Goal: Task Accomplishment & Management: Use online tool/utility

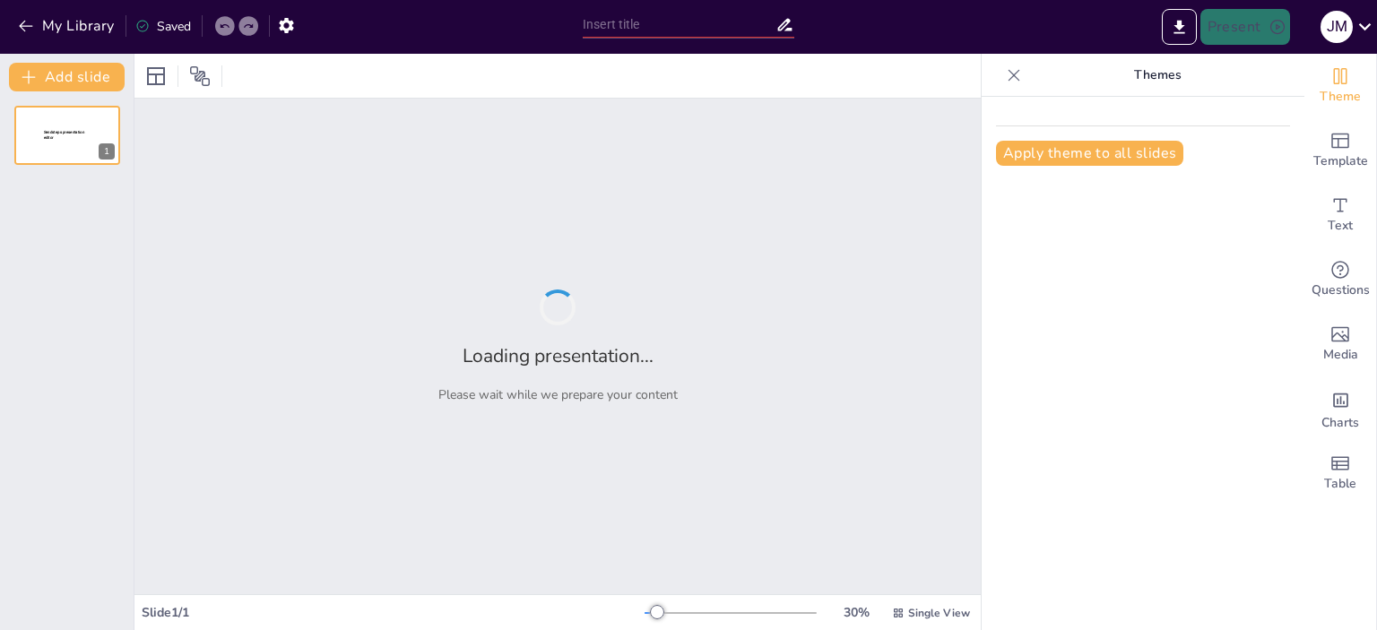
type input "Imported Beter middag 11 september 2025 250902.pptx"
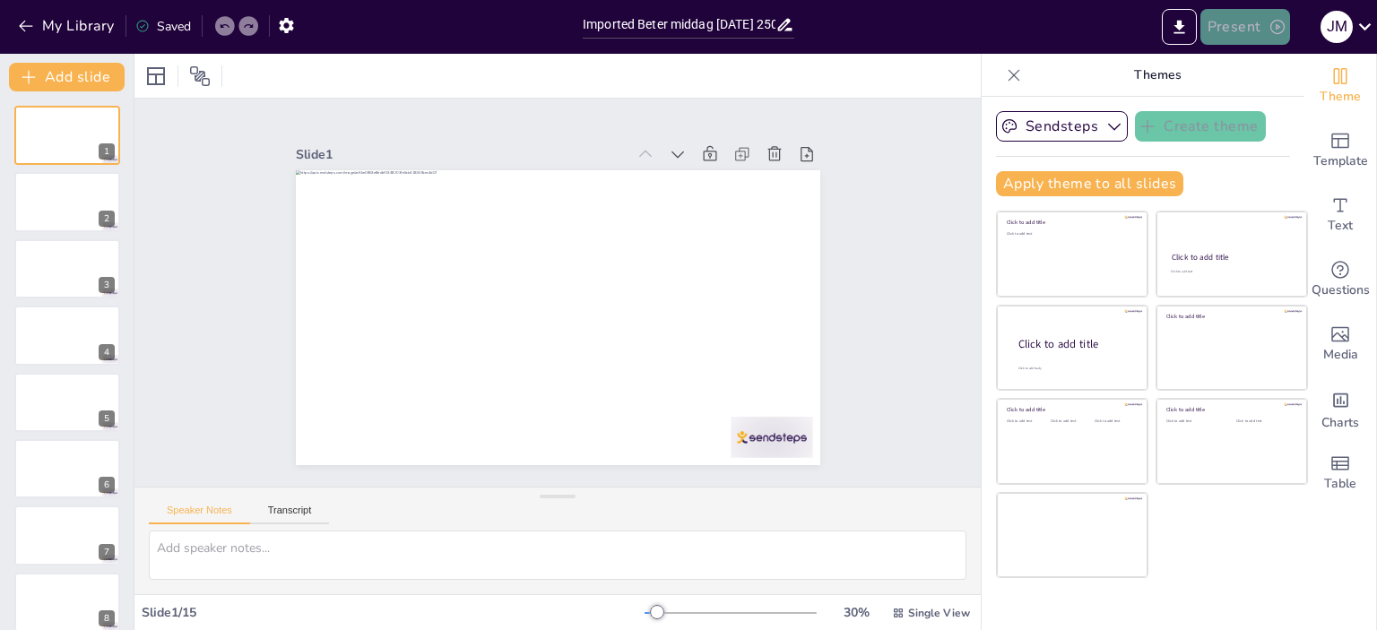
click at [1237, 30] on button "Present" at bounding box center [1246, 27] width 90 height 36
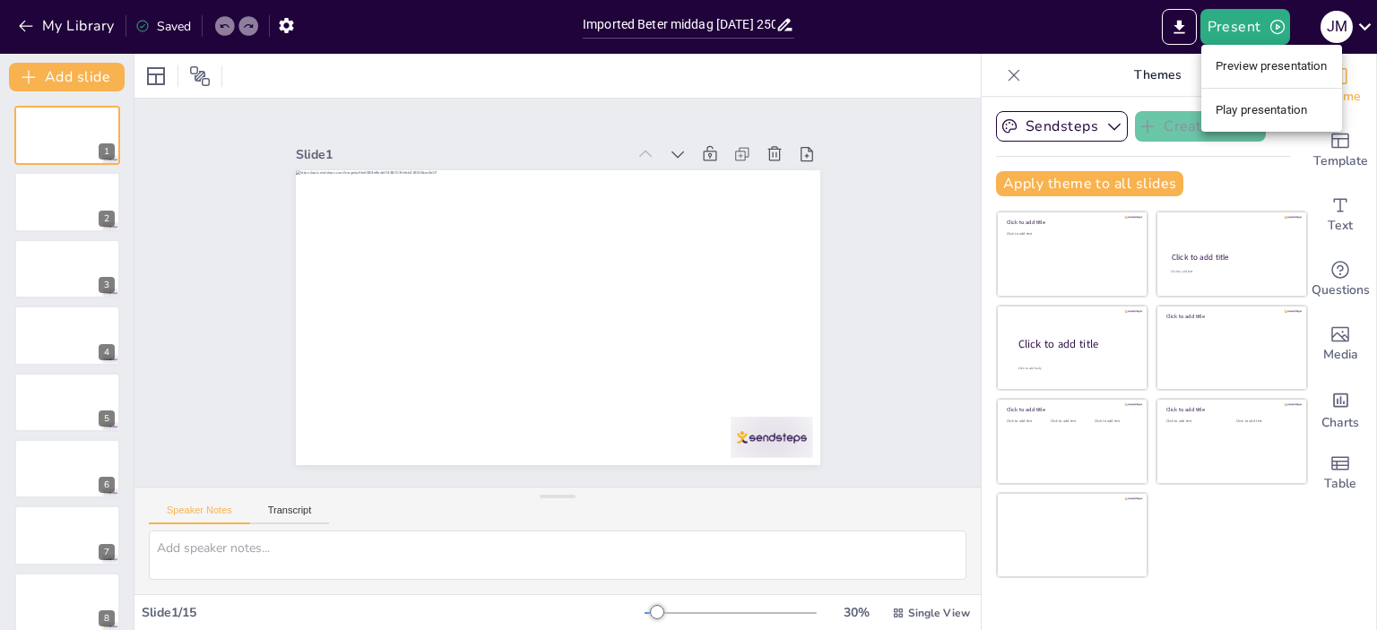
click at [1256, 102] on li "Play presentation" at bounding box center [1271, 110] width 141 height 29
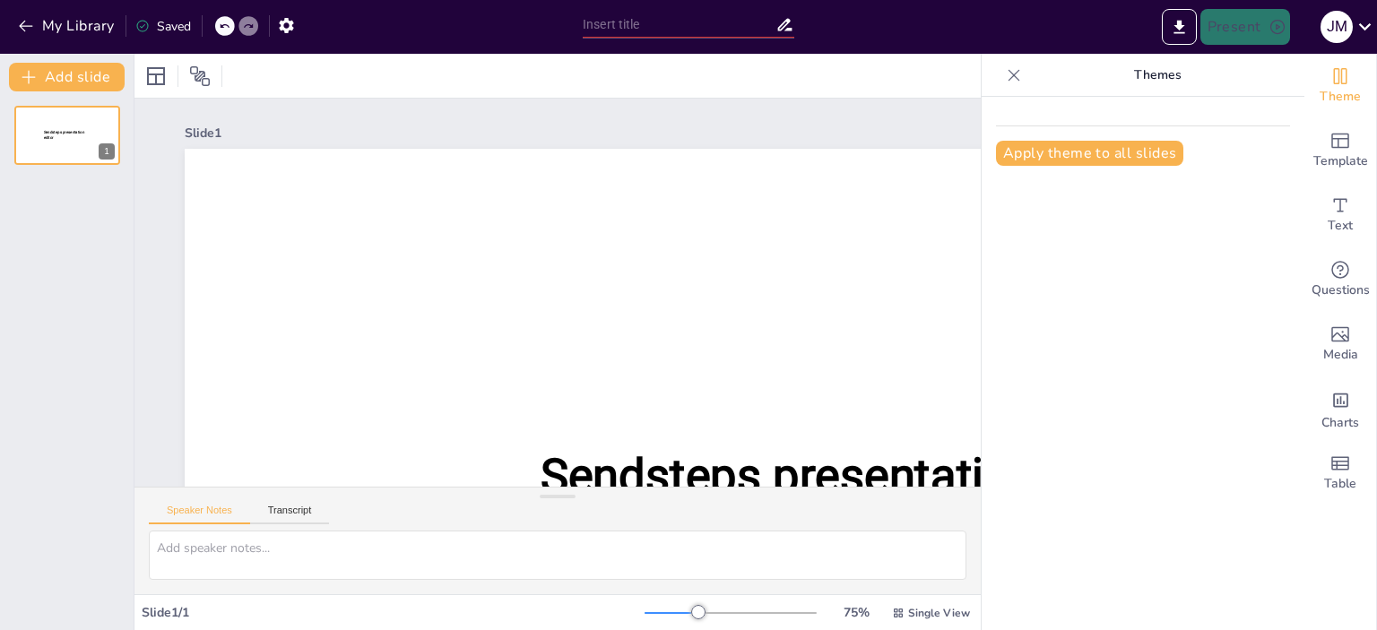
type input "Imported Beter middag 11 september 2025 250902.pptx"
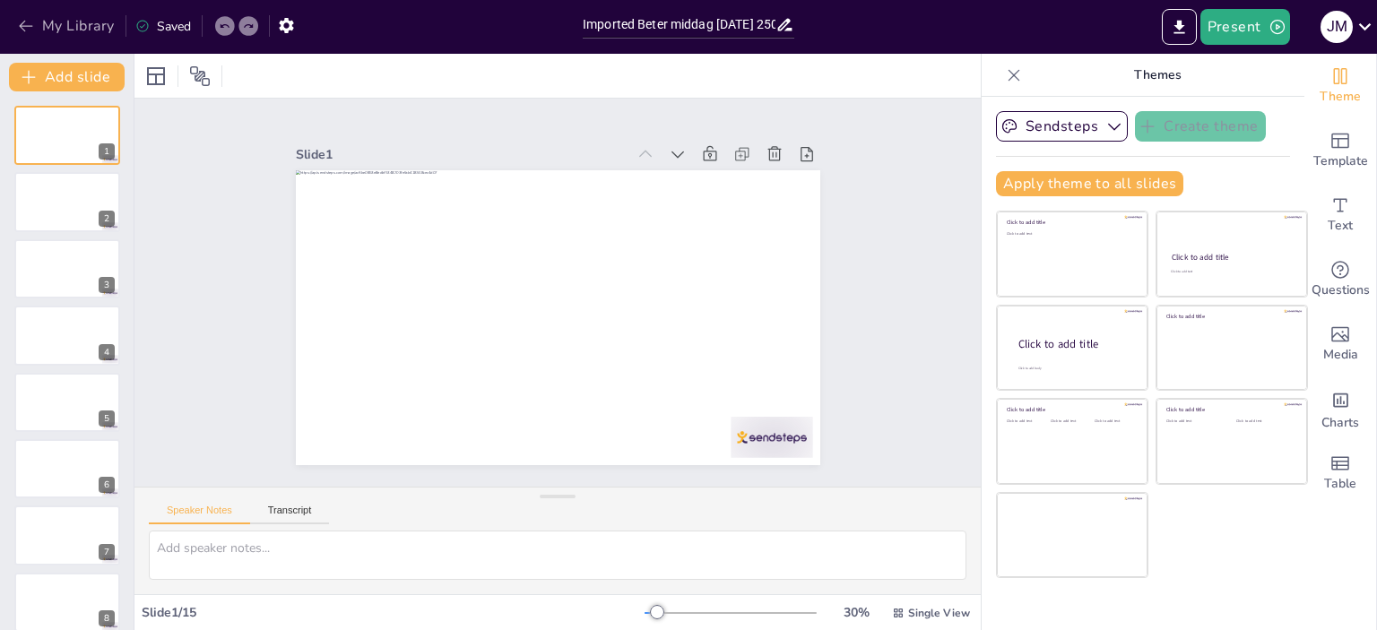
click at [98, 19] on button "My Library" at bounding box center [67, 26] width 108 height 29
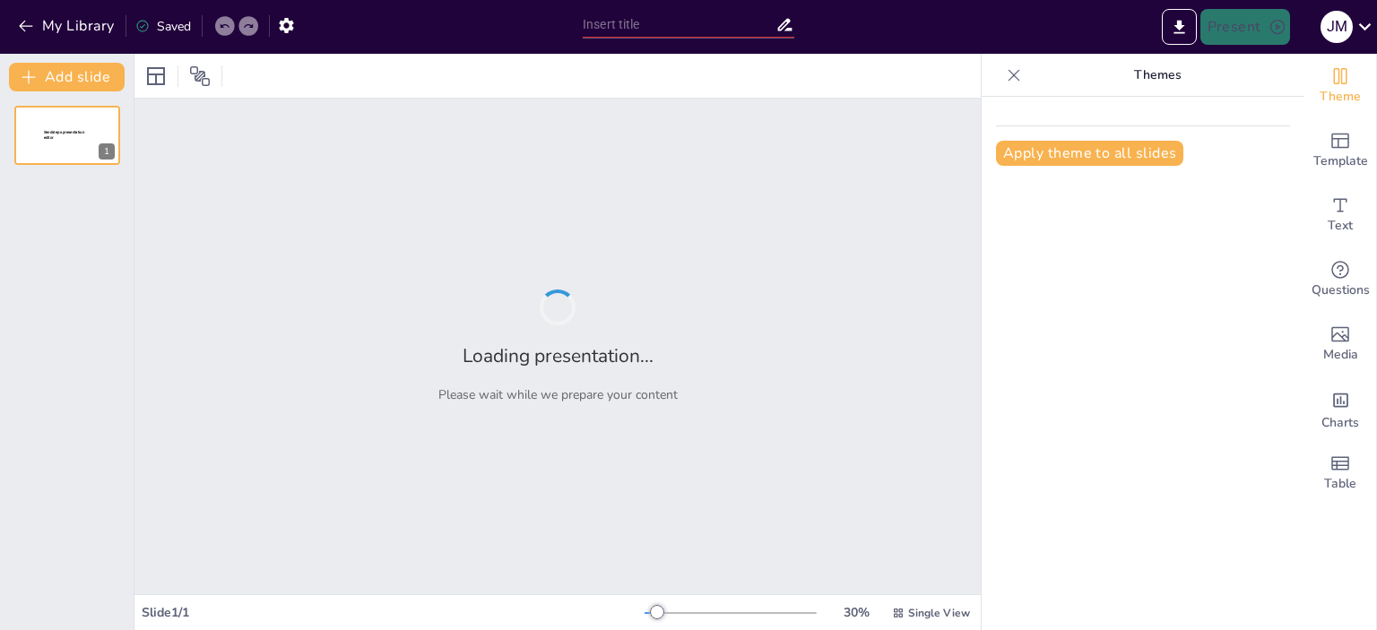
type input "Imported Beter middag [DATE] Sendsteps.pptx"
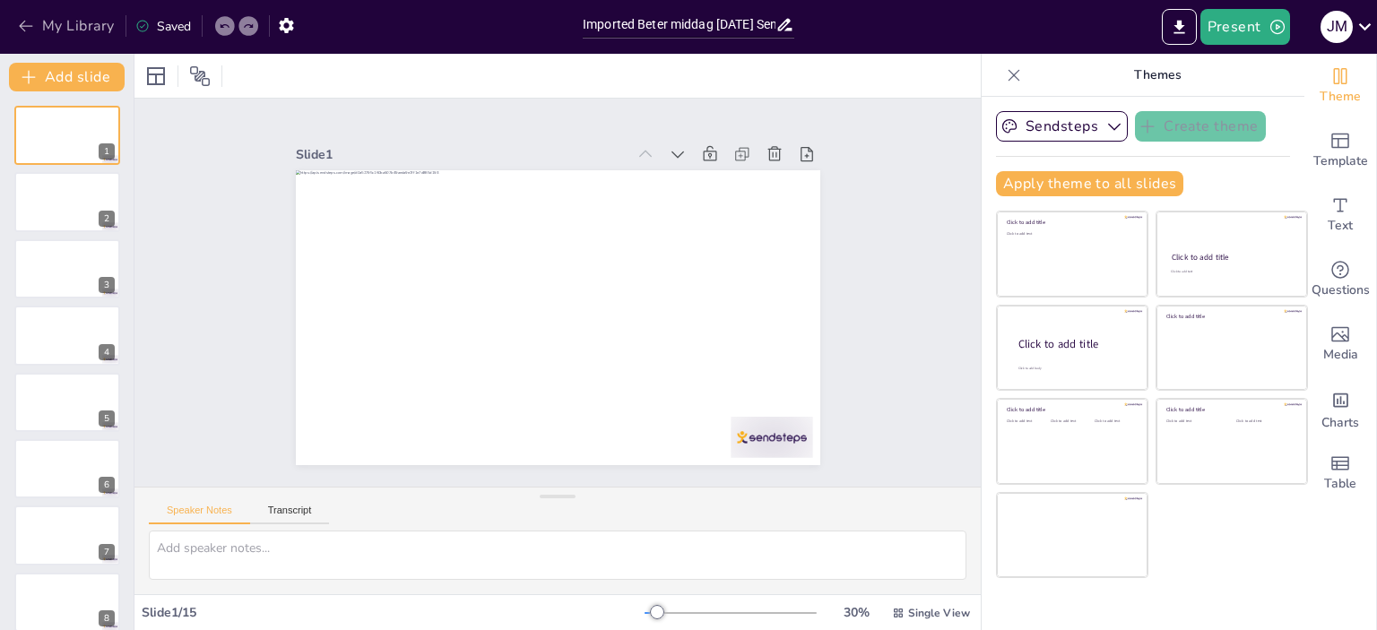
click at [71, 24] on button "My Library" at bounding box center [67, 26] width 108 height 29
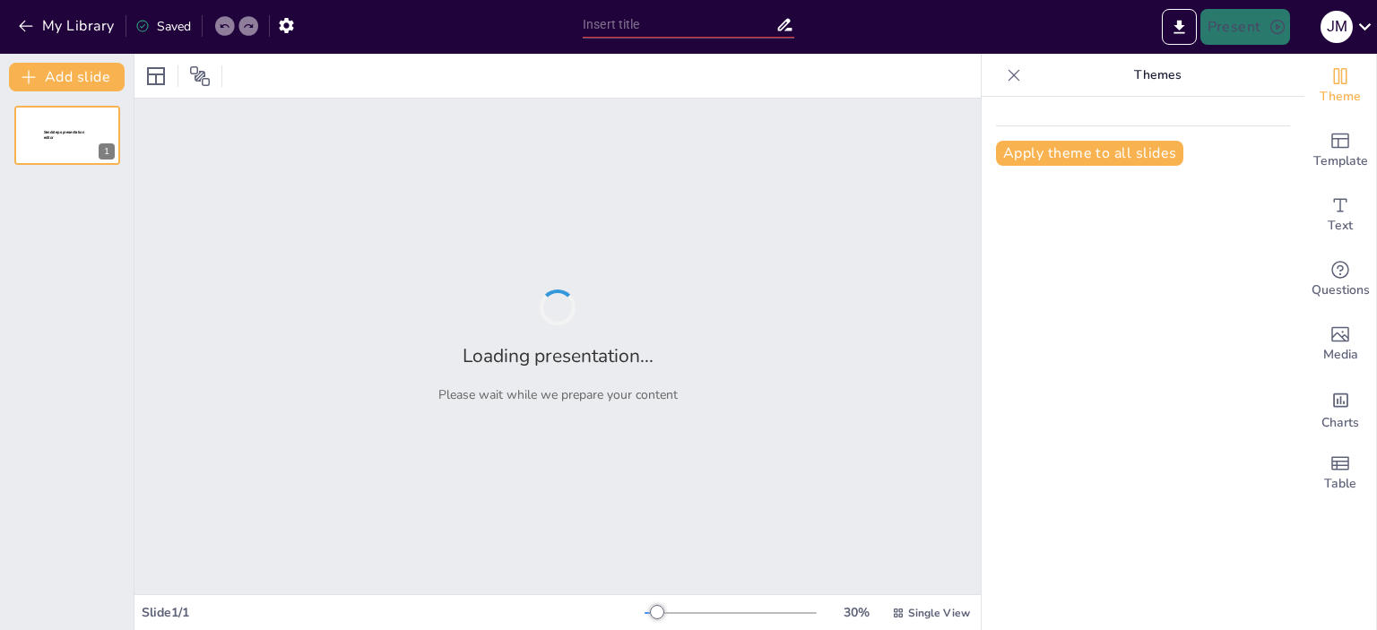
type input "Imported Beter middag [DATE] Sendsteps.pptx"
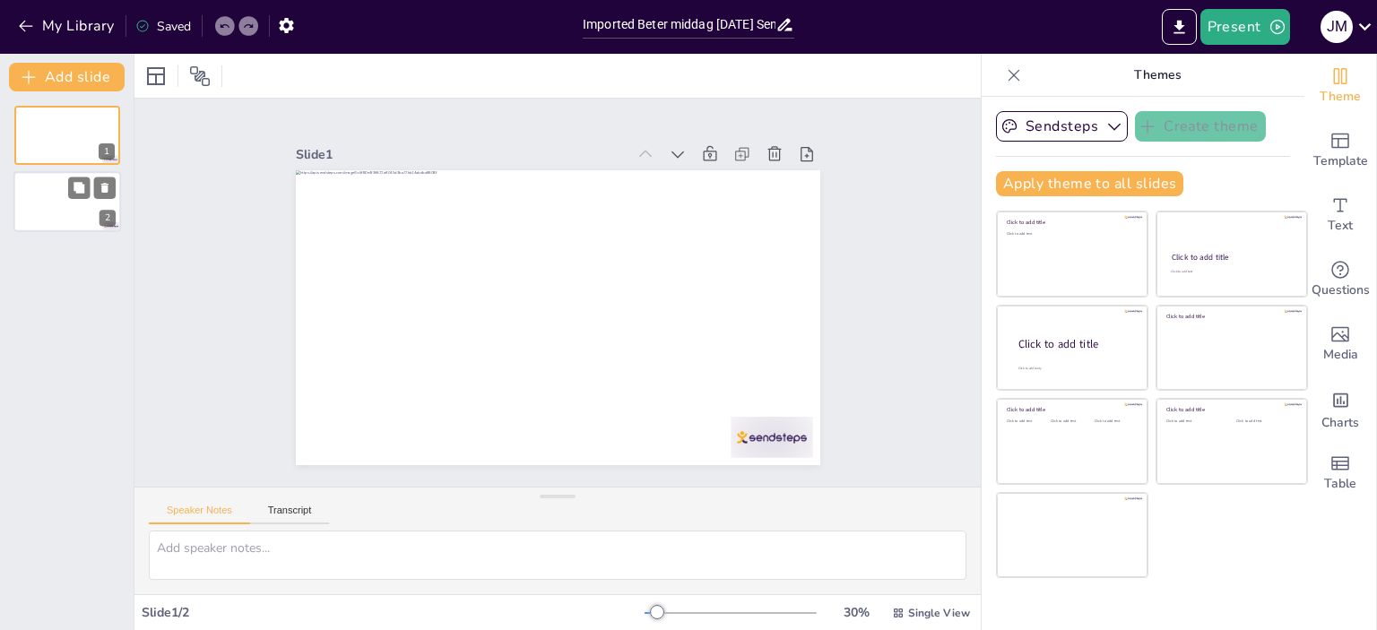
click at [65, 221] on div at bounding box center [67, 202] width 108 height 61
click at [757, 186] on icon at bounding box center [768, 197] width 22 height 22
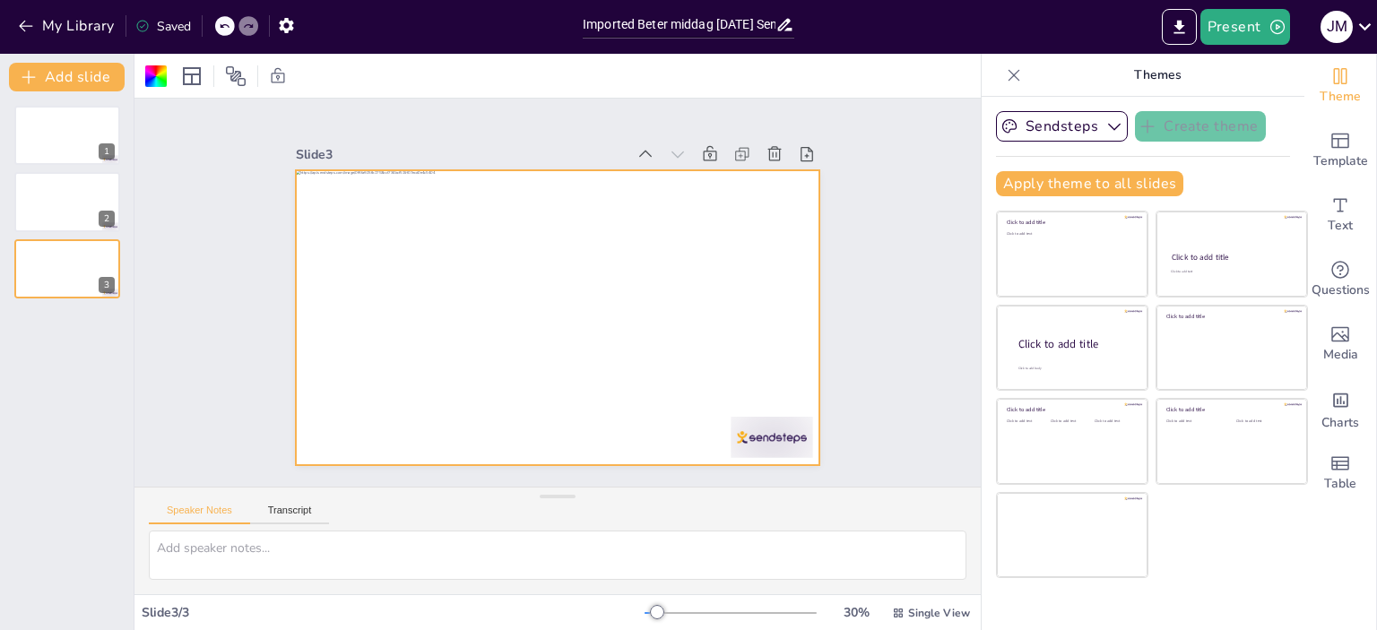
click at [219, 27] on div at bounding box center [225, 26] width 20 height 20
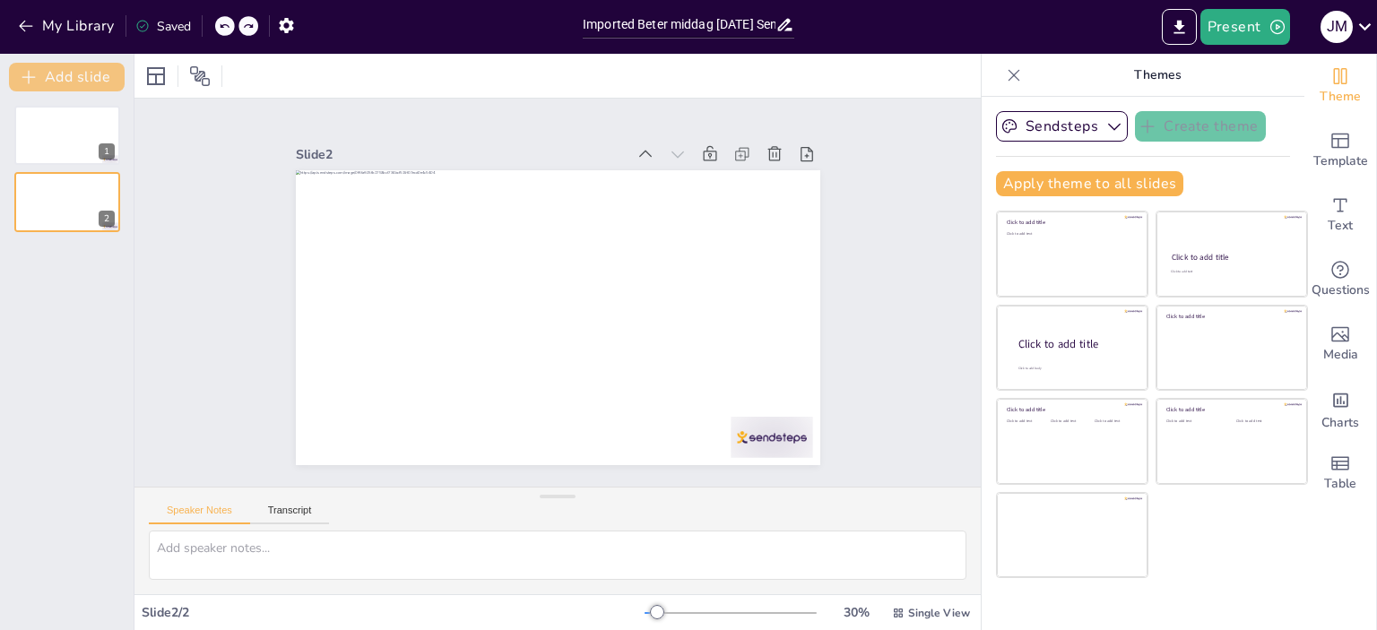
click at [86, 78] on button "Add slide" at bounding box center [67, 77] width 116 height 29
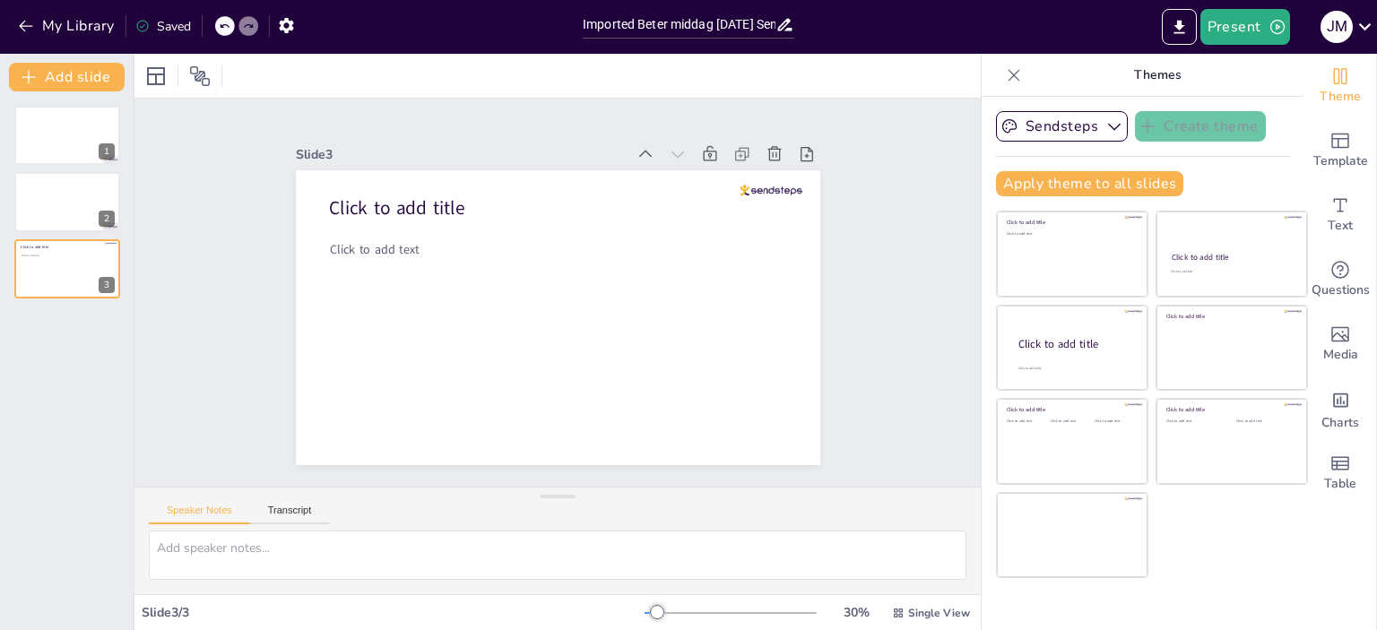
click at [227, 29] on icon at bounding box center [224, 26] width 11 height 11
click at [222, 27] on icon at bounding box center [224, 26] width 9 height 4
click at [225, 24] on div "My Library Saved" at bounding box center [151, 25] width 303 height 32
click at [228, 24] on icon at bounding box center [224, 26] width 11 height 11
click at [85, 200] on div at bounding box center [67, 202] width 108 height 61
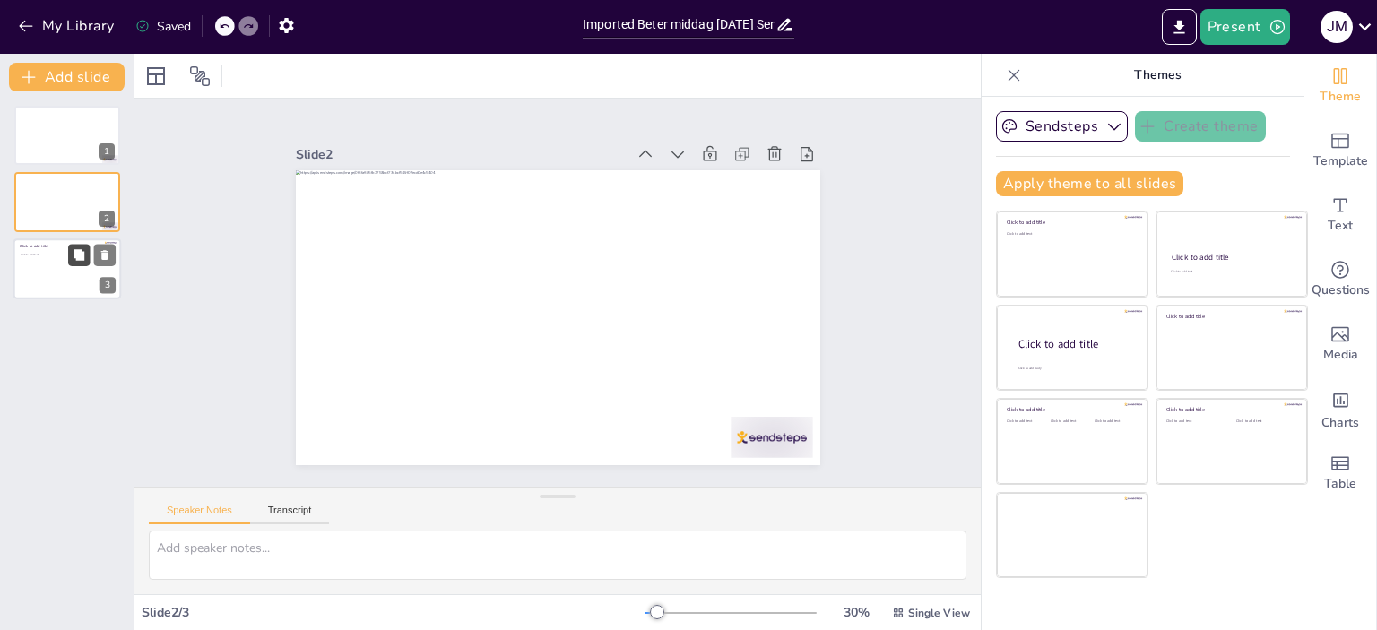
click at [69, 264] on button at bounding box center [79, 255] width 22 height 22
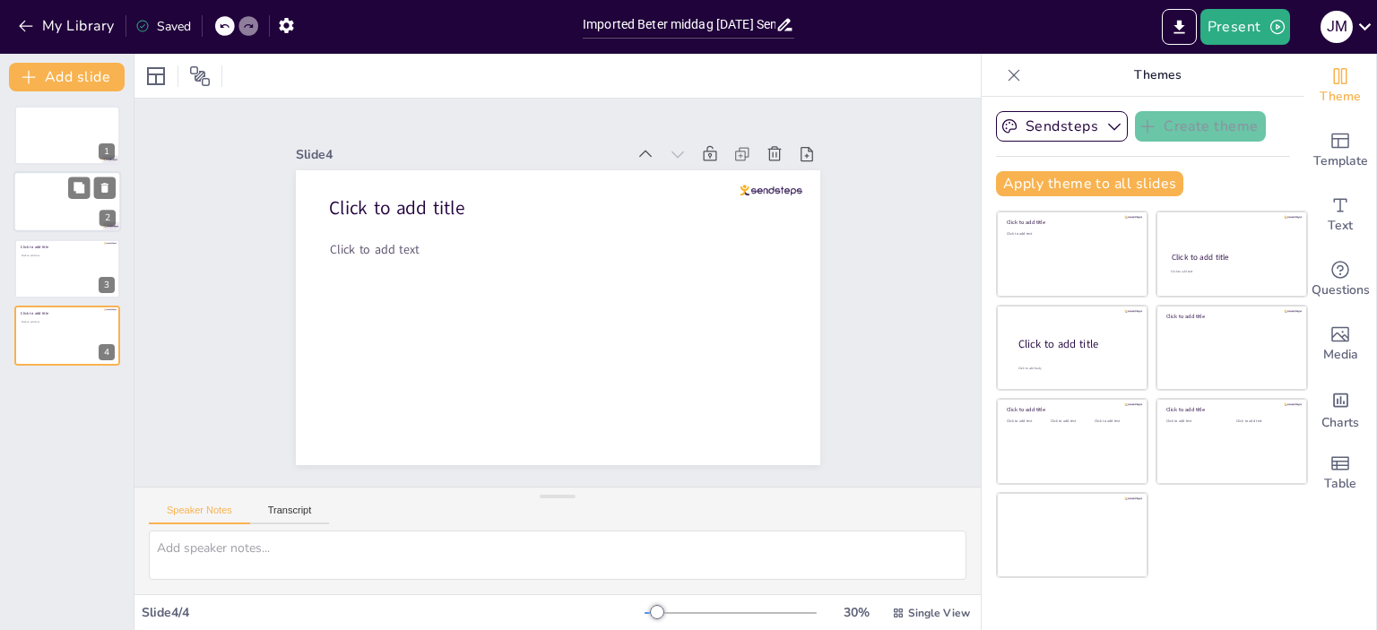
click at [72, 205] on div at bounding box center [67, 202] width 108 height 61
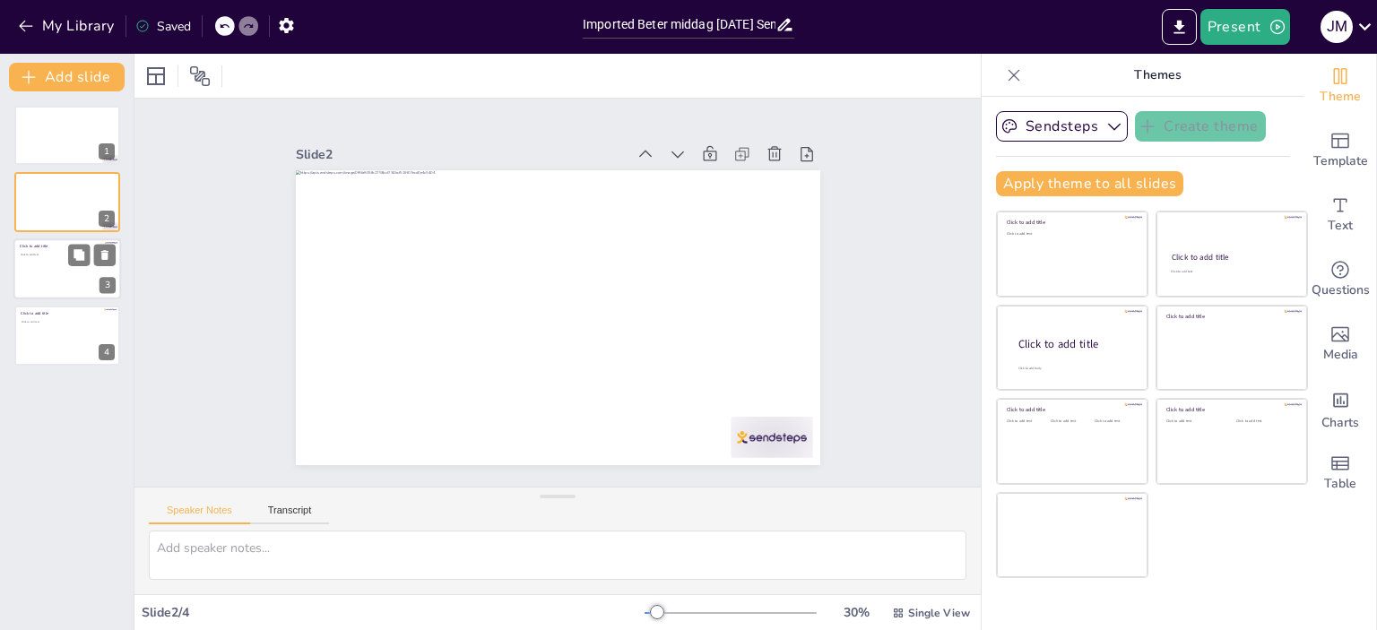
click at [51, 279] on div at bounding box center [67, 269] width 108 height 61
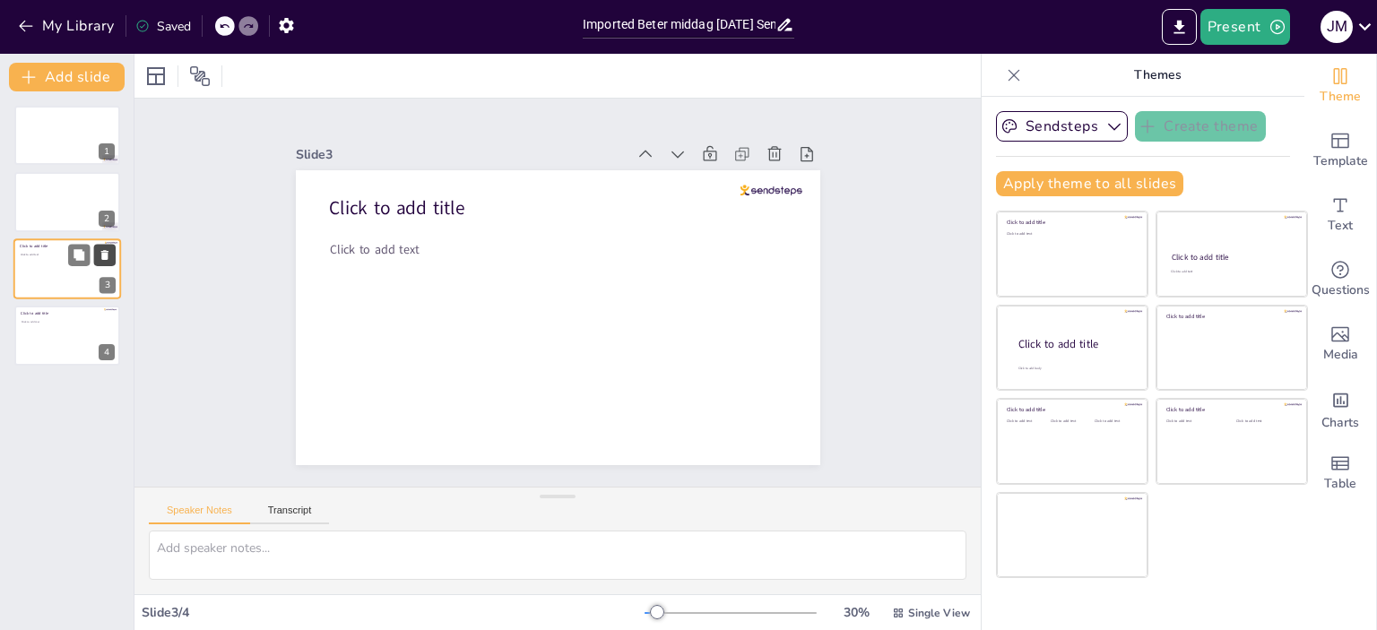
click at [104, 249] on icon at bounding box center [105, 254] width 13 height 13
click at [105, 251] on icon at bounding box center [105, 254] width 13 height 13
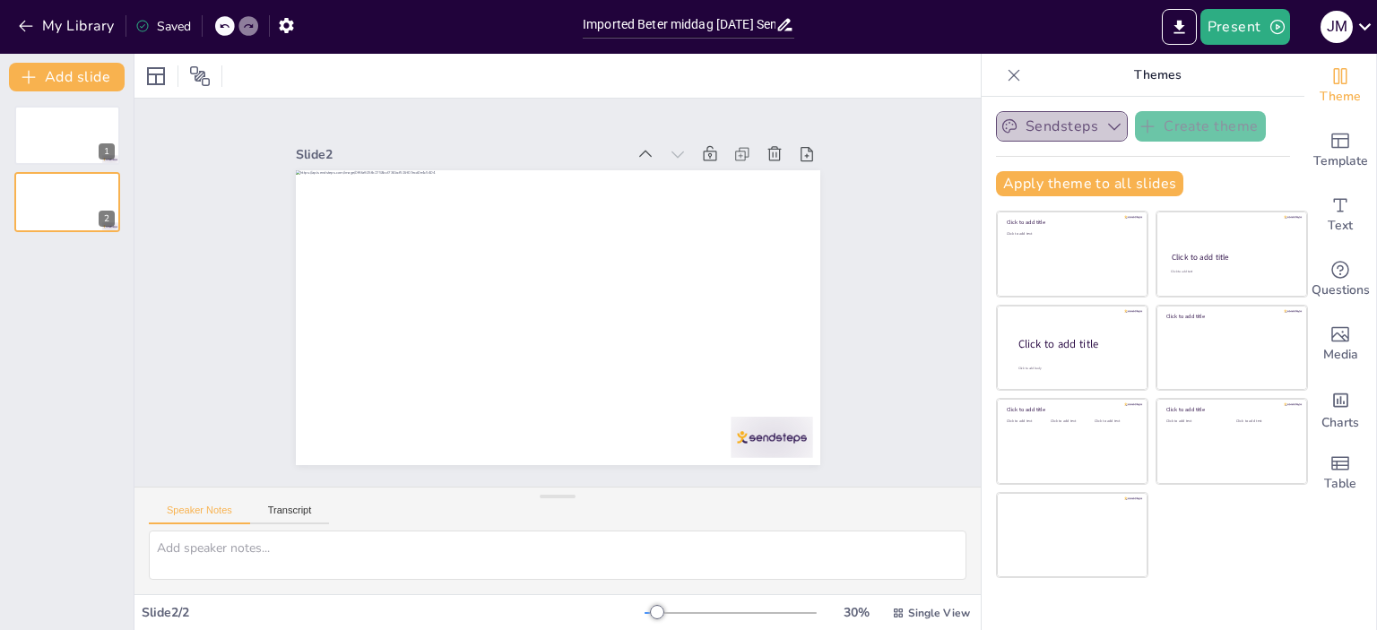
click at [1106, 124] on icon "button" at bounding box center [1115, 126] width 18 height 18
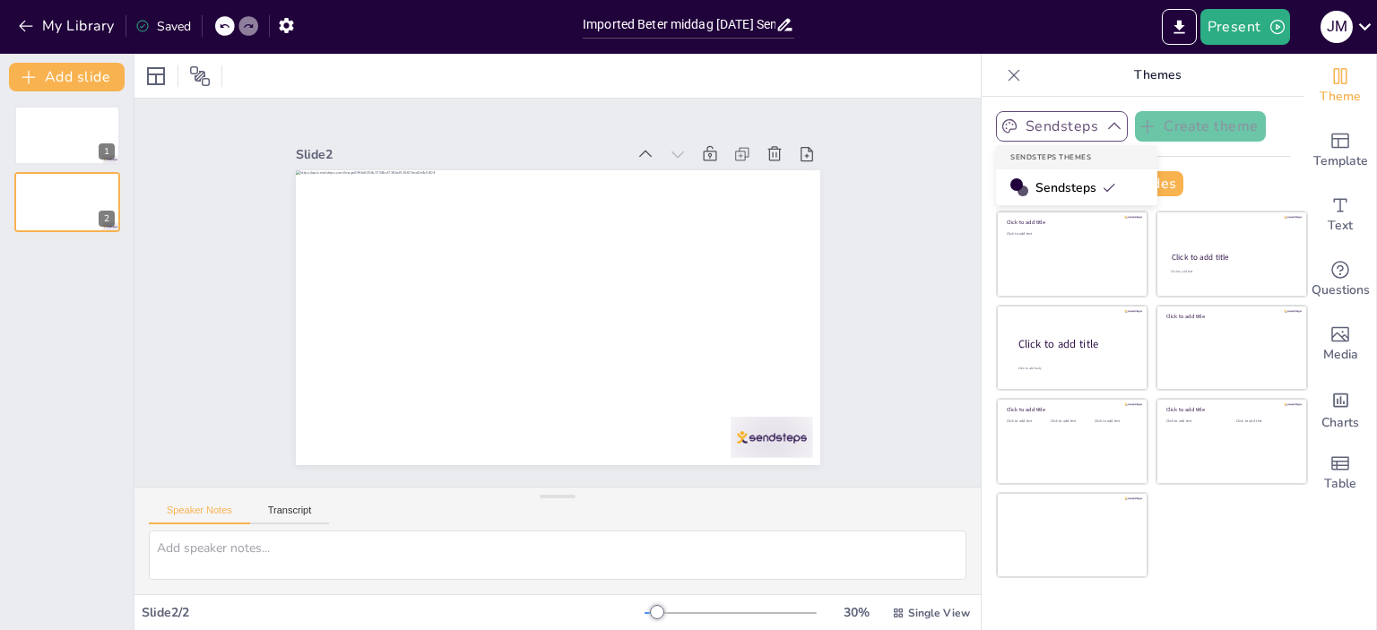
click at [1106, 124] on icon "button" at bounding box center [1115, 126] width 18 height 18
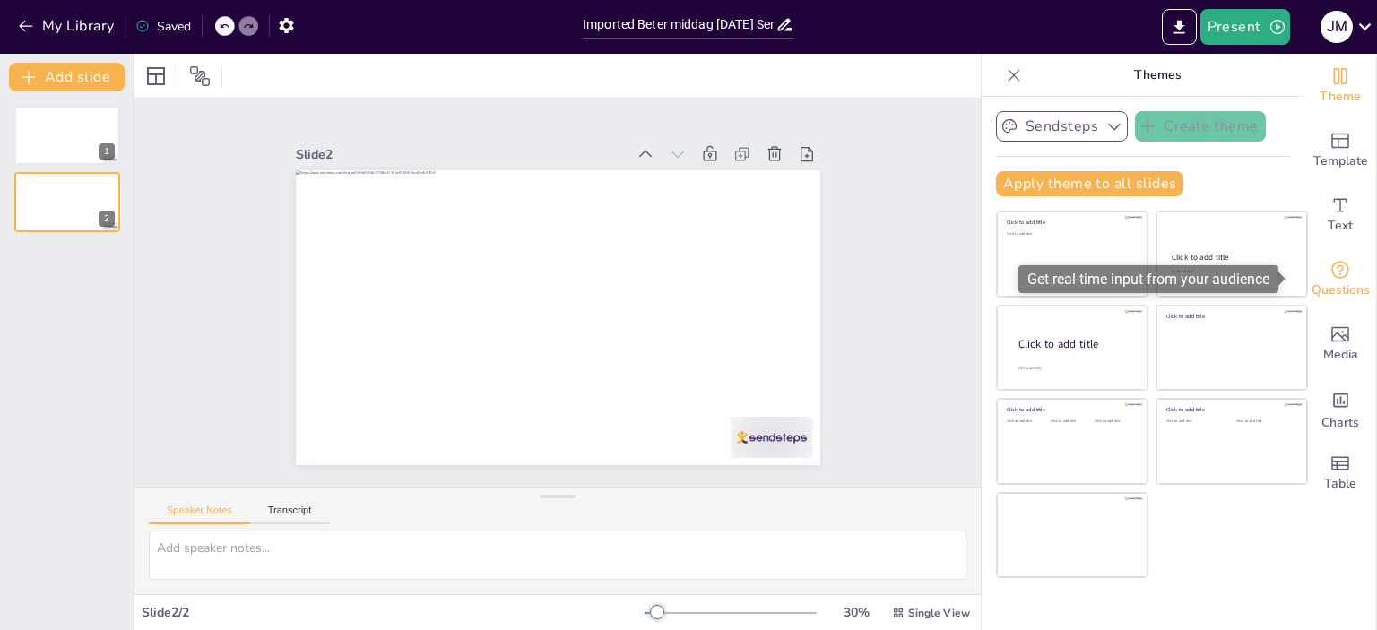
click at [1330, 271] on icon "Get real-time input from your audience" at bounding box center [1341, 270] width 22 height 22
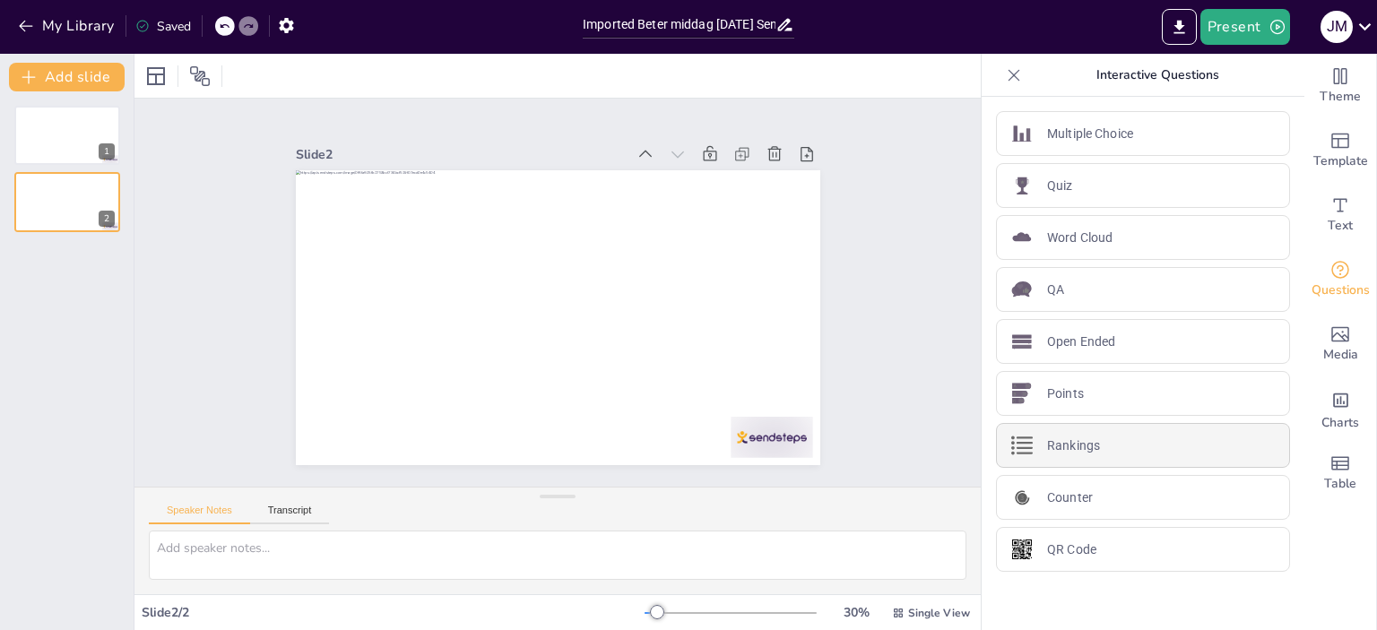
click at [1076, 437] on p "Rankings" at bounding box center [1073, 446] width 53 height 19
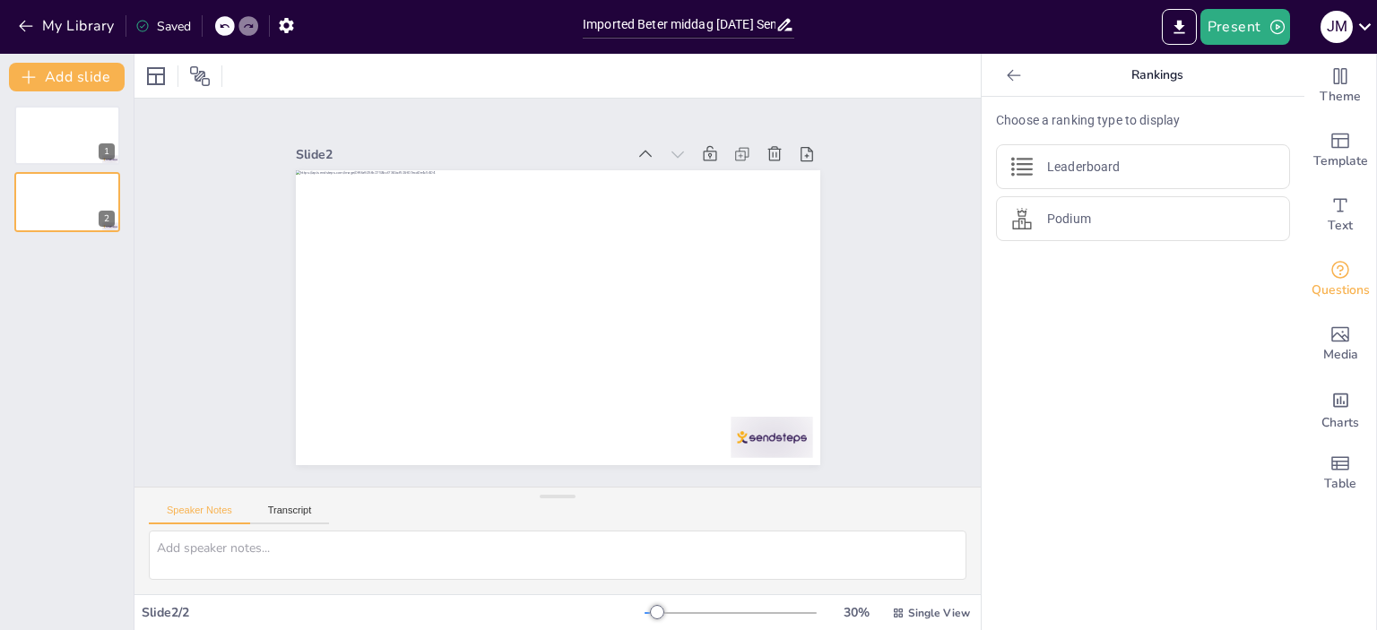
click at [1005, 78] on icon at bounding box center [1014, 75] width 18 height 18
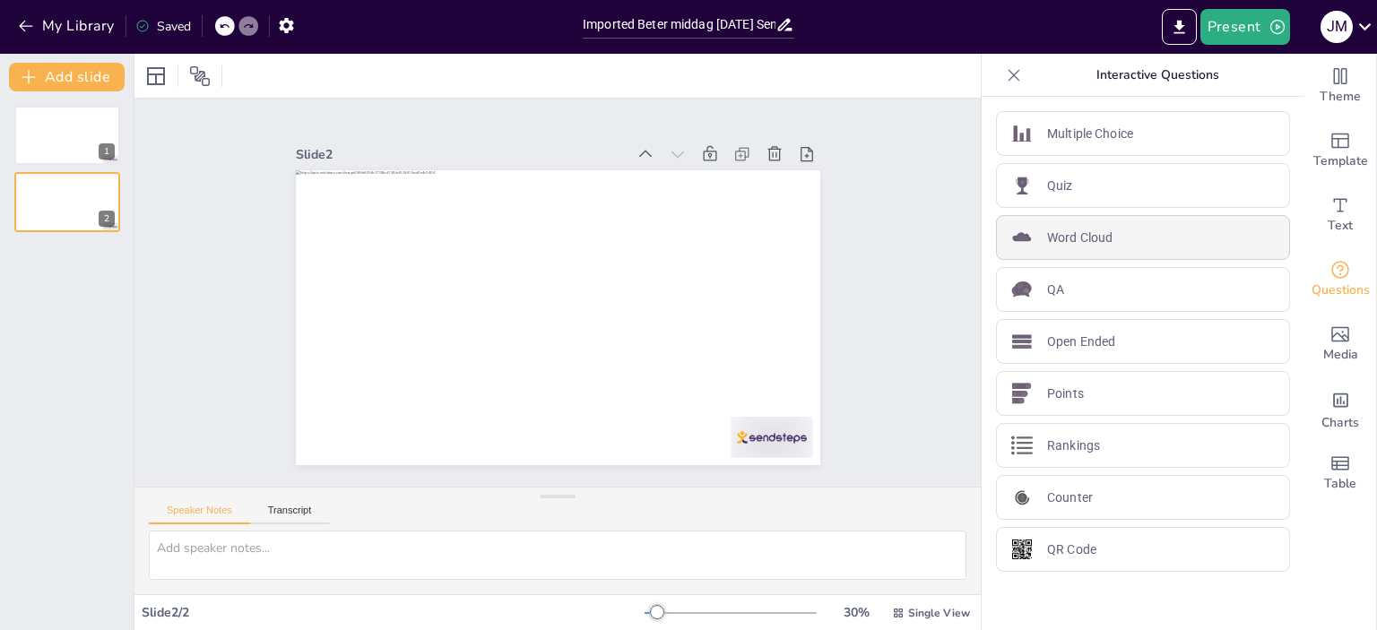
click at [1073, 238] on p "Word Cloud" at bounding box center [1079, 238] width 65 height 19
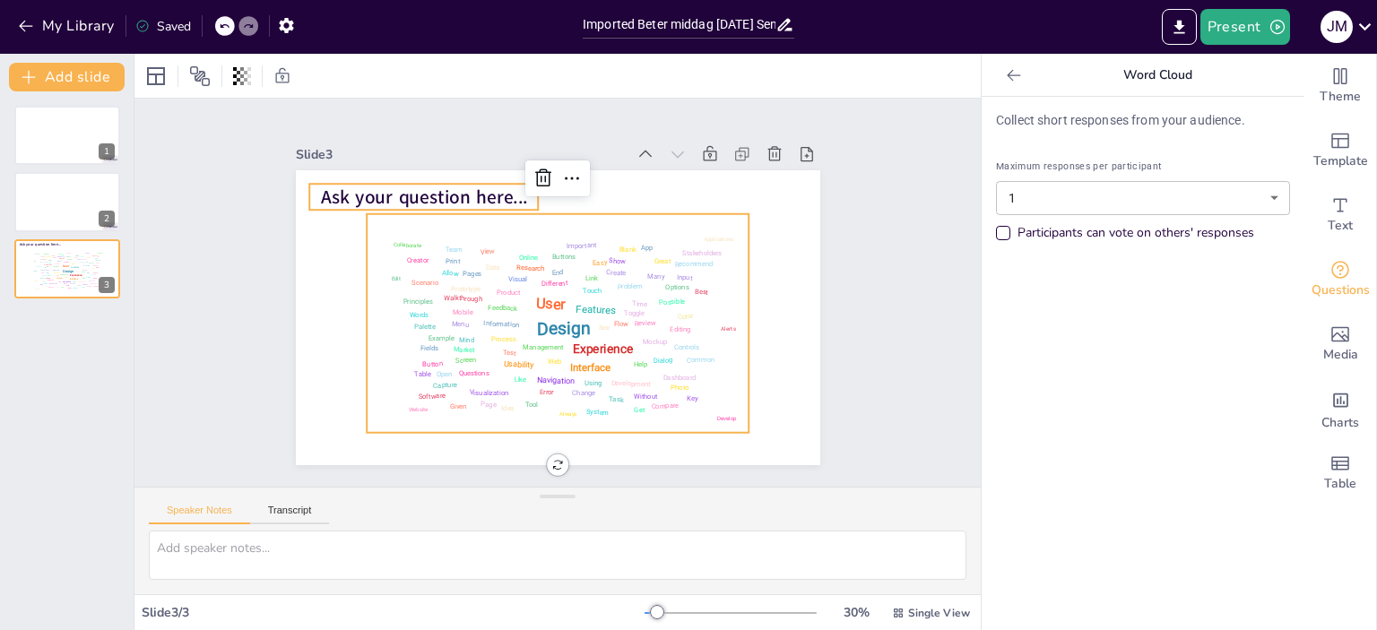
click at [401, 189] on span "Ask your question here..." at bounding box center [460, 161] width 204 height 88
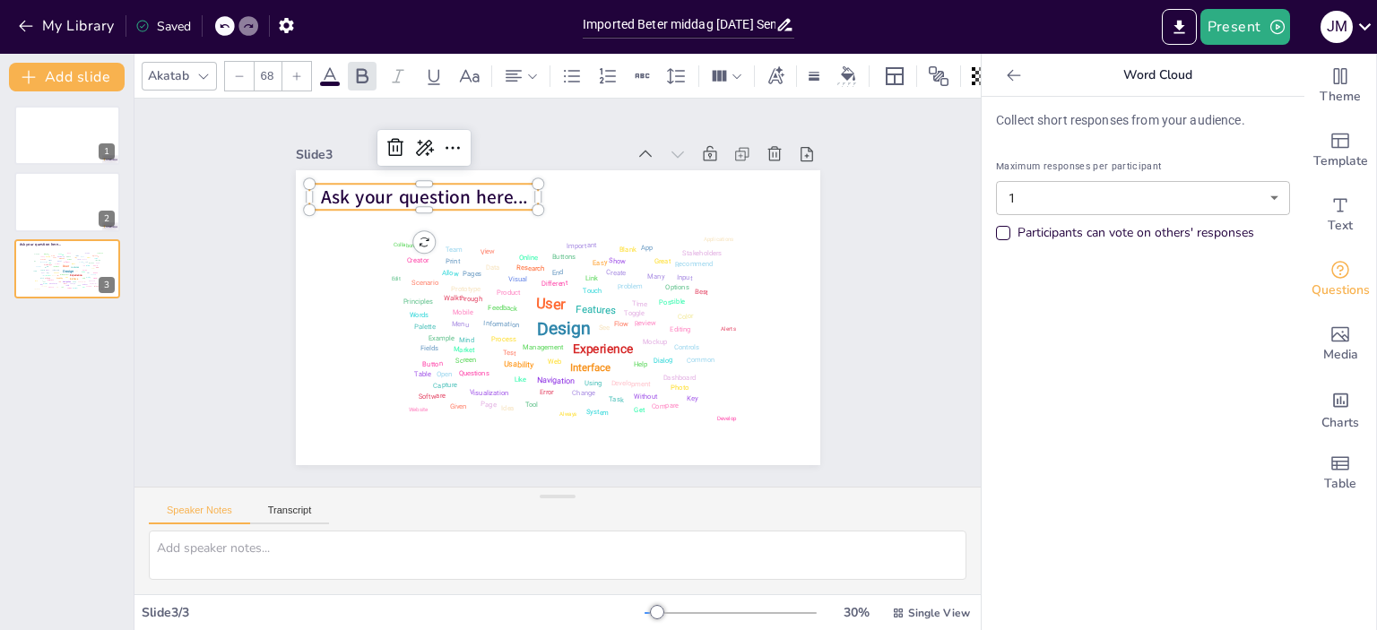
click at [411, 187] on span "Ask your question here..." at bounding box center [434, 183] width 209 height 47
click at [55, 196] on div at bounding box center [67, 202] width 108 height 61
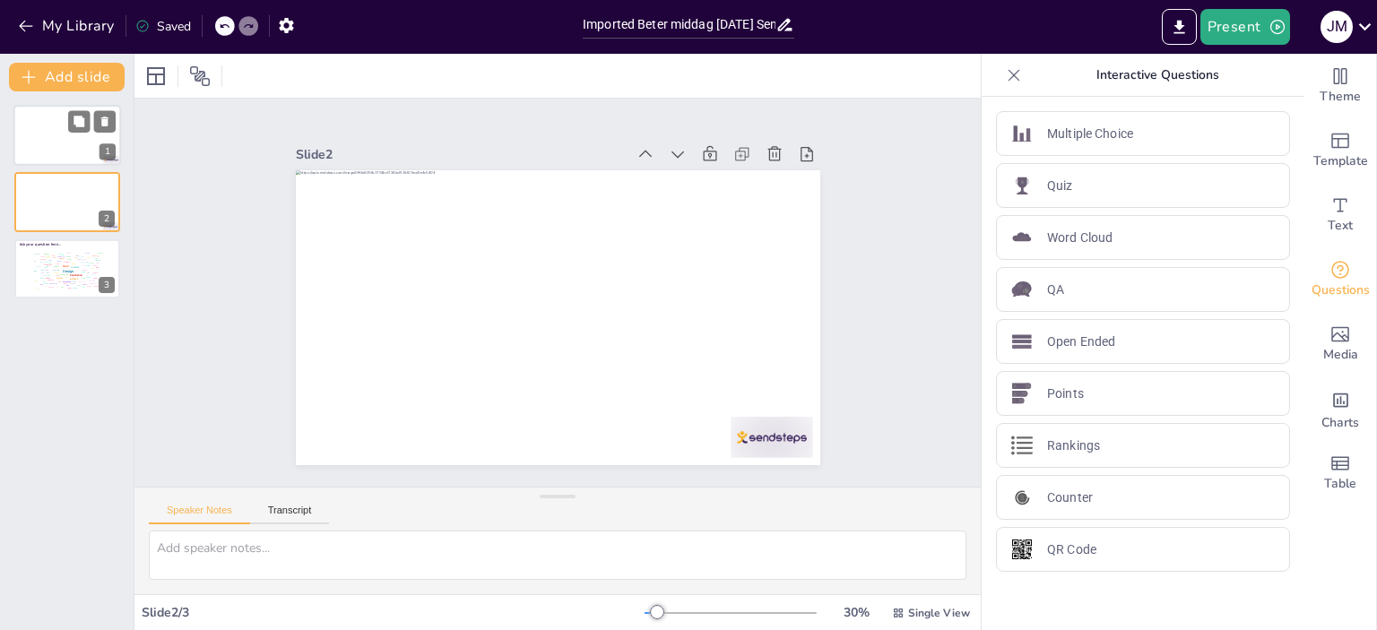
click at [65, 125] on div at bounding box center [67, 135] width 108 height 61
click at [62, 275] on div "Design User Experience Interface Features Navigation Usability Test Process Inf…" at bounding box center [67, 269] width 76 height 43
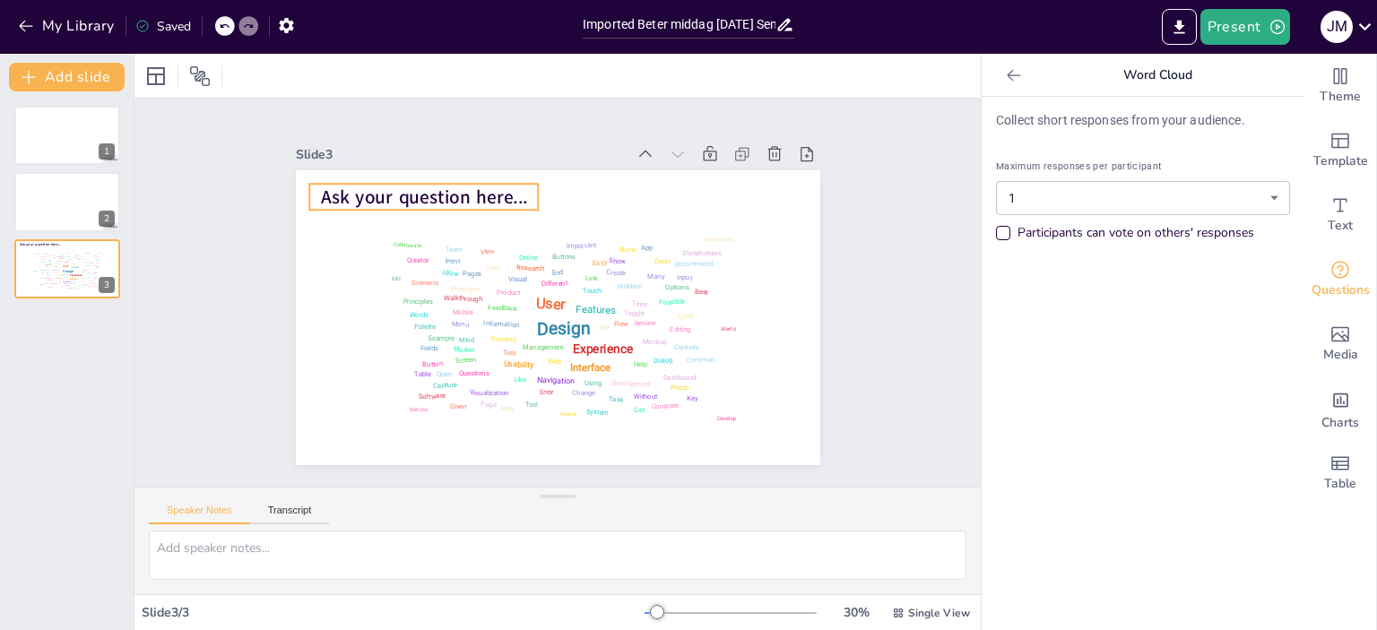
click at [363, 181] on span "Ask your question here..." at bounding box center [434, 183] width 209 height 47
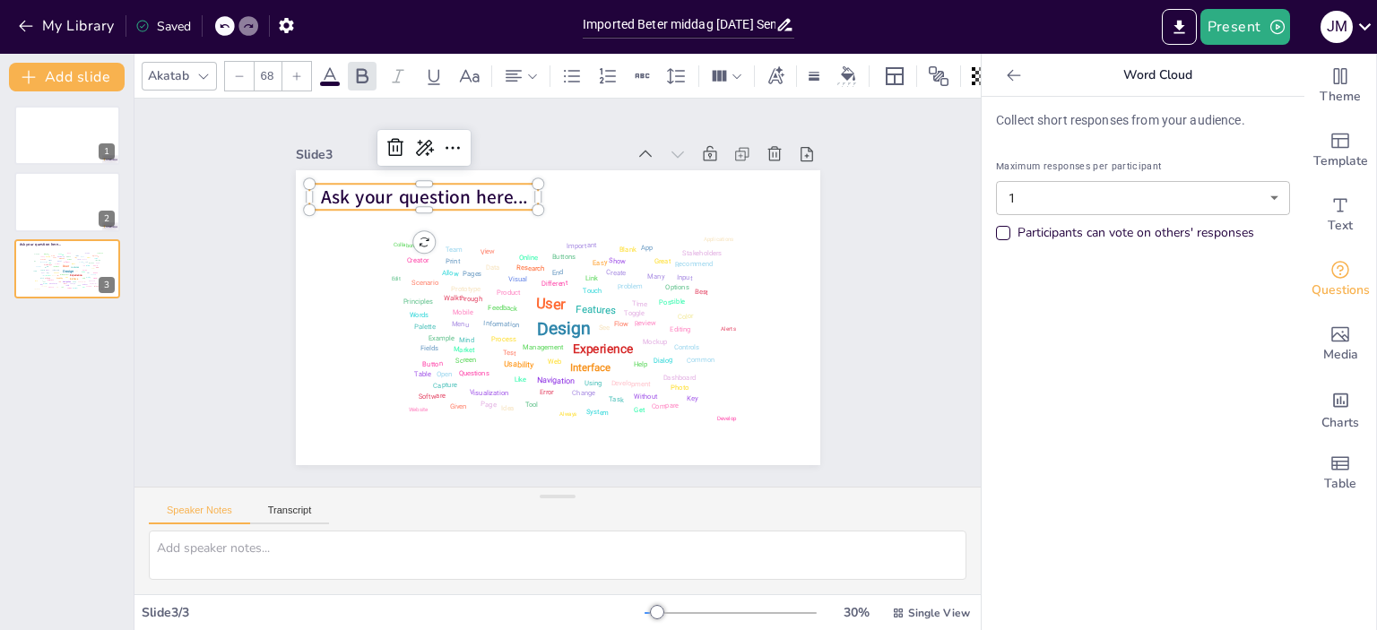
click at [362, 187] on span "Ask your question here..." at bounding box center [434, 183] width 209 height 47
click at [362, 187] on span "Ask your question here..." at bounding box center [423, 197] width 207 height 25
click at [524, 200] on p "Waar ben jij blij mee dat is bereikt in [DATE]" at bounding box center [434, 196] width 234 height 75
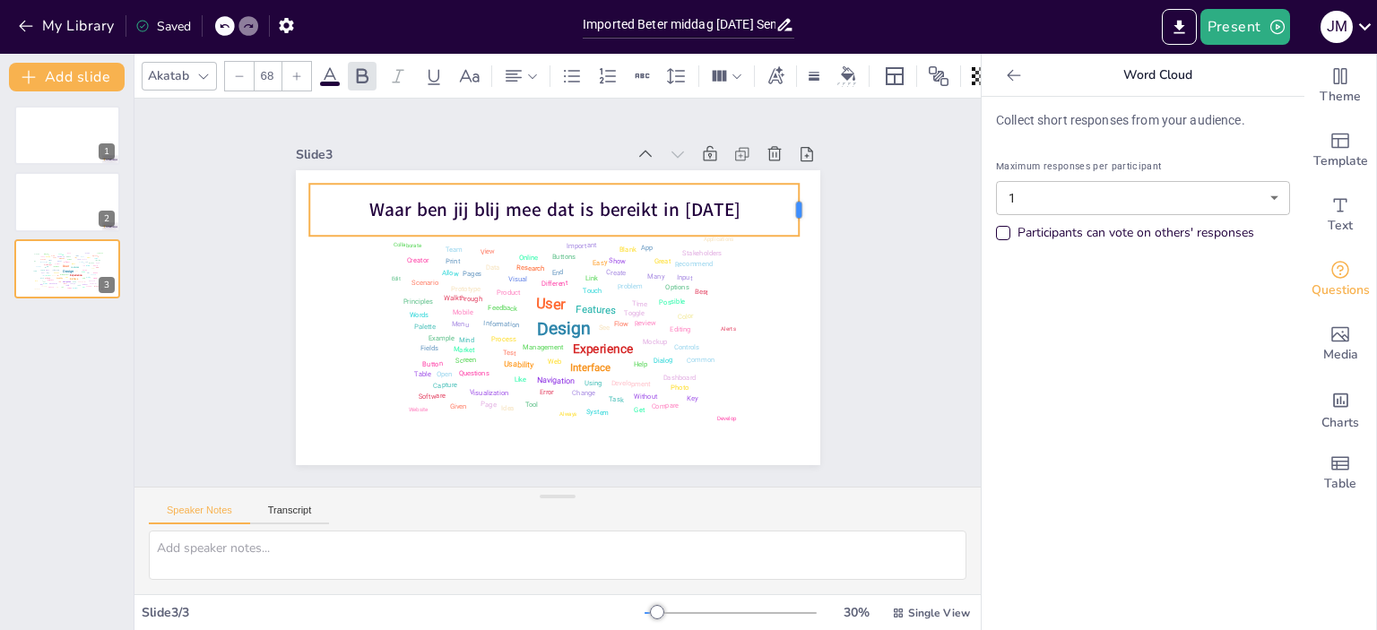
drag, startPoint x: 526, startPoint y: 205, endPoint x: 787, endPoint y: 204, distance: 260.9
click at [806, 237] on div at bounding box center [818, 264] width 25 height 54
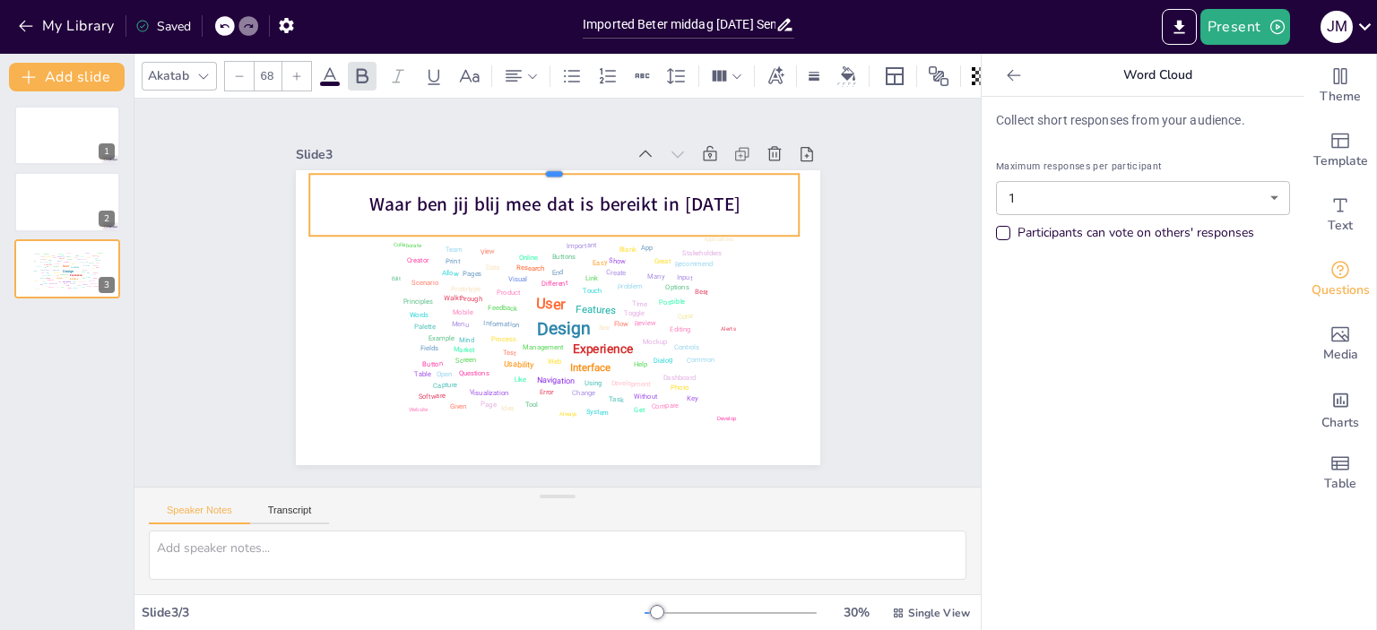
drag, startPoint x: 756, startPoint y: 175, endPoint x: 757, endPoint y: 164, distance: 10.8
click at [757, 164] on div at bounding box center [568, 166] width 490 height 65
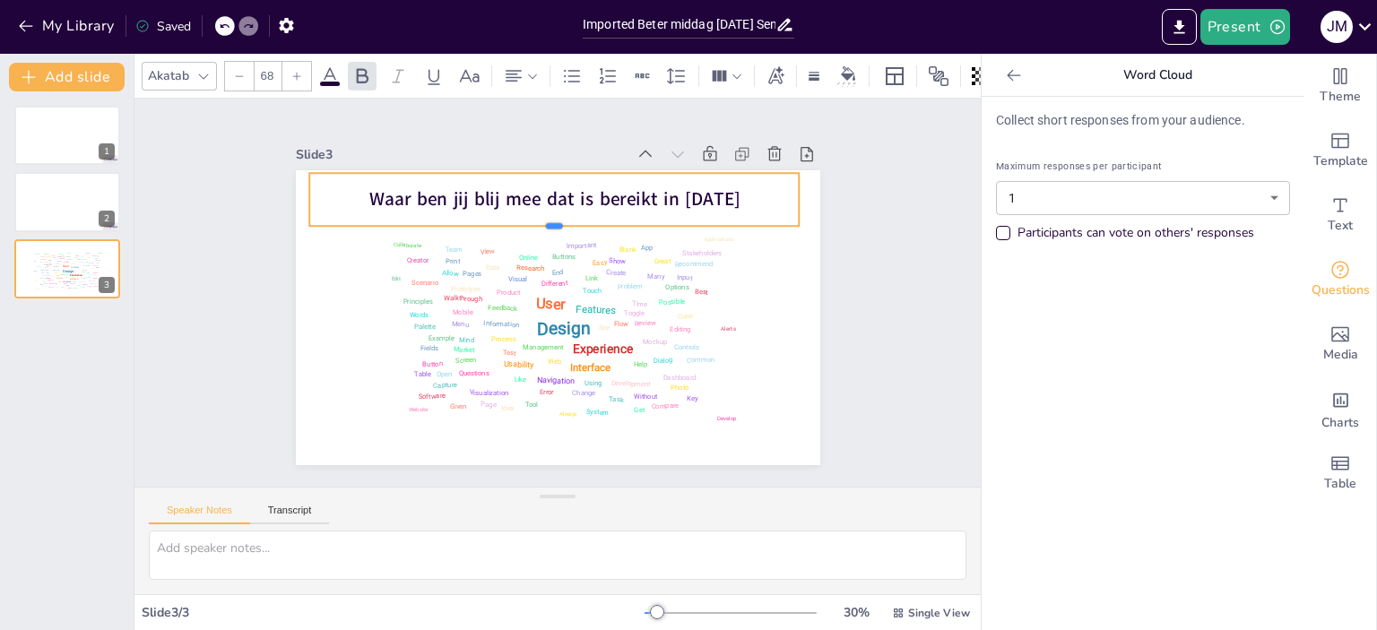
drag, startPoint x: 539, startPoint y: 229, endPoint x: 545, endPoint y: 219, distance: 11.7
click at [545, 219] on div at bounding box center [561, 233] width 490 height 65
click at [56, 207] on div at bounding box center [67, 202] width 108 height 61
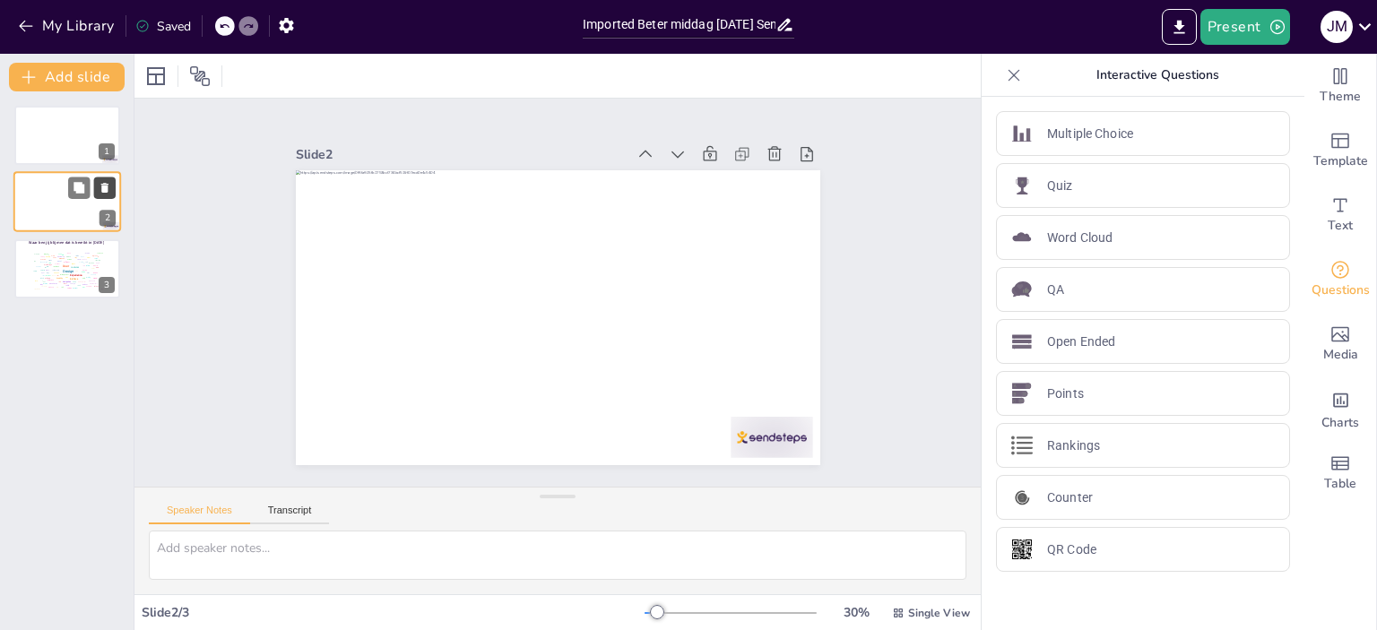
click at [106, 189] on icon at bounding box center [104, 189] width 7 height 10
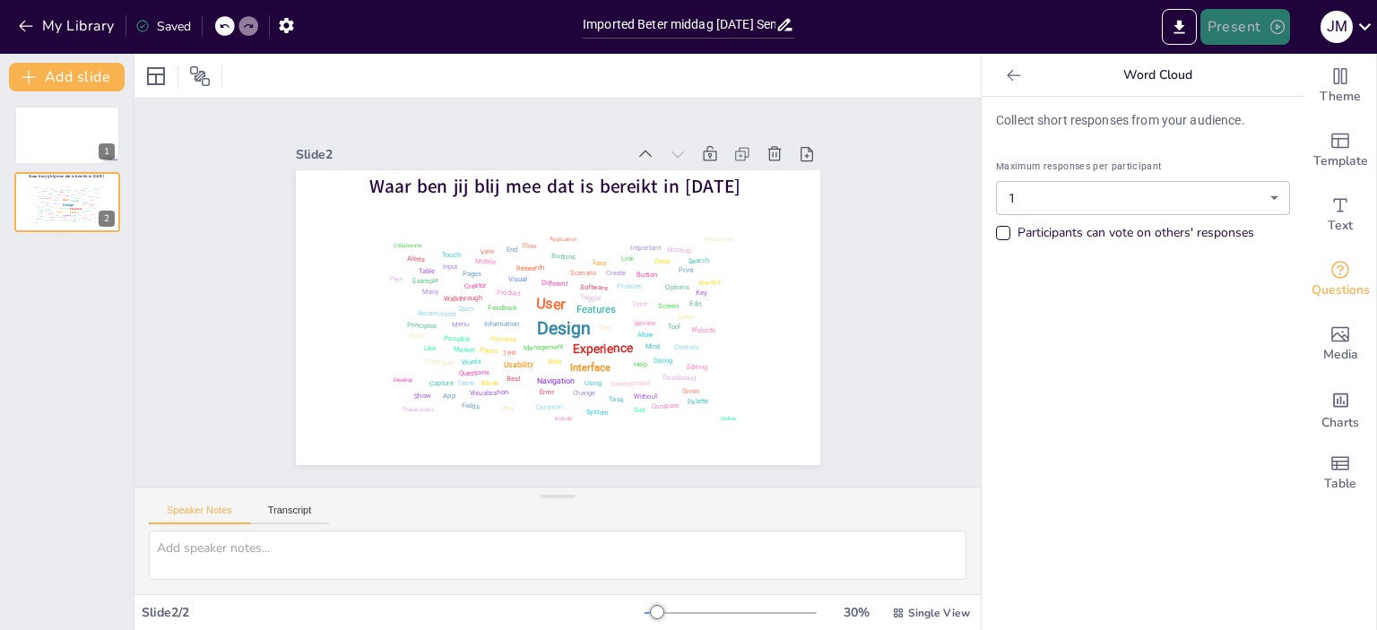
click at [1243, 23] on button "Present" at bounding box center [1246, 27] width 90 height 36
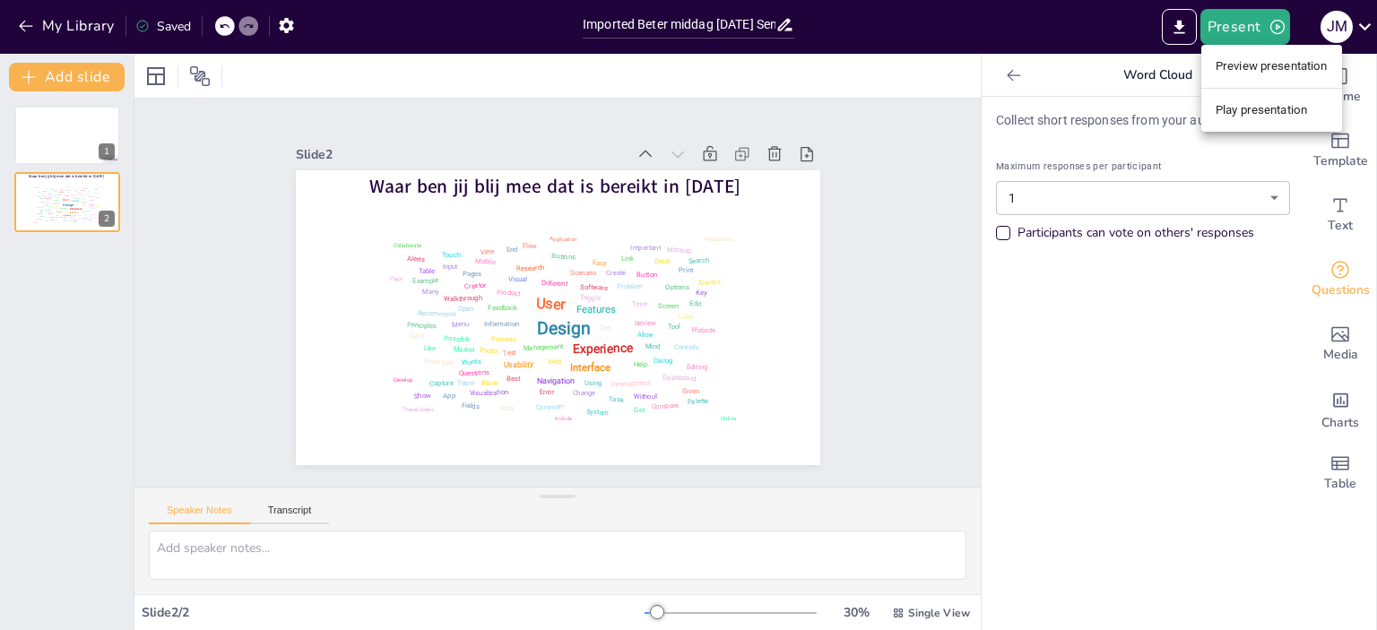
click at [473, 169] on div at bounding box center [688, 315] width 1377 height 630
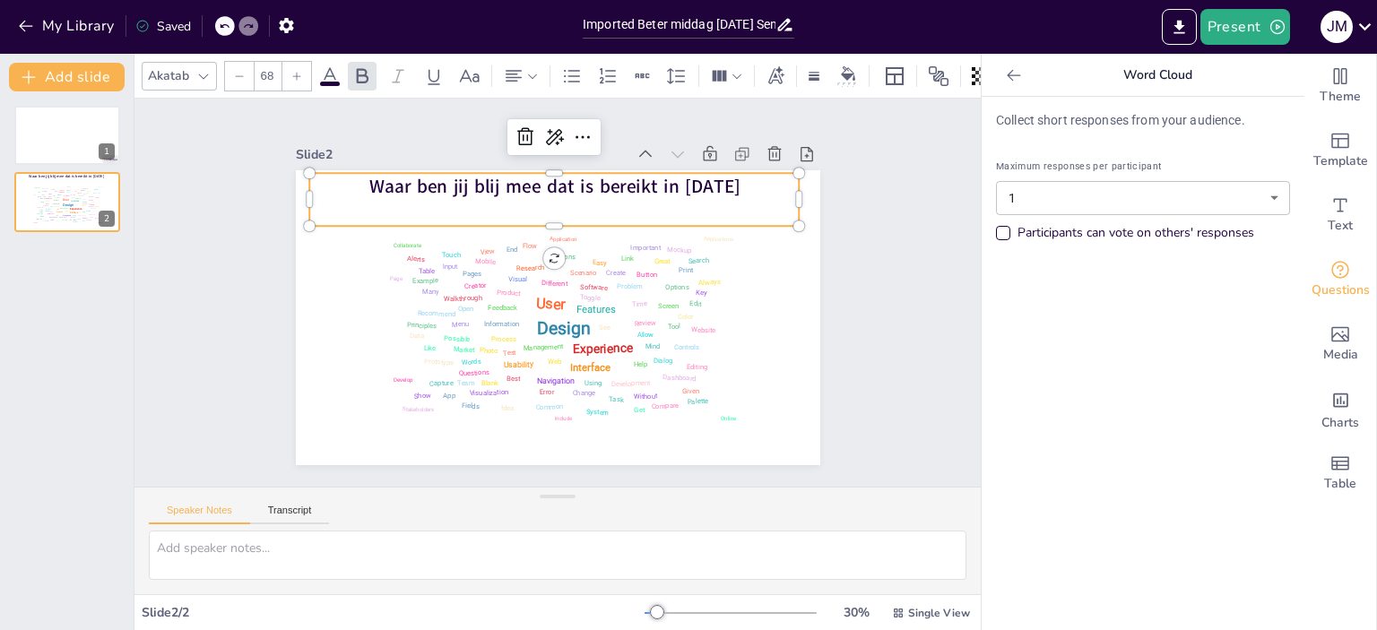
click at [624, 184] on span "Waar ben jij blij mee dat is bereikt in [DATE]" at bounding box center [565, 186] width 372 height 64
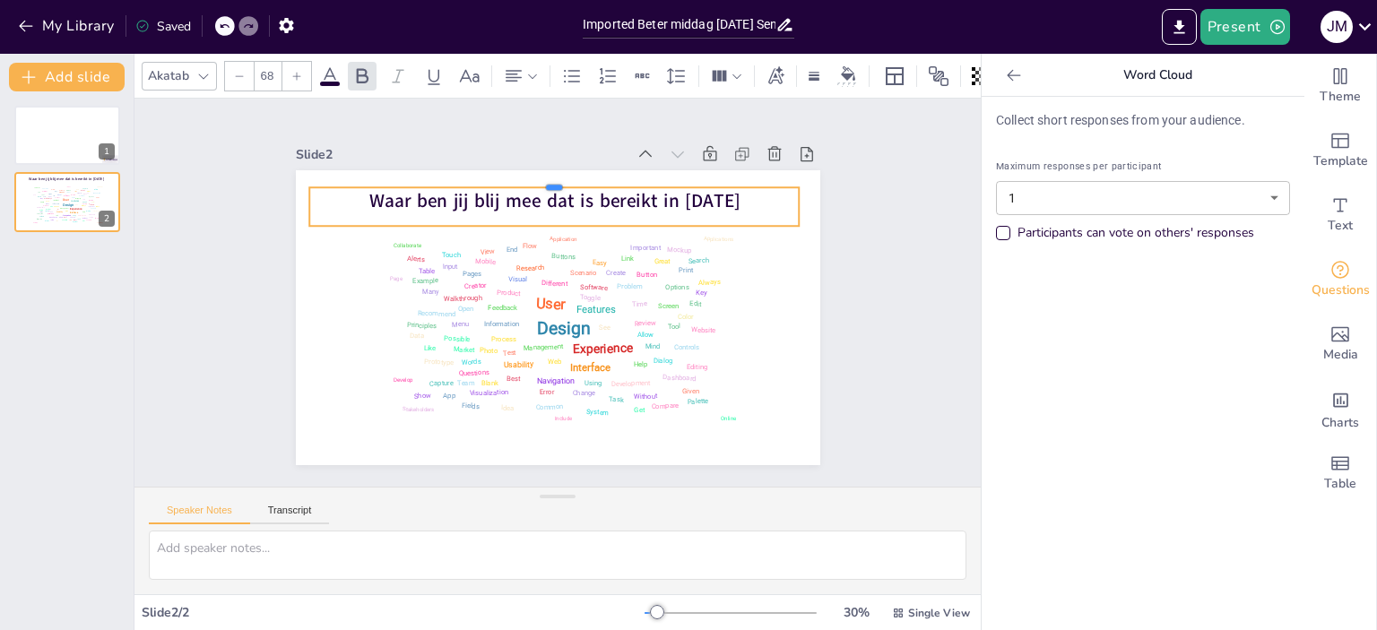
drag, startPoint x: 541, startPoint y: 164, endPoint x: 545, endPoint y: 178, distance: 15.0
click at [545, 178] on div at bounding box center [567, 180] width 490 height 65
click at [821, 207] on div "Slide 1 Slide 2 Waar ben jij blij mee dat is bereikt in 2025 Design User Experi…" at bounding box center [557, 292] width 683 height 467
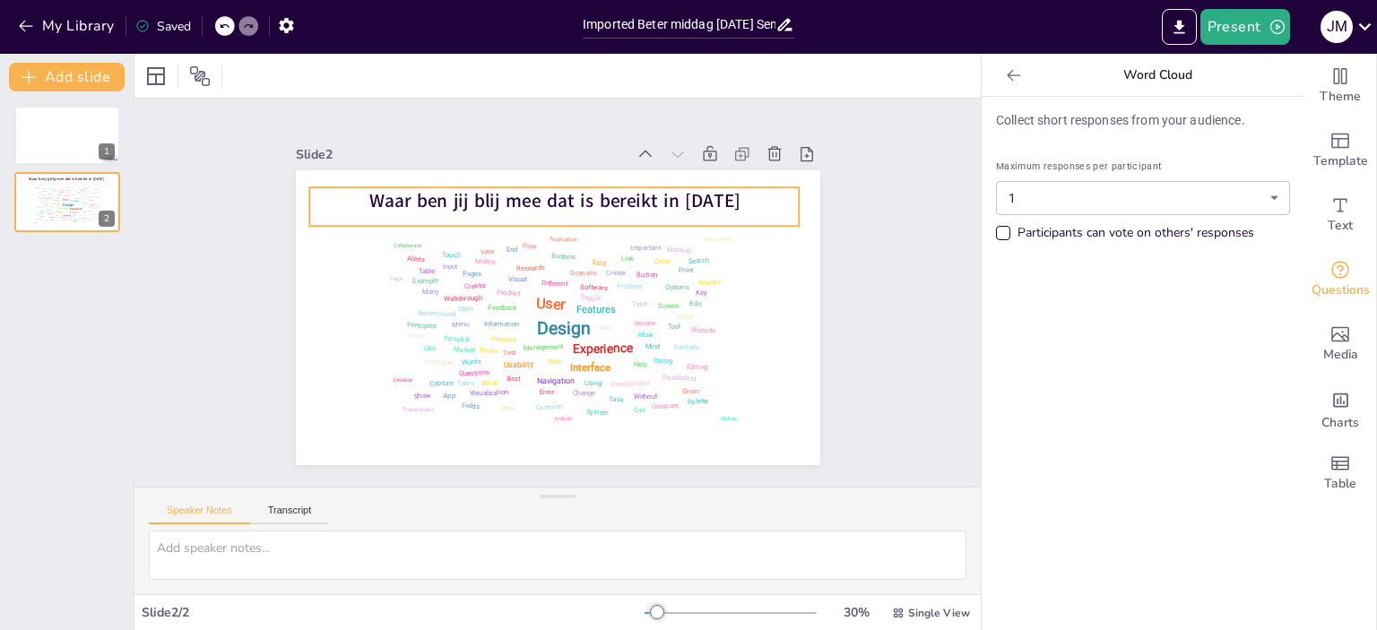
click at [704, 189] on span "Waar ben jij blij mee dat is bereikt in [DATE]" at bounding box center [564, 201] width 372 height 64
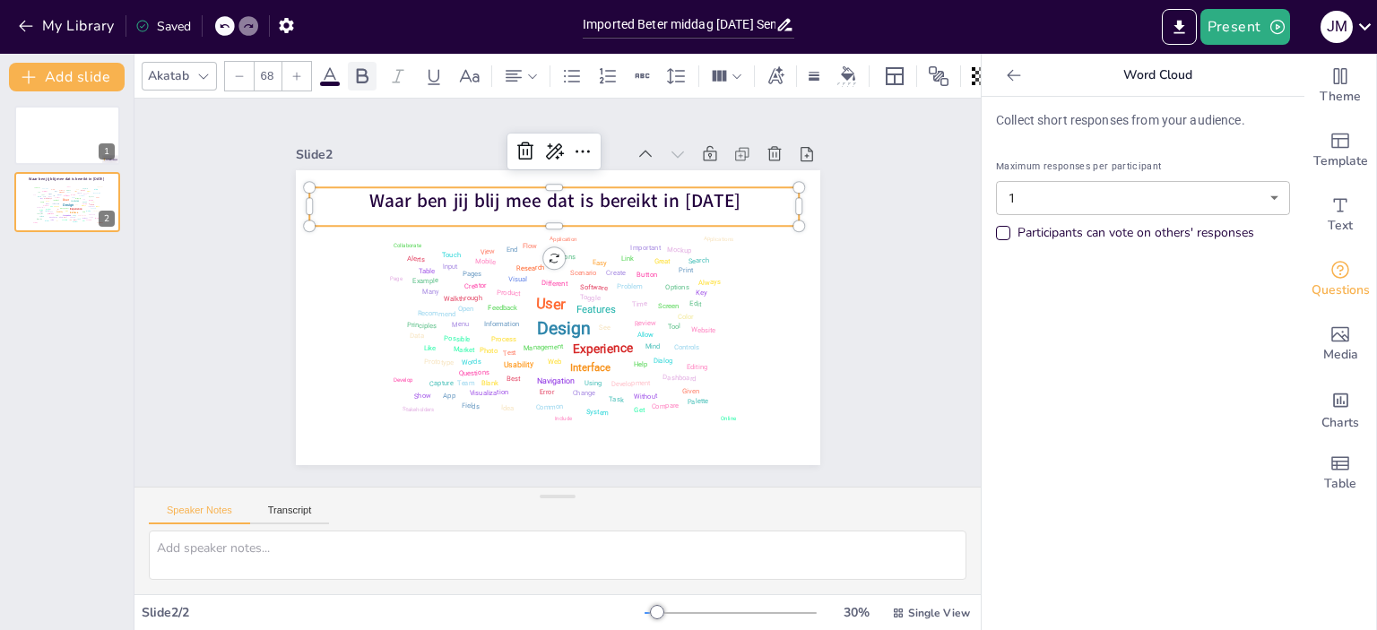
click at [360, 71] on icon at bounding box center [362, 76] width 22 height 22
click at [360, 68] on icon at bounding box center [363, 75] width 12 height 15
click at [213, 66] on div at bounding box center [204, 76] width 22 height 22
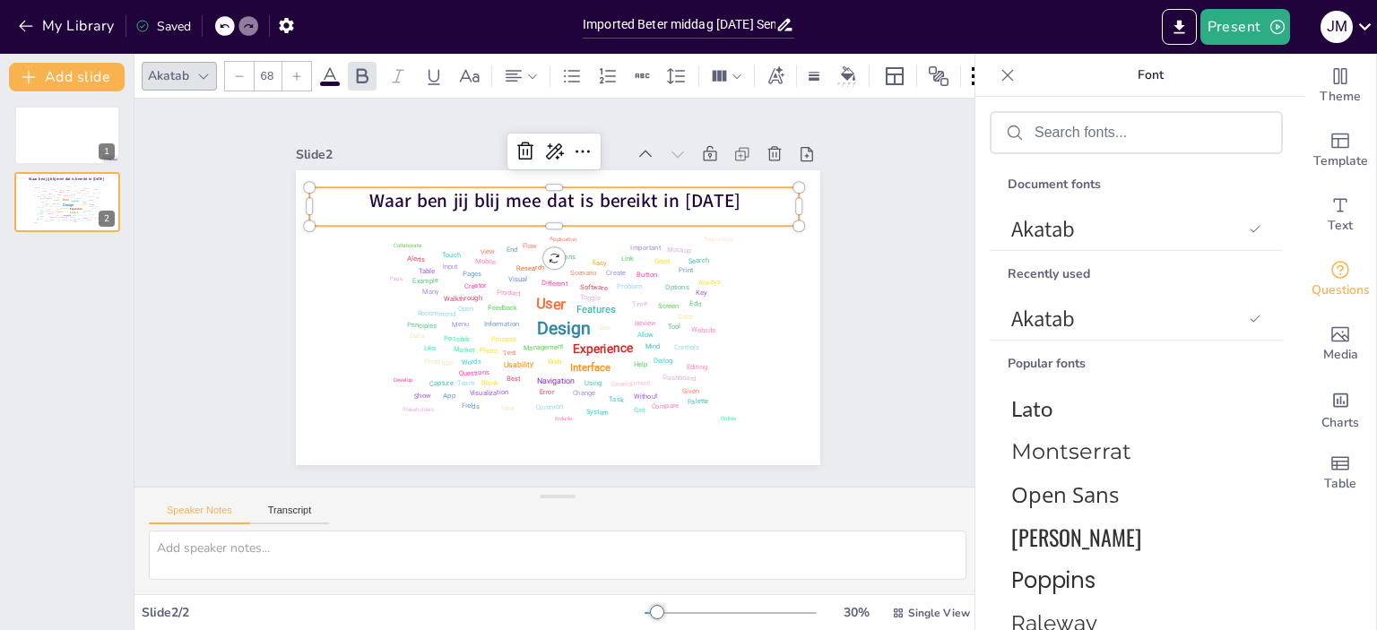
click at [1030, 131] on div at bounding box center [1137, 132] width 290 height 39
click at [1044, 136] on input "text" at bounding box center [1151, 133] width 232 height 16
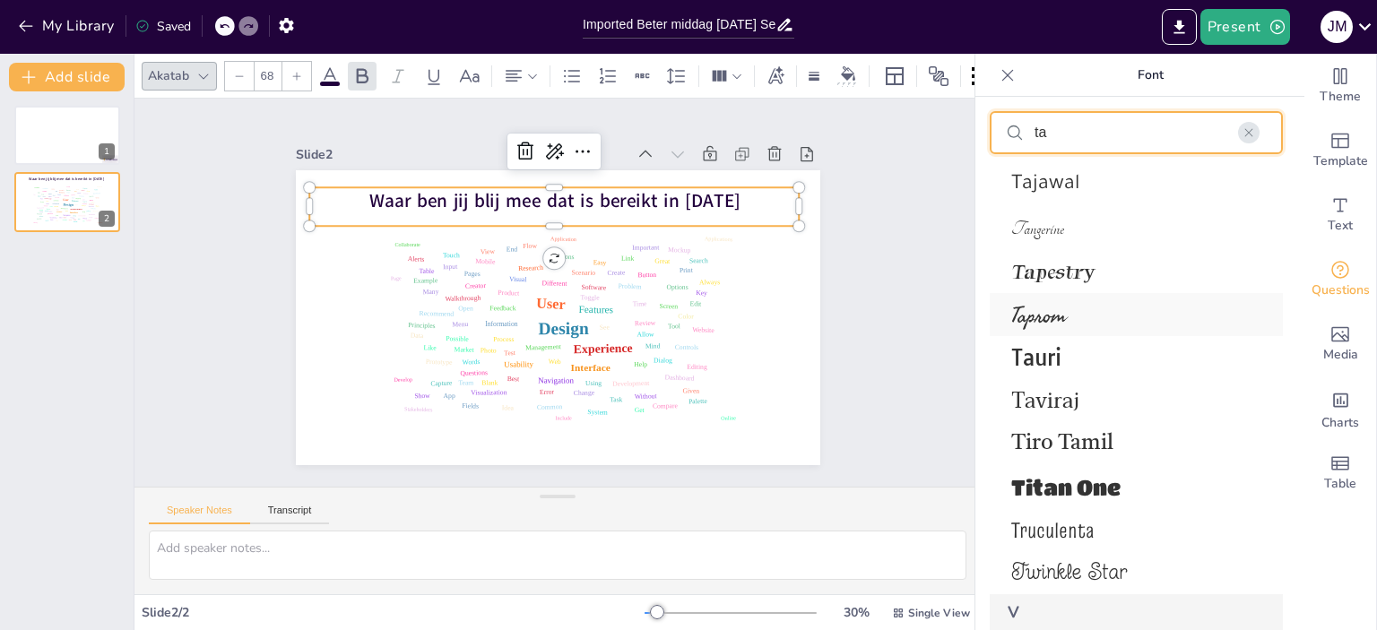
scroll to position [5810, 0]
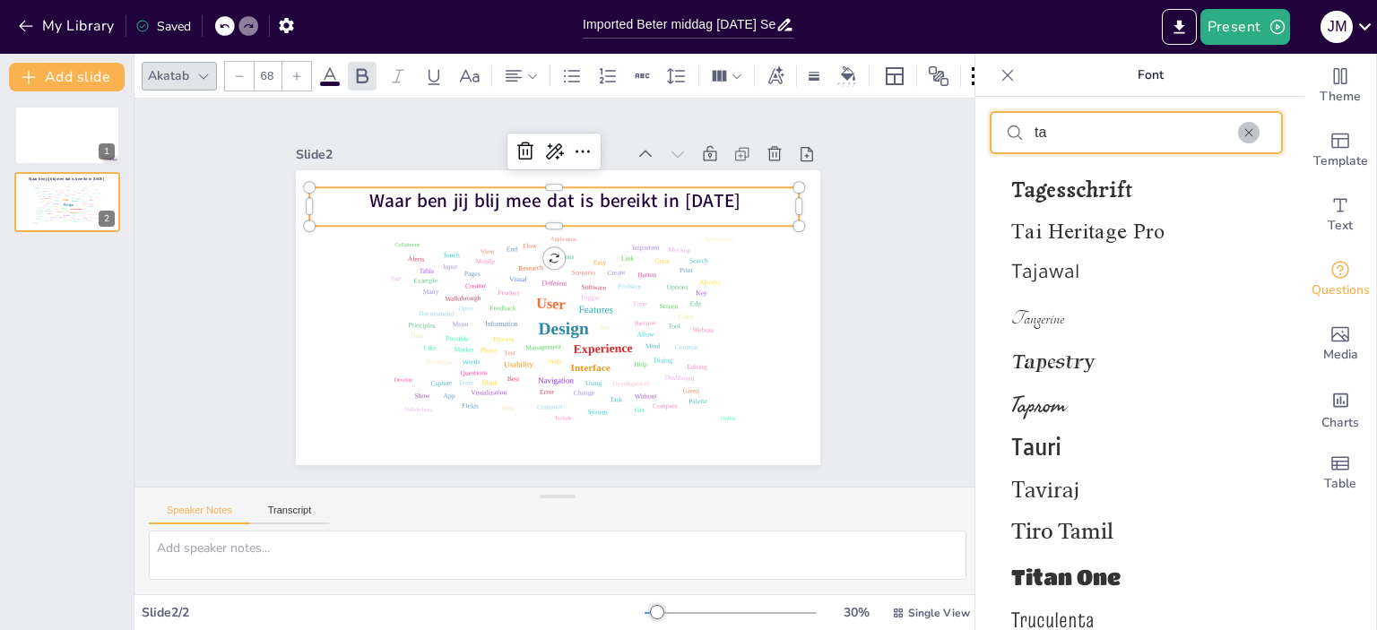
type input "ta"
click at [1245, 137] on icon "button" at bounding box center [1249, 132] width 13 height 13
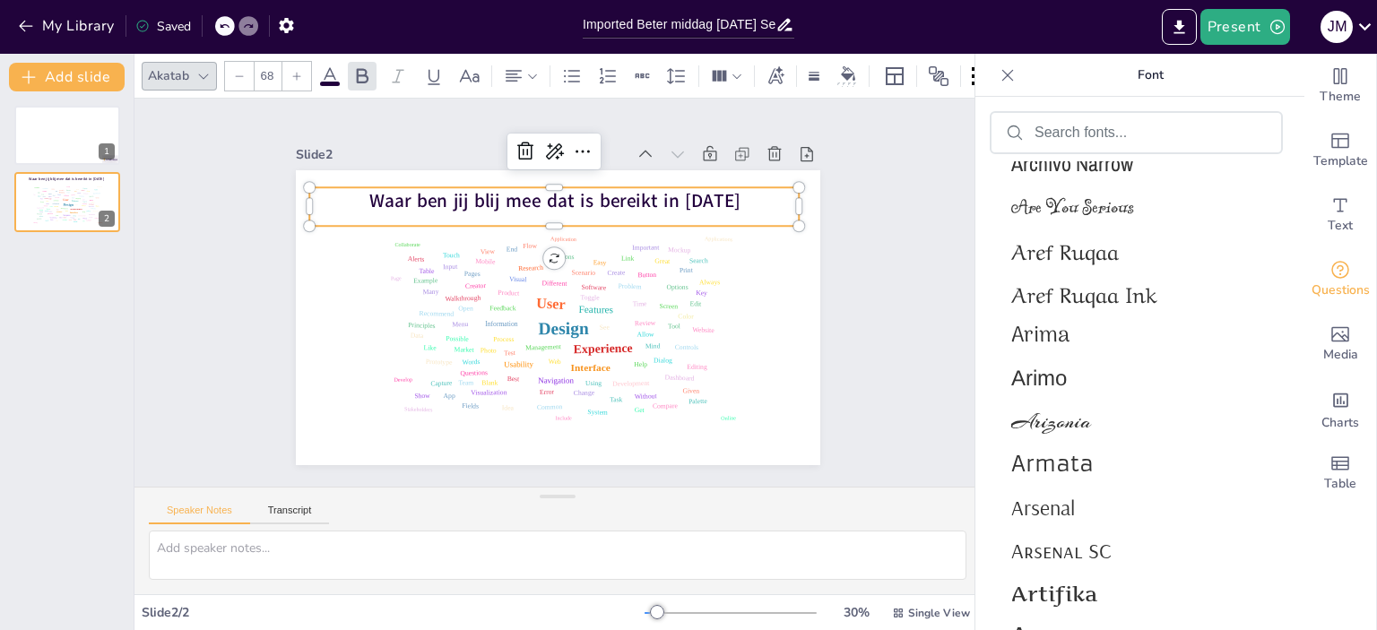
scroll to position [6154, 0]
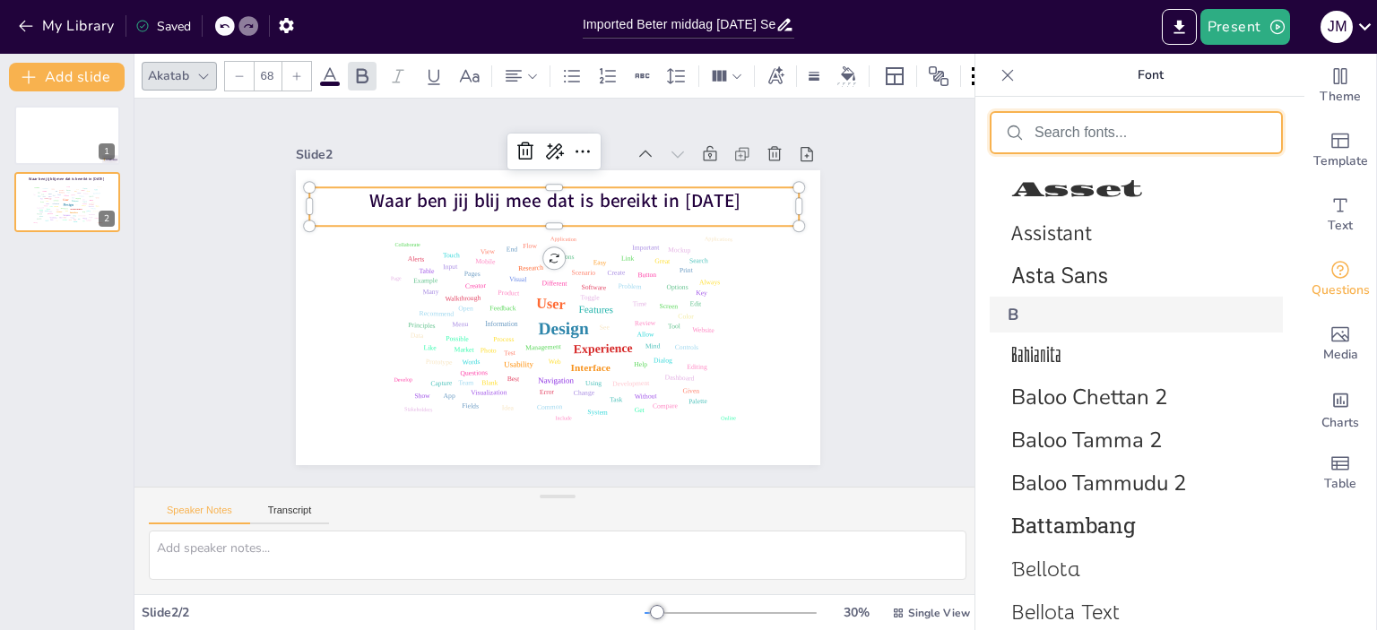
click at [1080, 125] on input "text" at bounding box center [1151, 133] width 232 height 16
click at [1092, 194] on span "Asset" at bounding box center [1132, 189] width 243 height 27
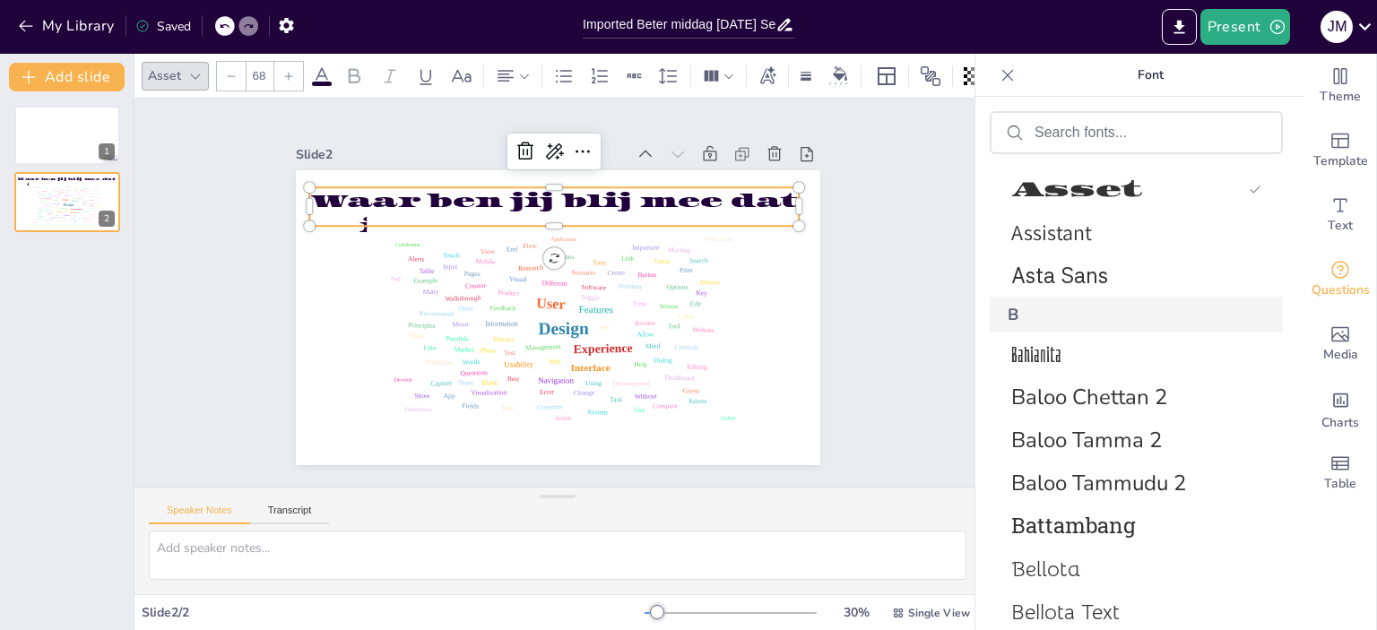
click at [213, 22] on div "My Library Saved" at bounding box center [151, 25] width 303 height 32
click at [222, 22] on icon at bounding box center [224, 26] width 11 height 11
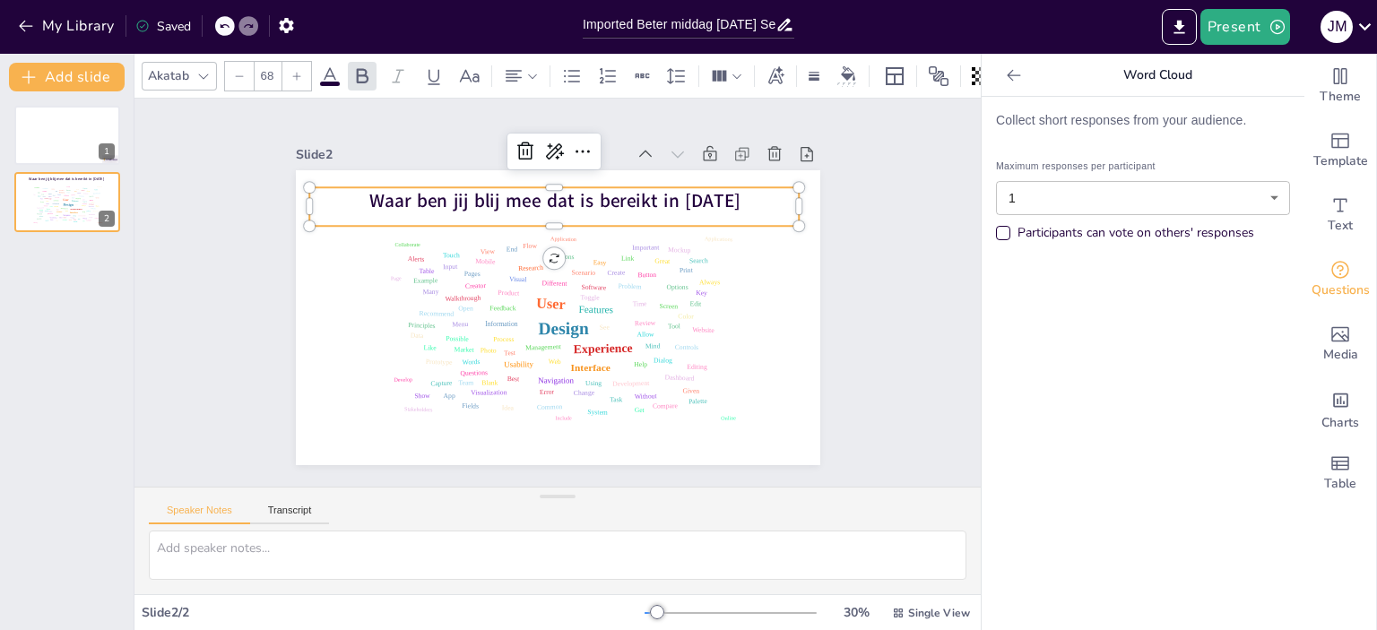
click at [898, 153] on div "Slide 1 Slide 2 Waar ben jij blij mee dat is bereikt in 2025 Design User Experi…" at bounding box center [557, 293] width 925 height 630
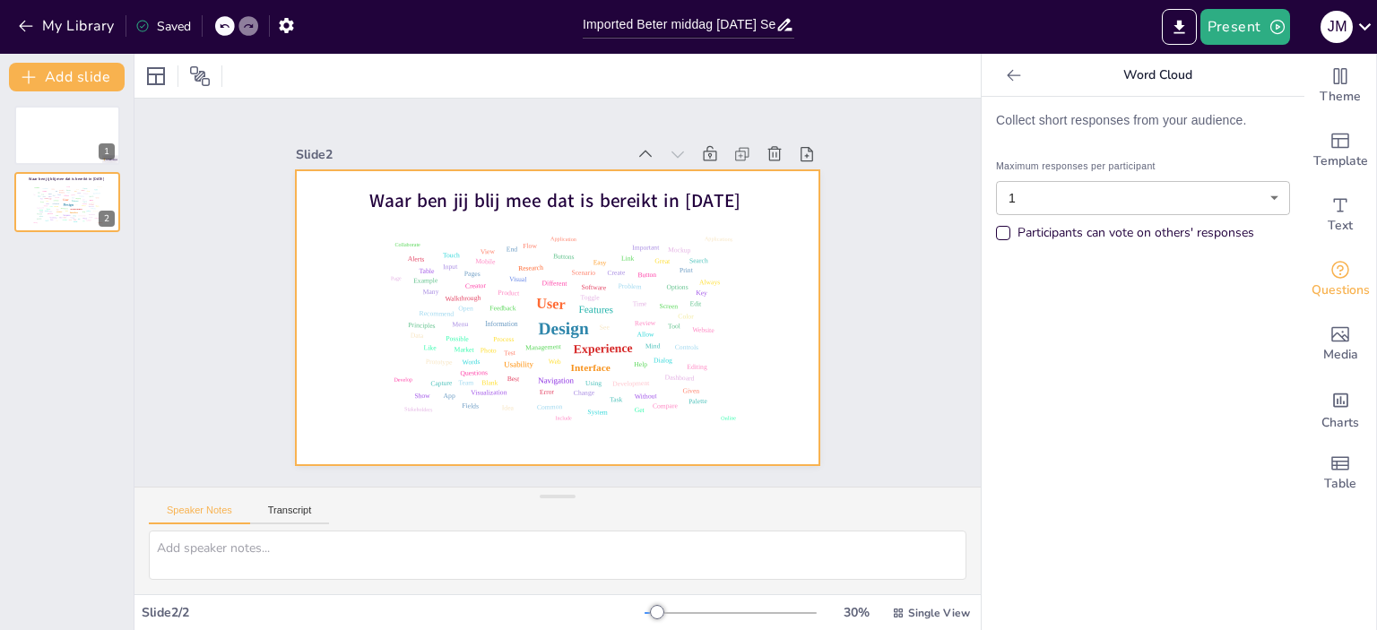
click at [752, 171] on div at bounding box center [555, 317] width 552 height 348
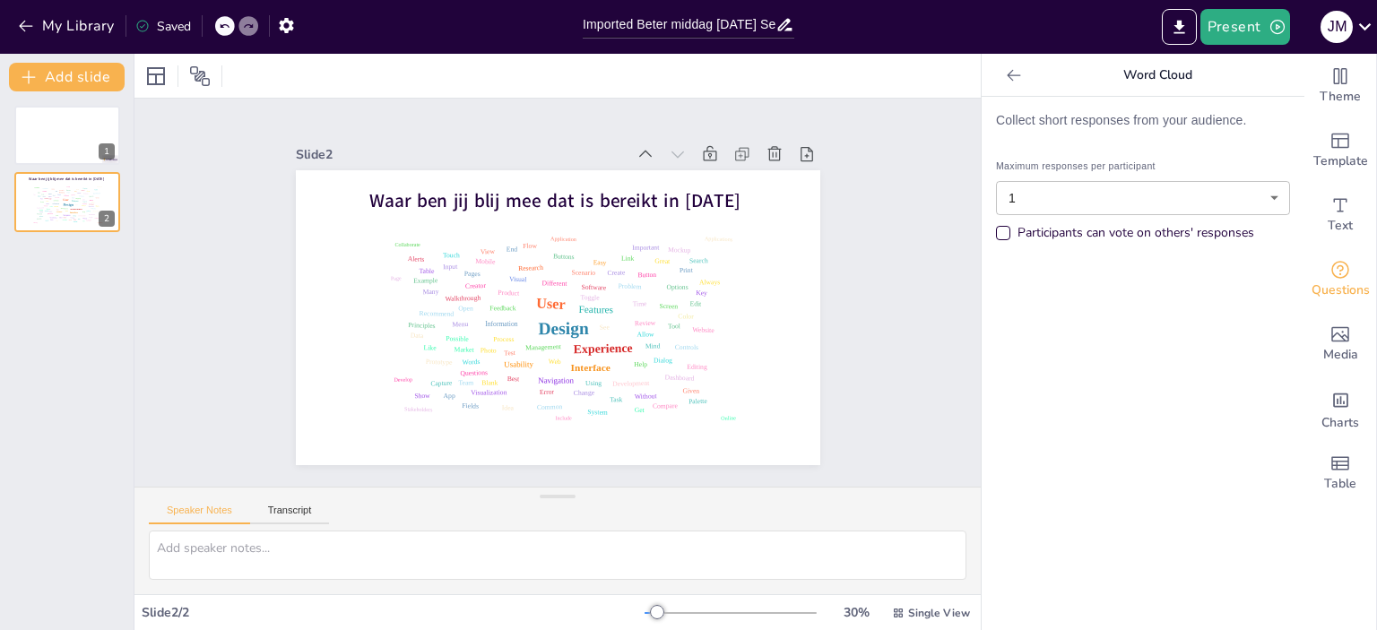
click at [755, 187] on p "Waar ben jij blij mee dat is bereikt in [DATE]" at bounding box center [554, 200] width 490 height 26
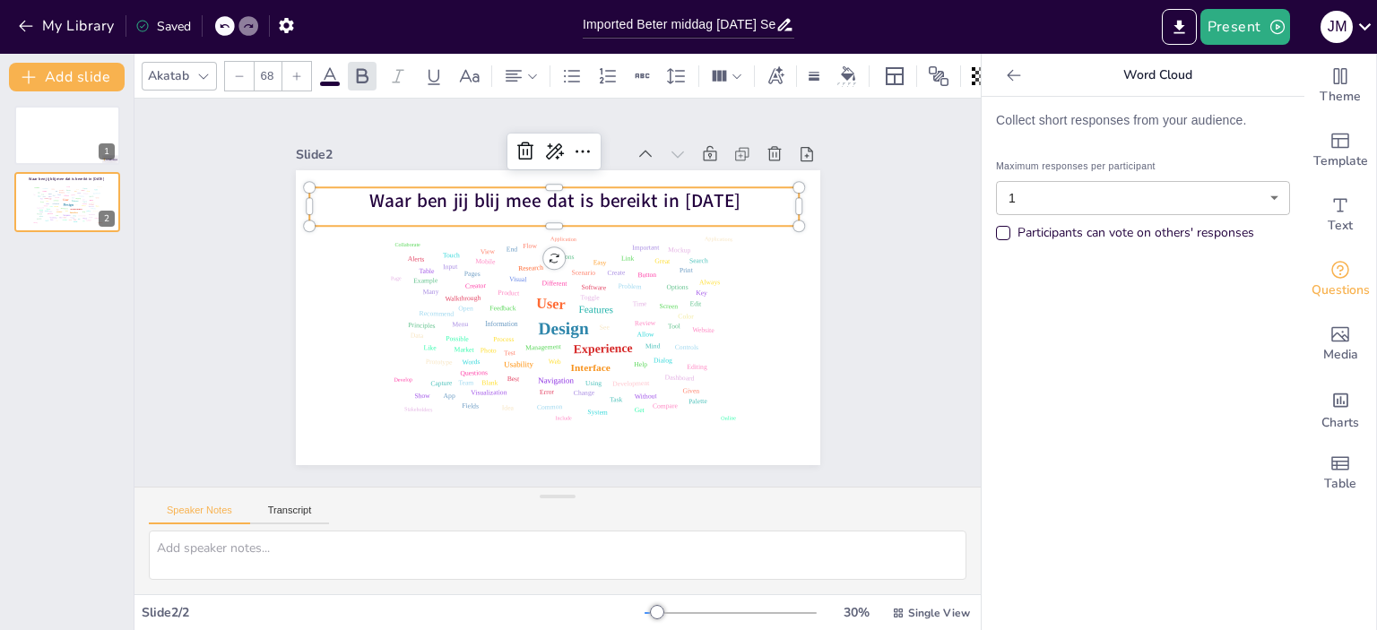
click at [210, 69] on icon at bounding box center [203, 76] width 14 height 14
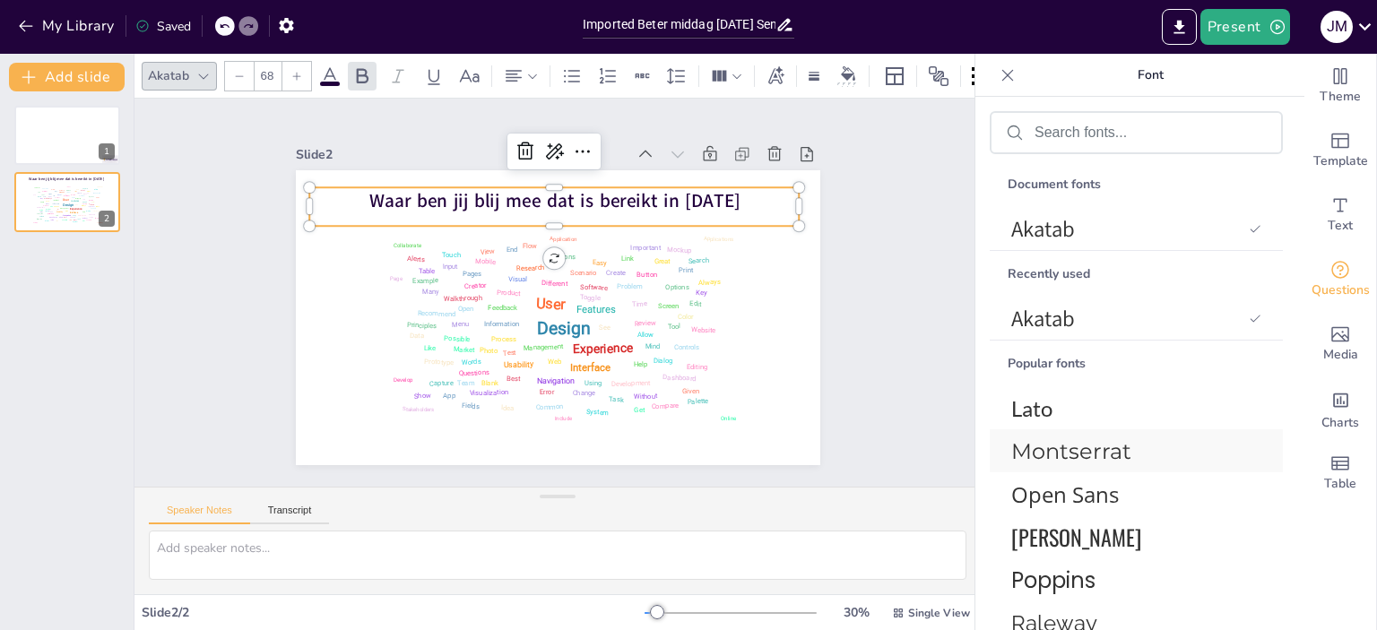
click at [1106, 446] on span "Montserrat" at bounding box center [1132, 451] width 243 height 26
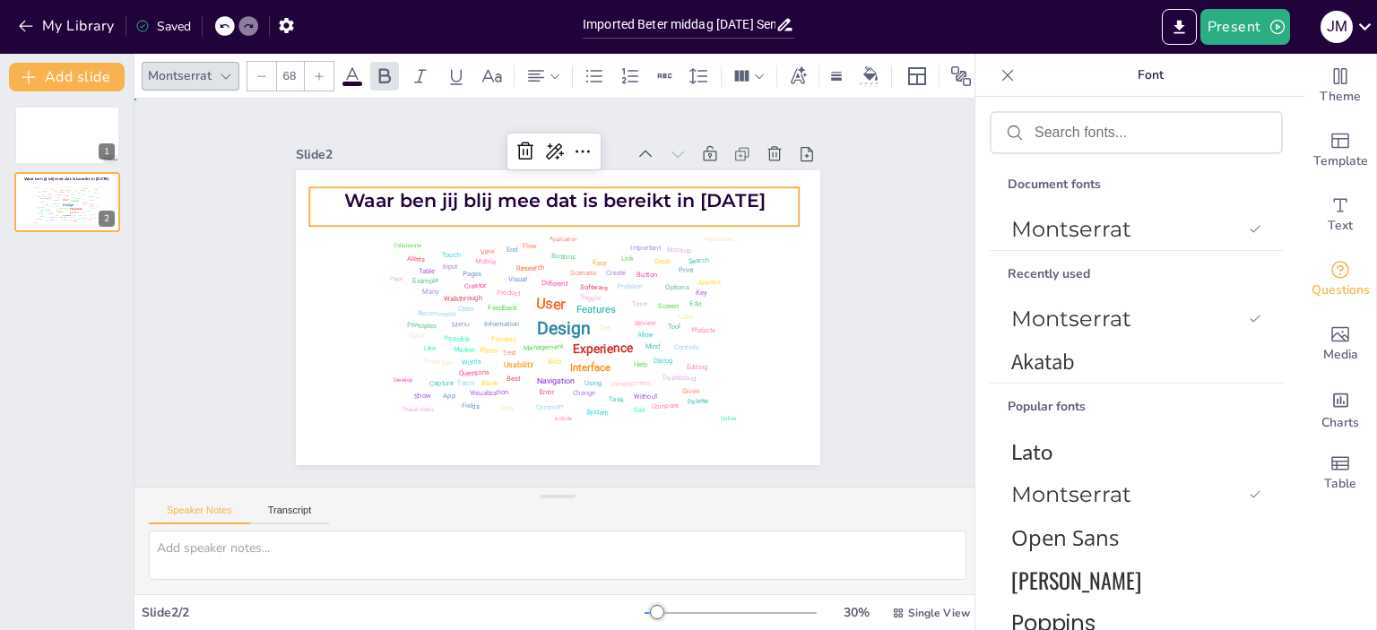
click at [828, 204] on div "Slide 1 Slide 2 Waar ben jij blij mee dat is bereikt in 2025 Design User Experi…" at bounding box center [557, 293] width 657 height 409
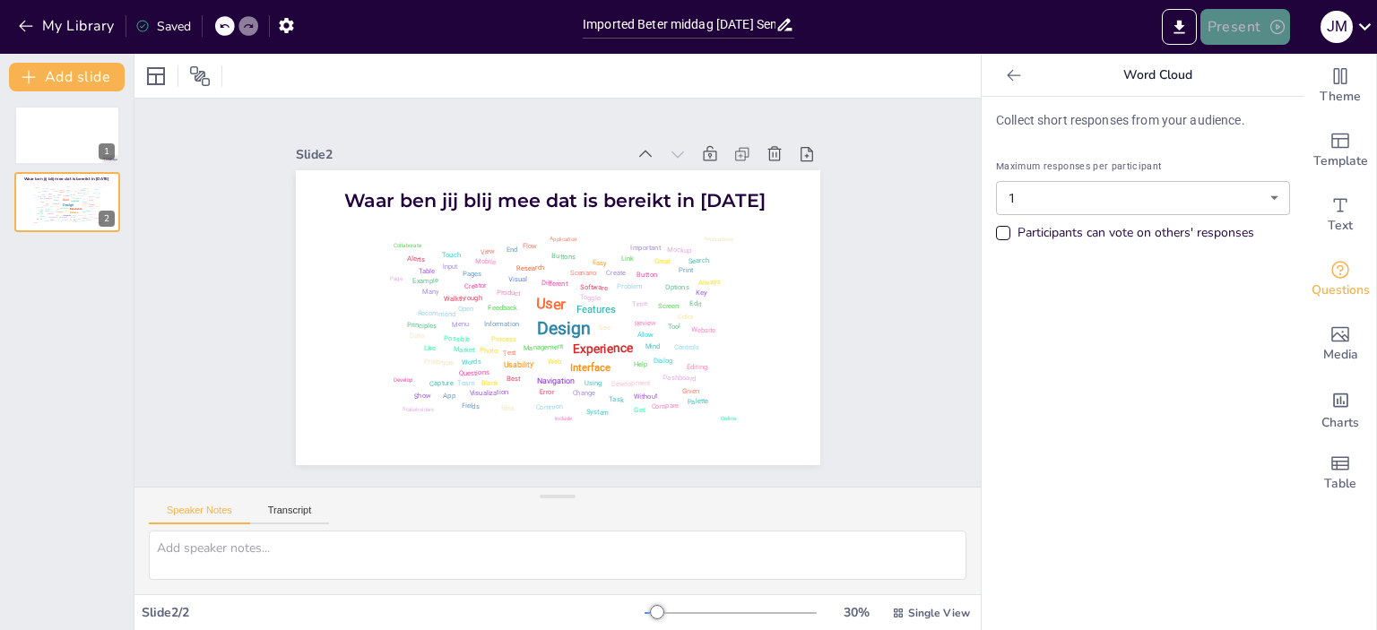
click at [1253, 24] on button "Present" at bounding box center [1246, 27] width 90 height 36
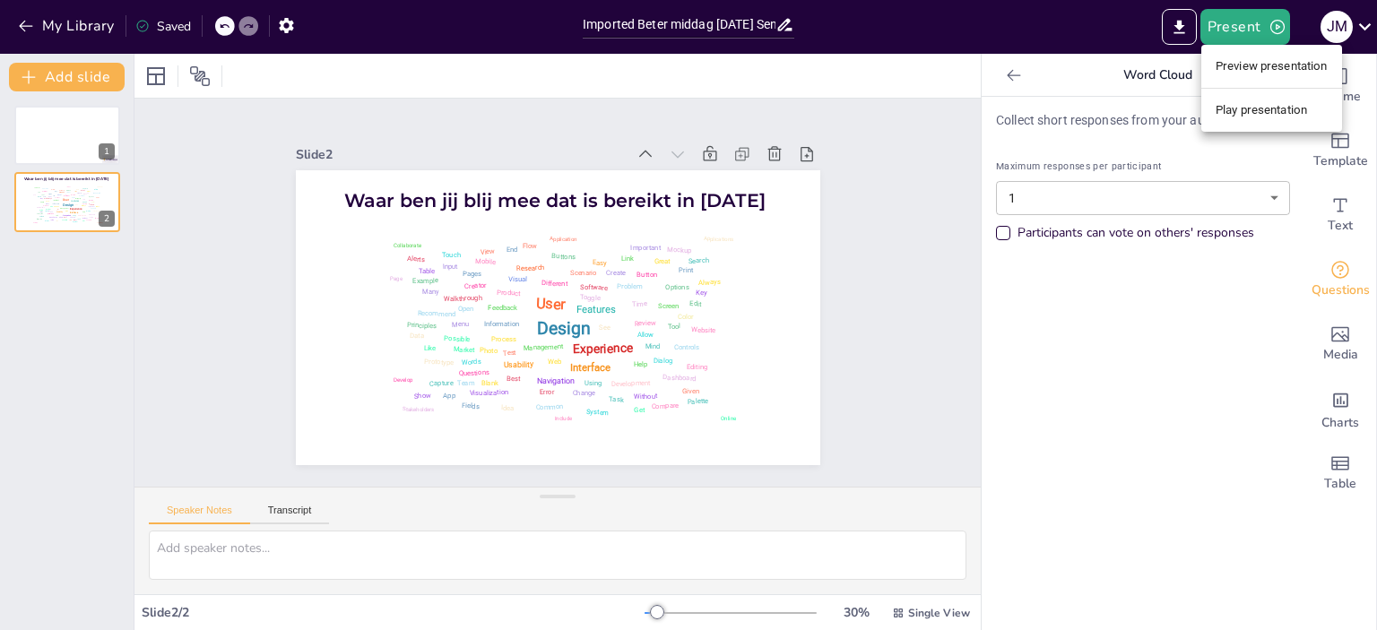
click at [1246, 69] on li "Preview presentation" at bounding box center [1271, 66] width 141 height 29
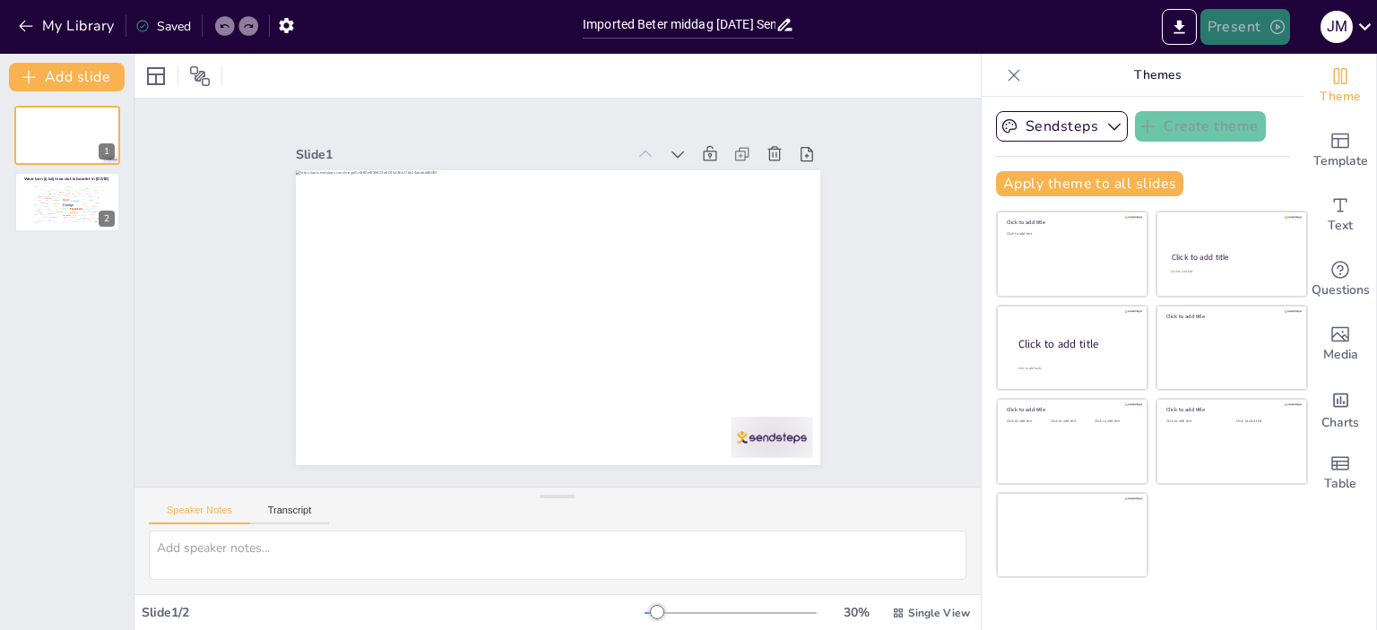
click at [1229, 39] on button "Present" at bounding box center [1246, 27] width 90 height 36
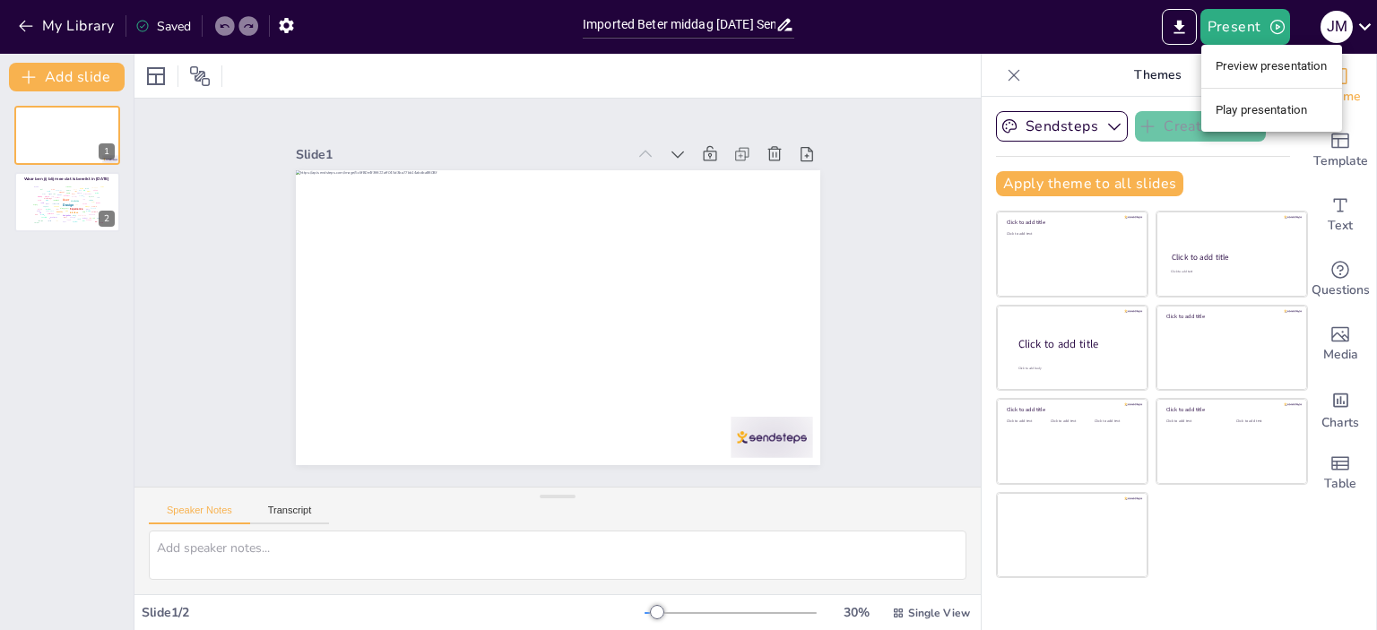
click at [1230, 103] on li "Play presentation" at bounding box center [1271, 110] width 141 height 29
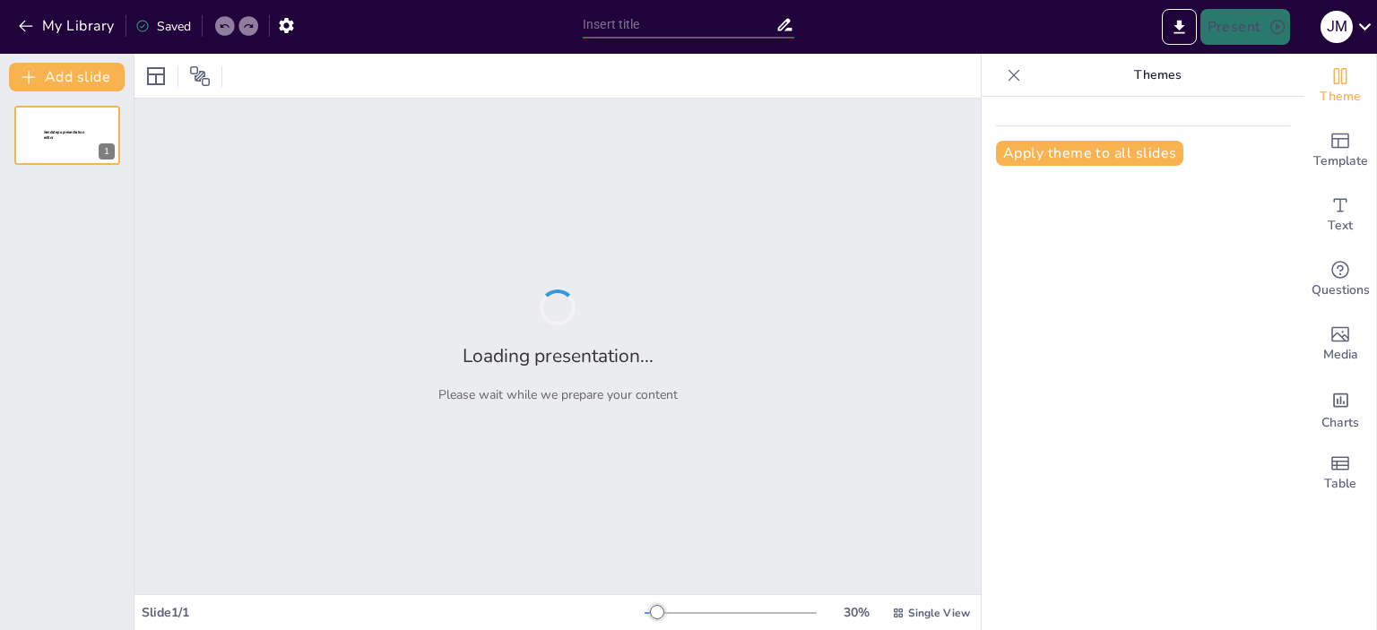
type input "Imported Beter middag [DATE] Sendsteps.pptx"
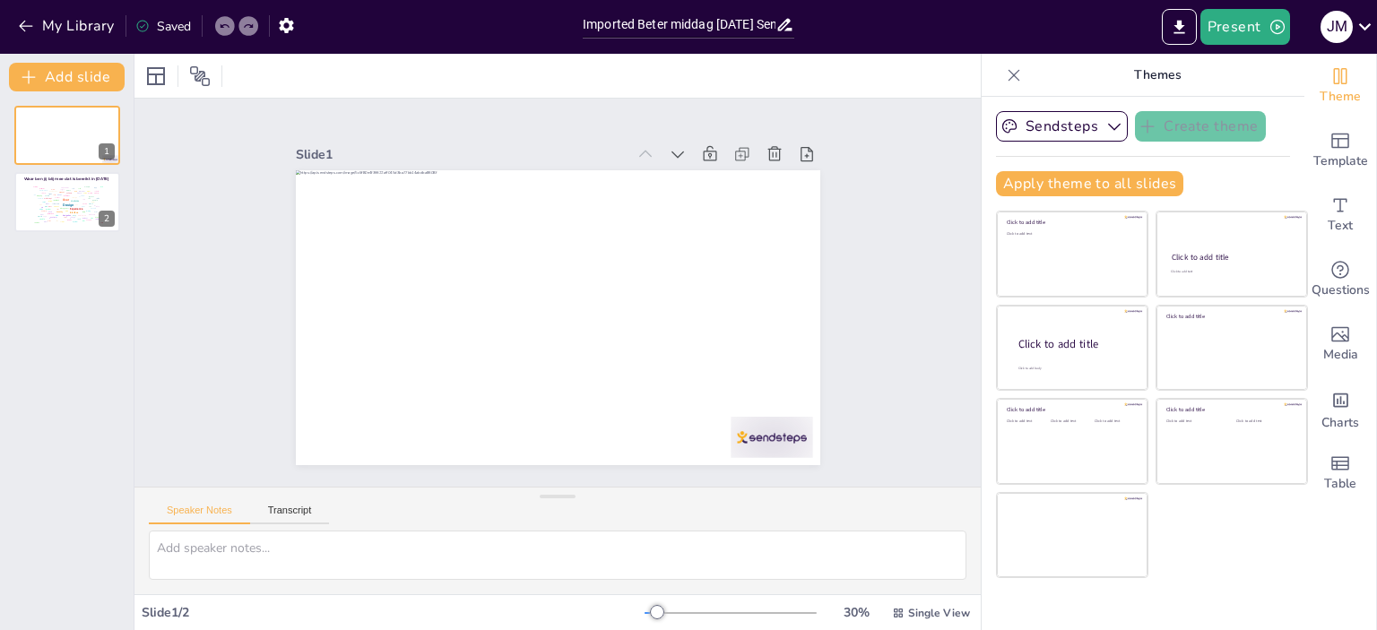
click at [93, 166] on div "1 Waar ben jij blij mee dat is bereikt in 2025 Design User Experience Interface…" at bounding box center [67, 169] width 134 height 126
click at [93, 170] on div "1 Waar ben jij blij mee dat is bereikt in 2025 Design User Experience Interface…" at bounding box center [67, 169] width 134 height 126
click at [79, 80] on button "Add slide" at bounding box center [67, 77] width 116 height 29
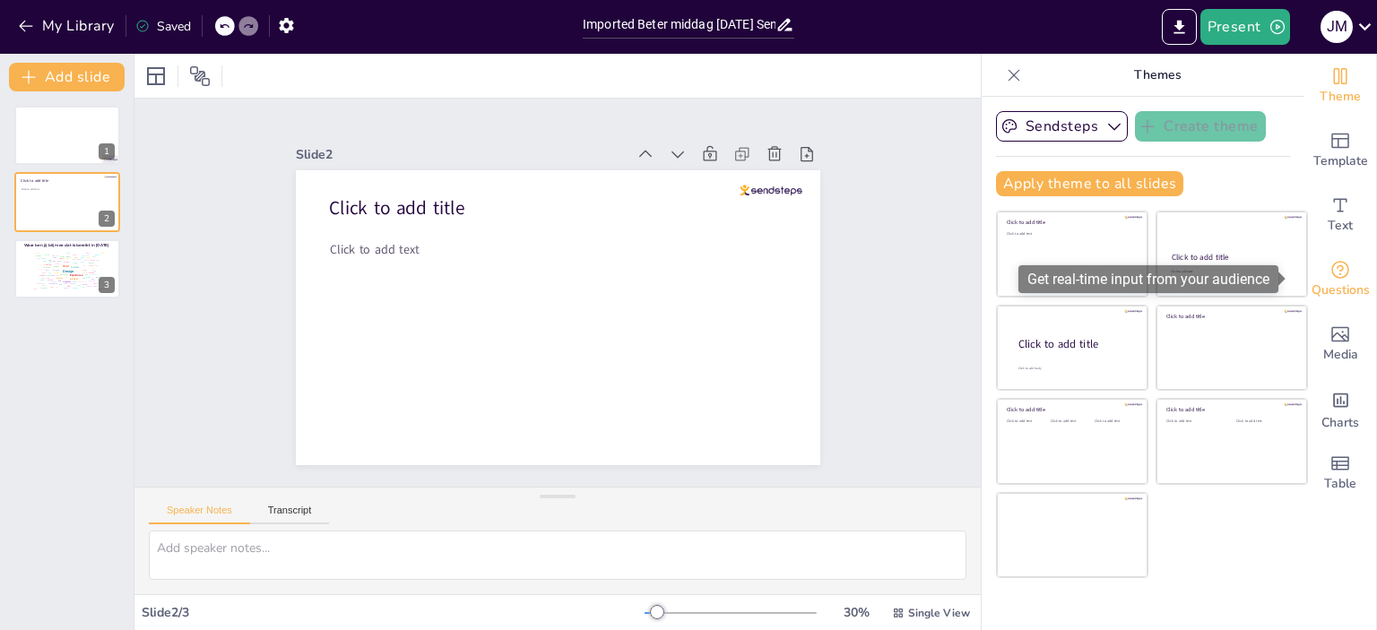
click at [1331, 272] on icon "Get real-time input from your audience" at bounding box center [1340, 270] width 18 height 18
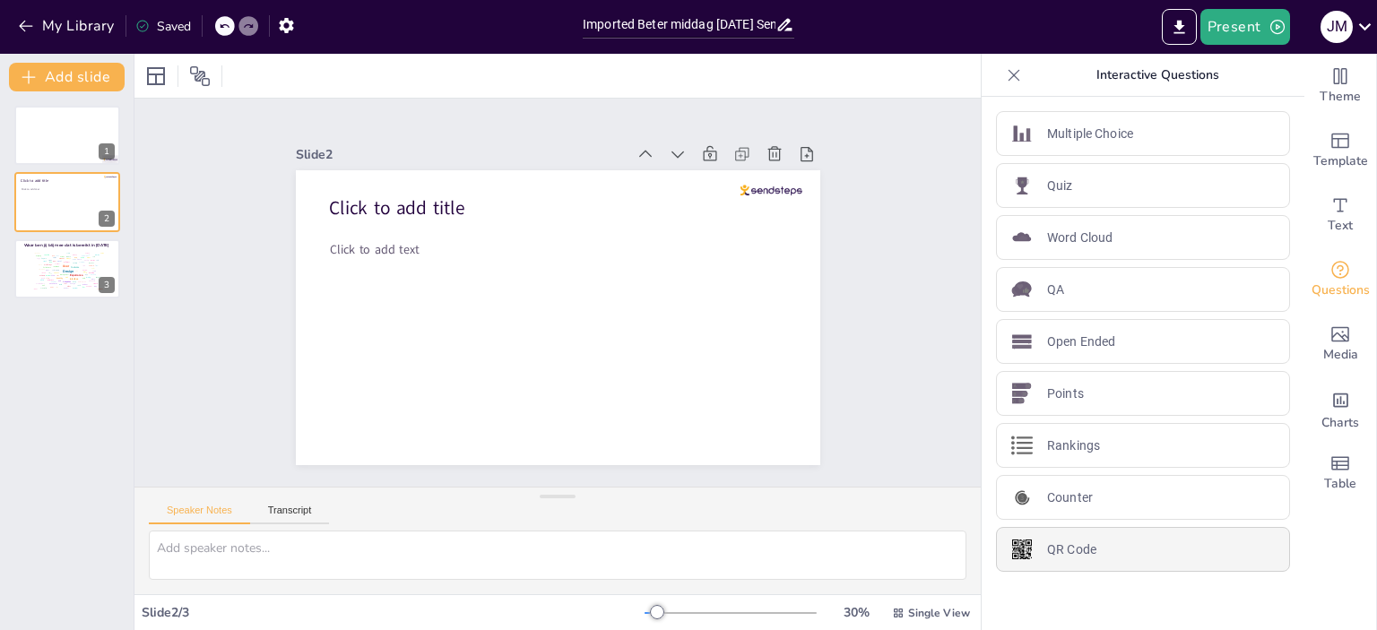
click at [1080, 548] on p "QR Code" at bounding box center [1071, 550] width 49 height 19
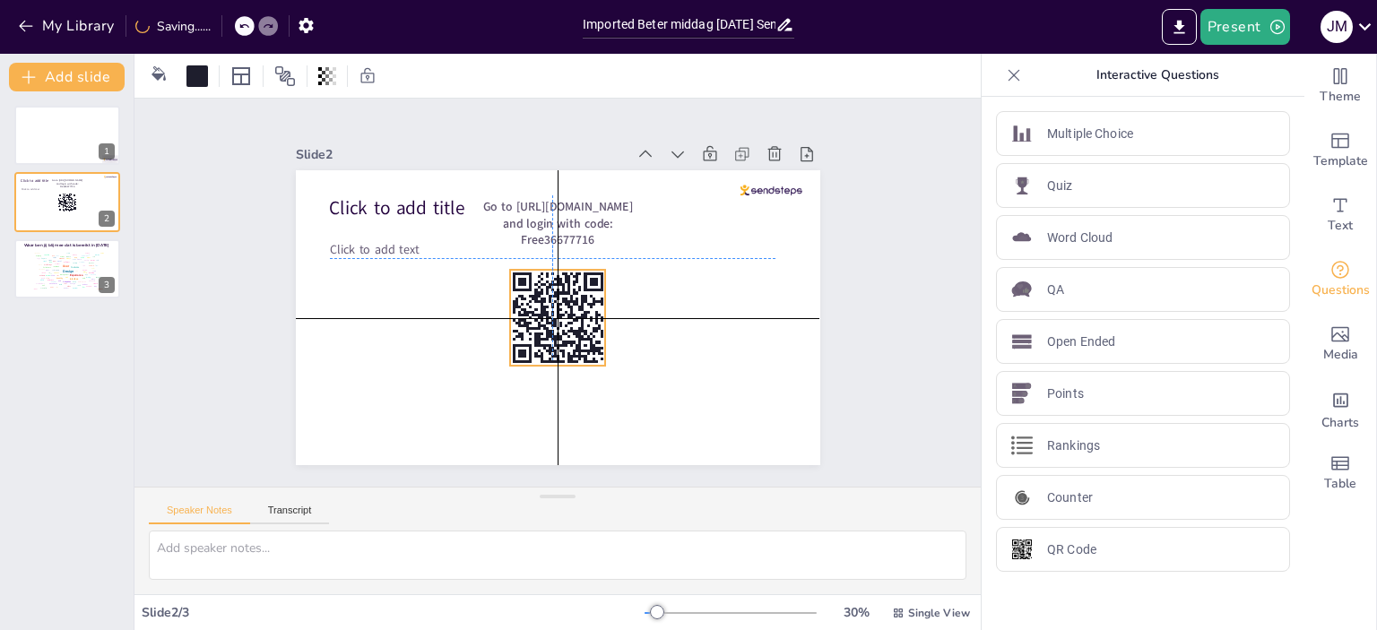
drag, startPoint x: 363, startPoint y: 258, endPoint x: 564, endPoint y: 319, distance: 209.9
click at [564, 319] on icon at bounding box center [535, 283] width 126 height 126
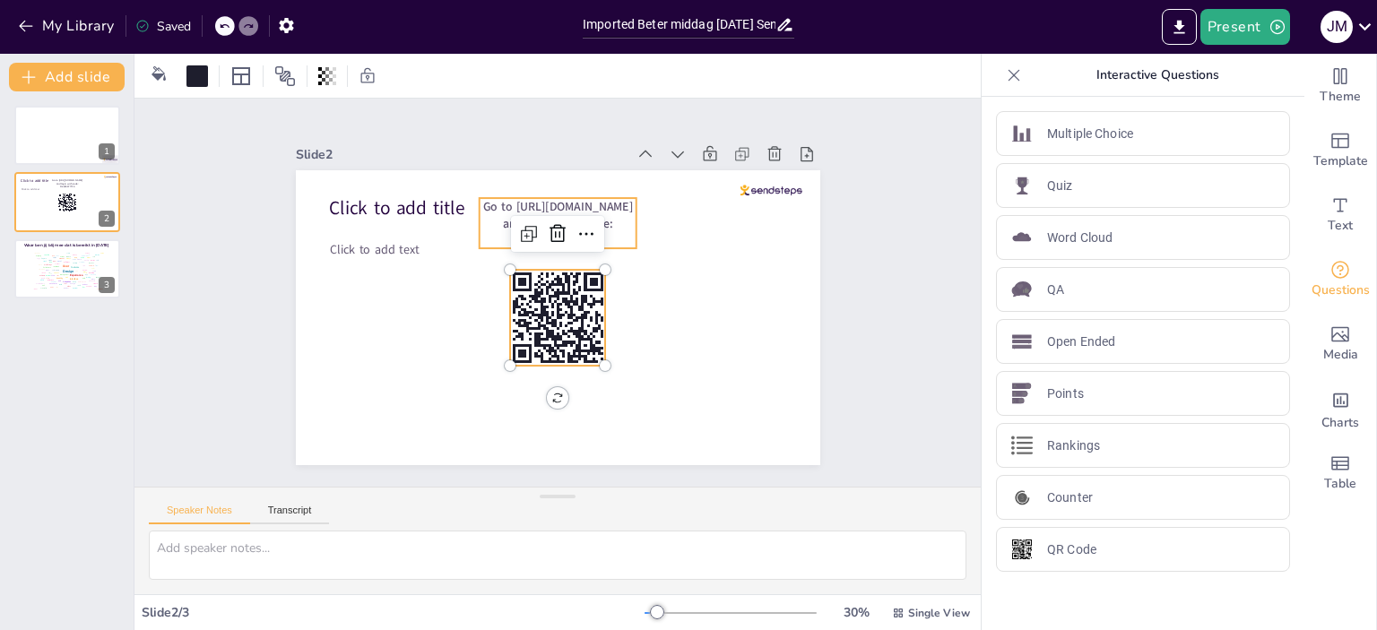
click at [533, 256] on span "Go to [URL][DOMAIN_NAME] and login with code: Free36677716" at bounding box center [486, 327] width 91 height 143
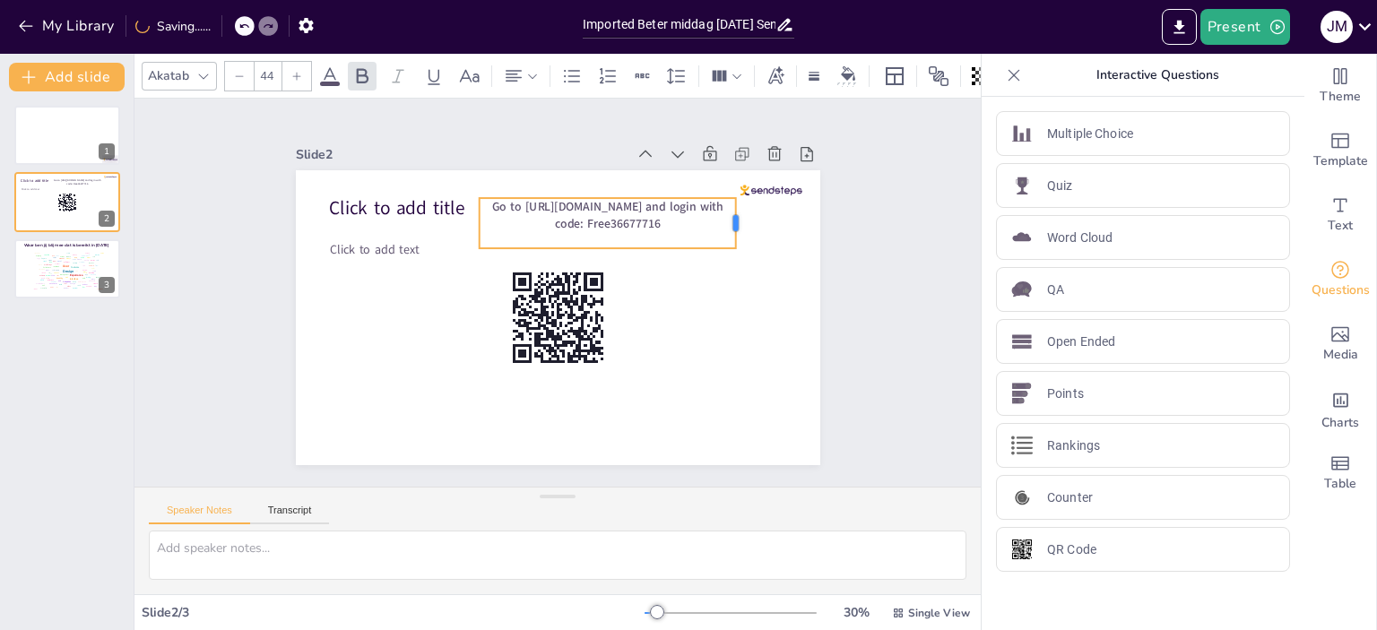
drag, startPoint x: 624, startPoint y: 218, endPoint x: 724, endPoint y: 219, distance: 99.5
click at [724, 381] on div at bounding box center [722, 401] width 49 height 41
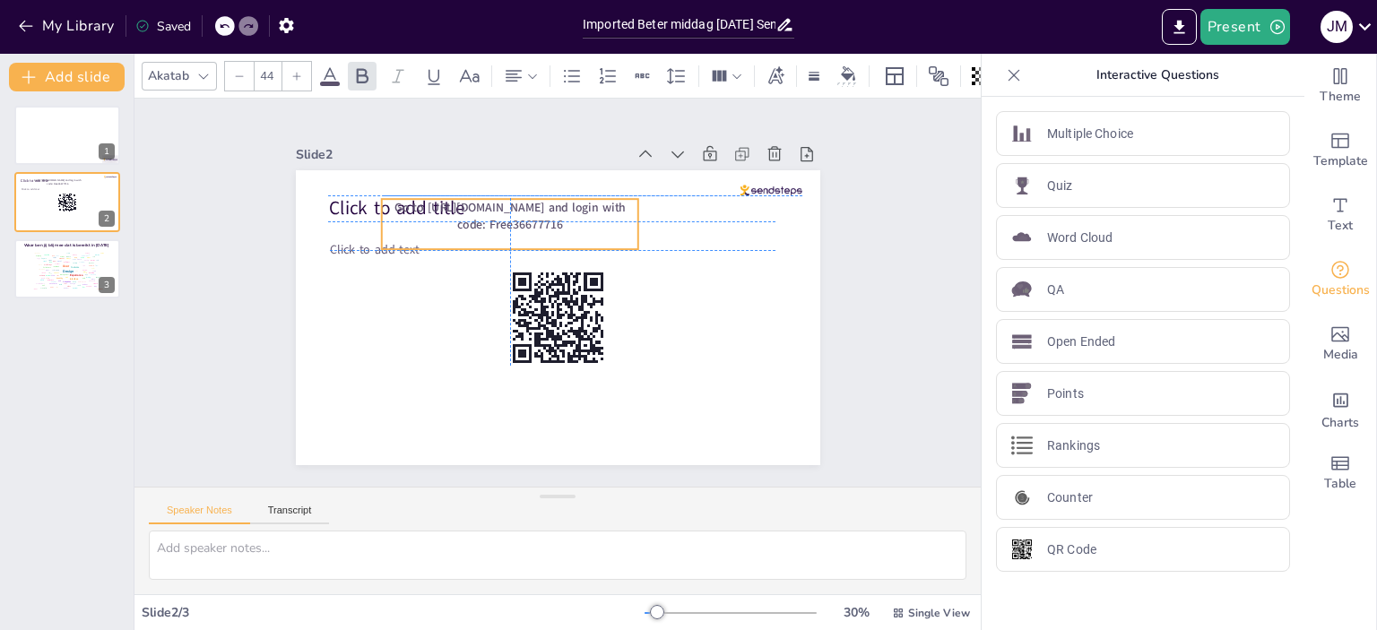
drag, startPoint x: 466, startPoint y: 218, endPoint x: 372, endPoint y: 218, distance: 94.1
click at [456, 219] on p "Go to [URL][DOMAIN_NAME] and login with code: Free36677716" at bounding box center [486, 348] width 60 height 259
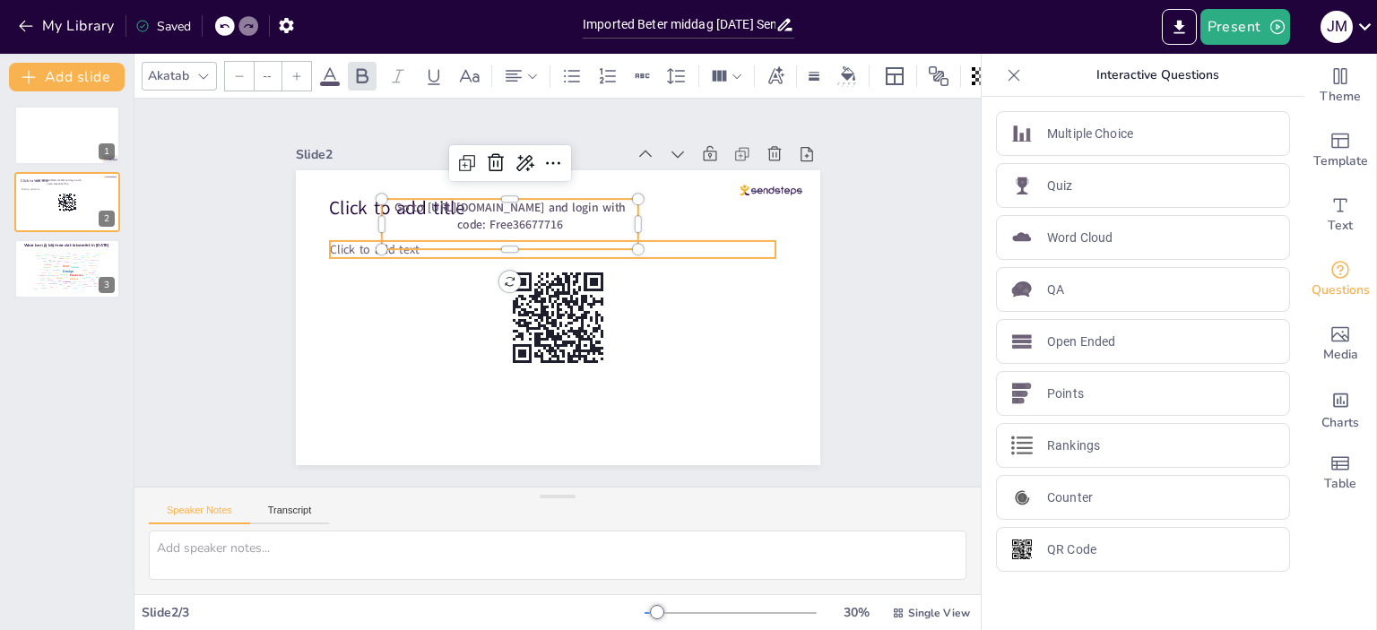
type input "45"
click at [353, 348] on span "Click to add text" at bounding box center [391, 384] width 77 height 73
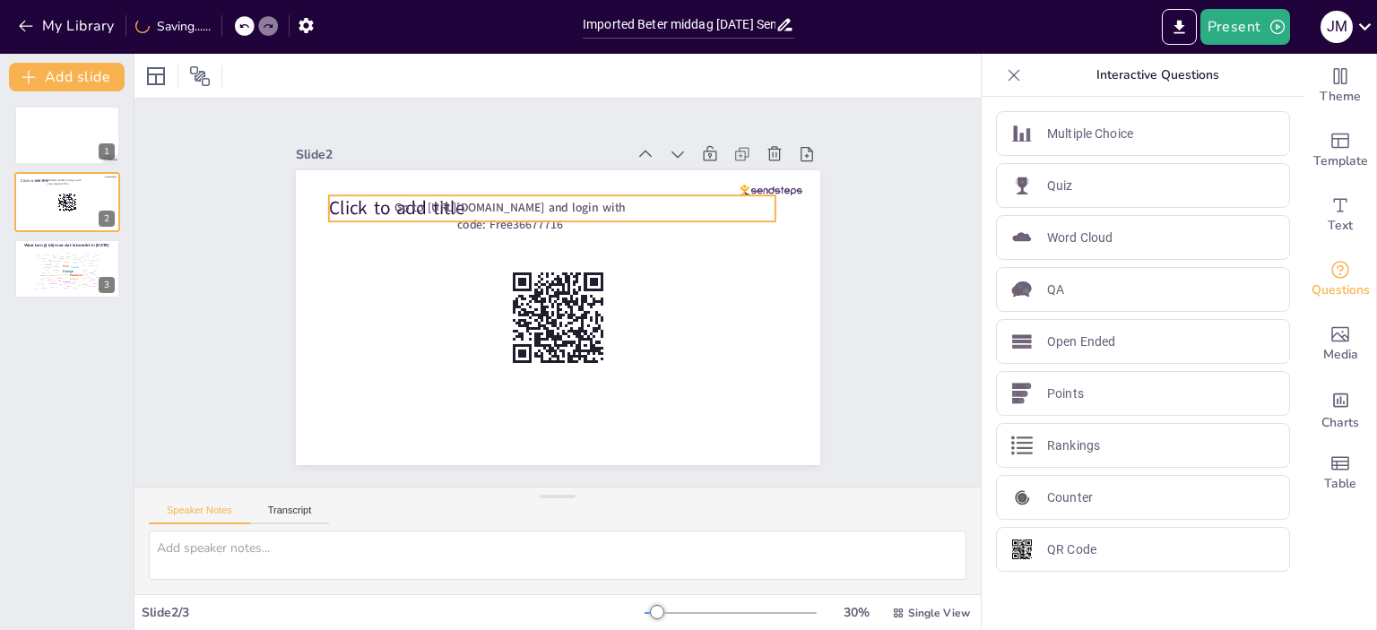
click at [674, 239] on span "Click to add title" at bounding box center [739, 284] width 130 height 90
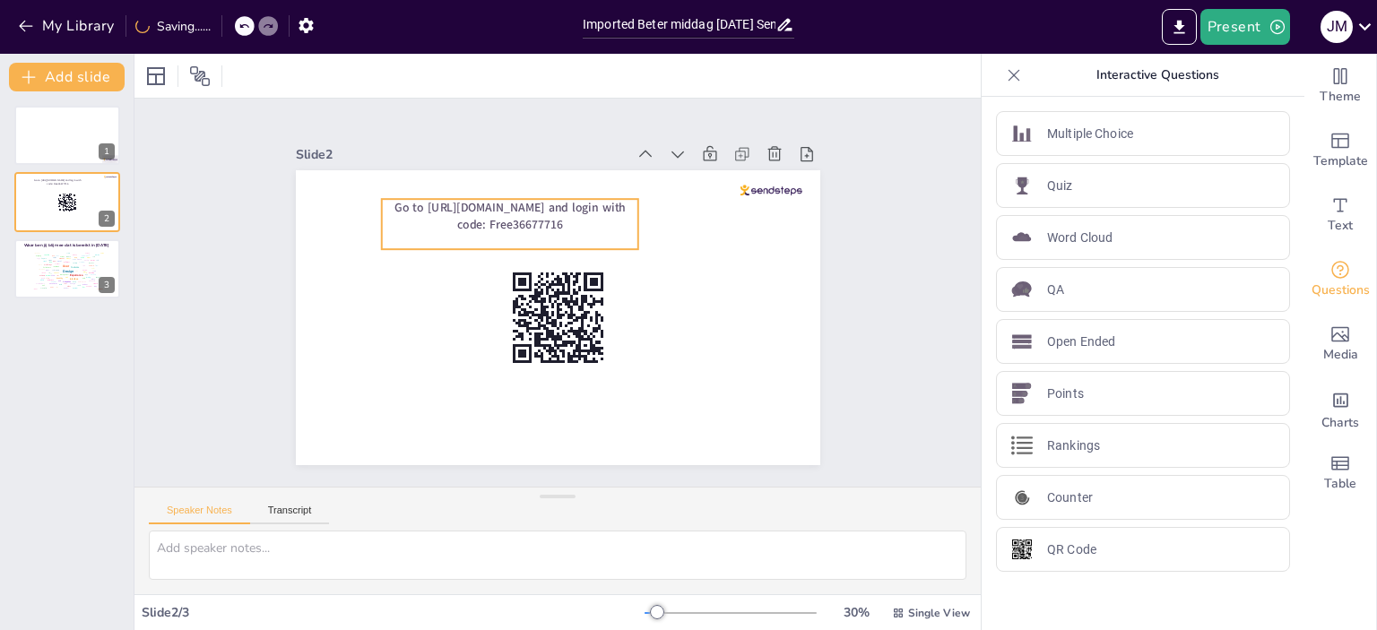
click at [580, 213] on span "Go to [URL][DOMAIN_NAME] and login with code: Free36677716" at bounding box center [654, 303] width 149 height 197
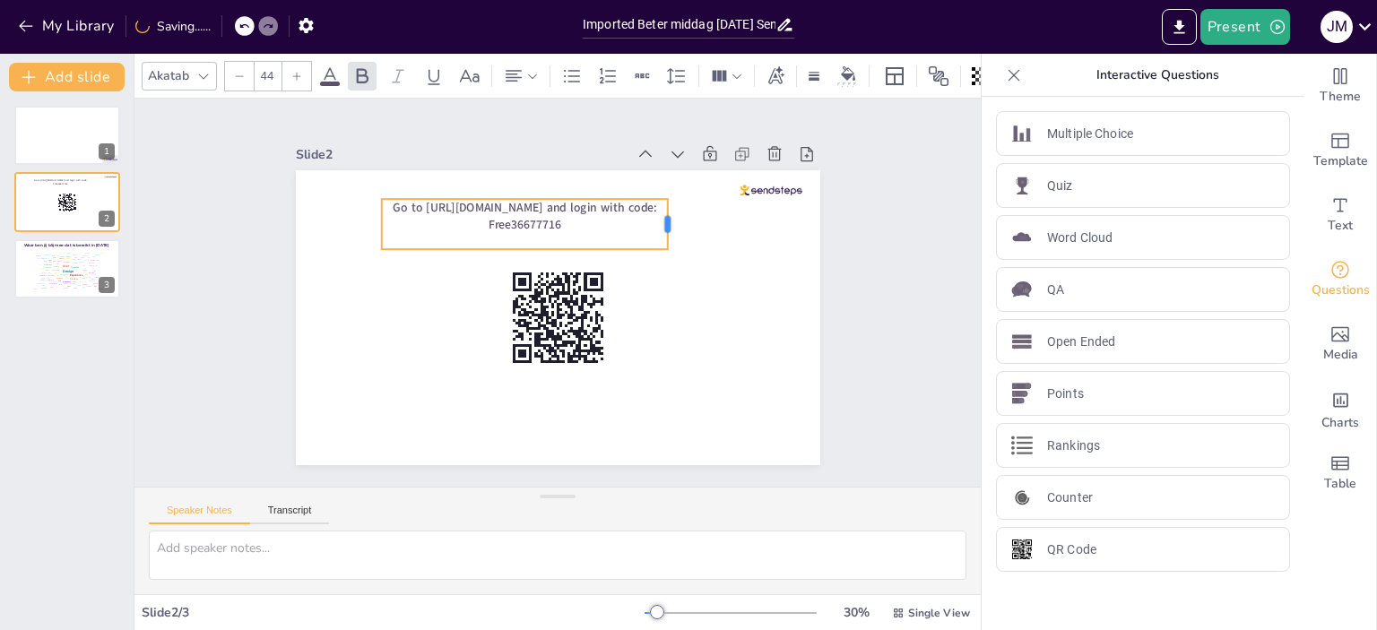
click at [656, 218] on div at bounding box center [648, 191] width 30 height 53
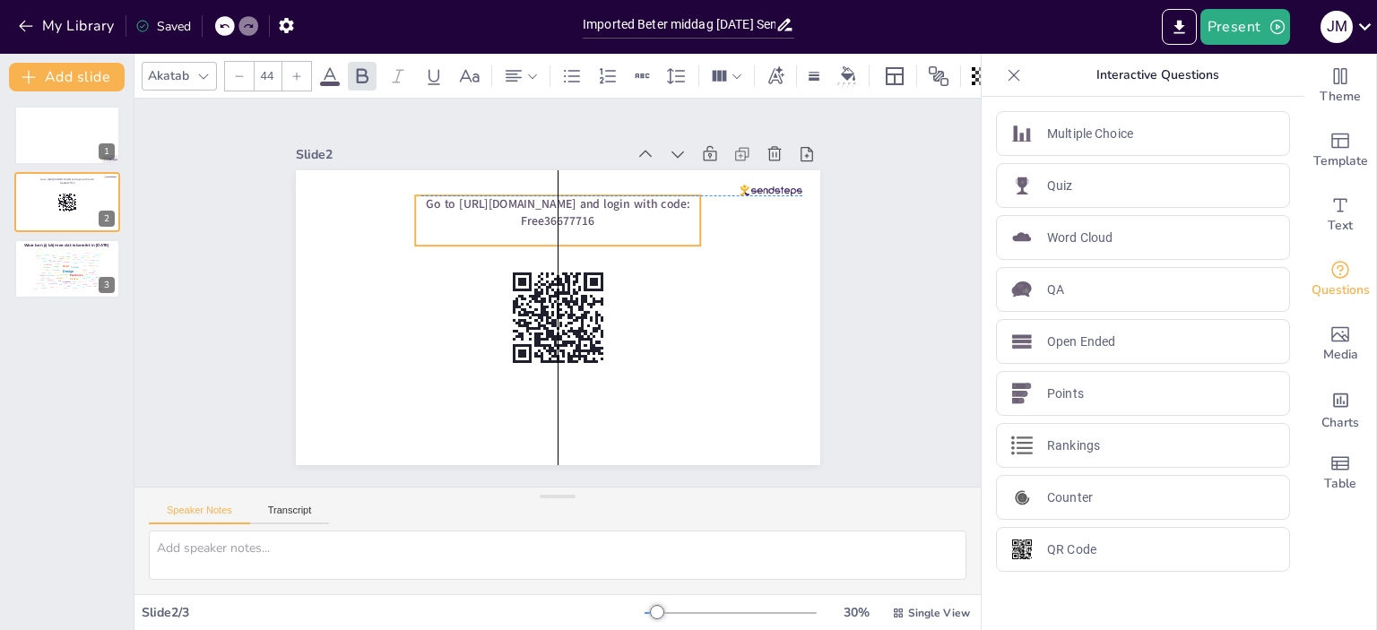
drag, startPoint x: 606, startPoint y: 193, endPoint x: 646, endPoint y: 193, distance: 40.3
click at [617, 281] on span "Go to [URL][DOMAIN_NAME] and login with code: Free36677716" at bounding box center [505, 365] width 223 height 168
click at [864, 322] on div "Slide 1 Slide 2 Go to [URL][DOMAIN_NAME] and login with code: Free36677716 Slid…" at bounding box center [558, 292] width 932 height 699
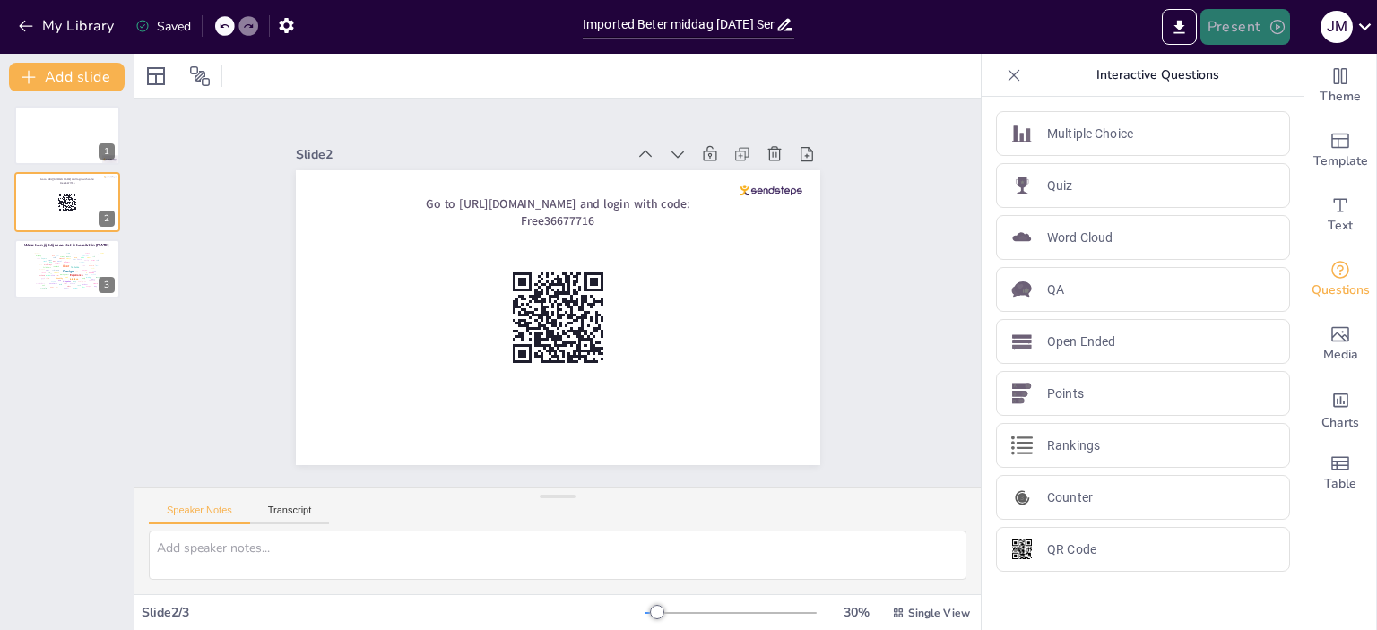
click at [1237, 26] on button "Present" at bounding box center [1246, 27] width 90 height 36
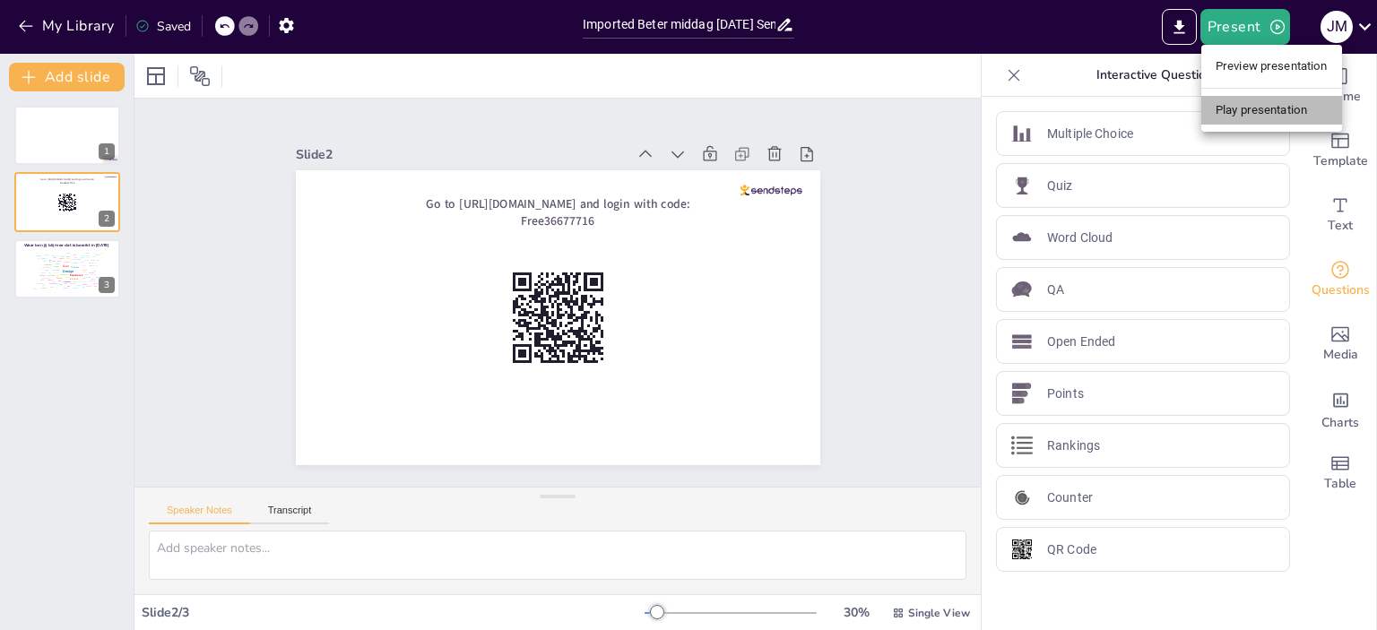
click at [1241, 110] on li "Play presentation" at bounding box center [1271, 110] width 141 height 29
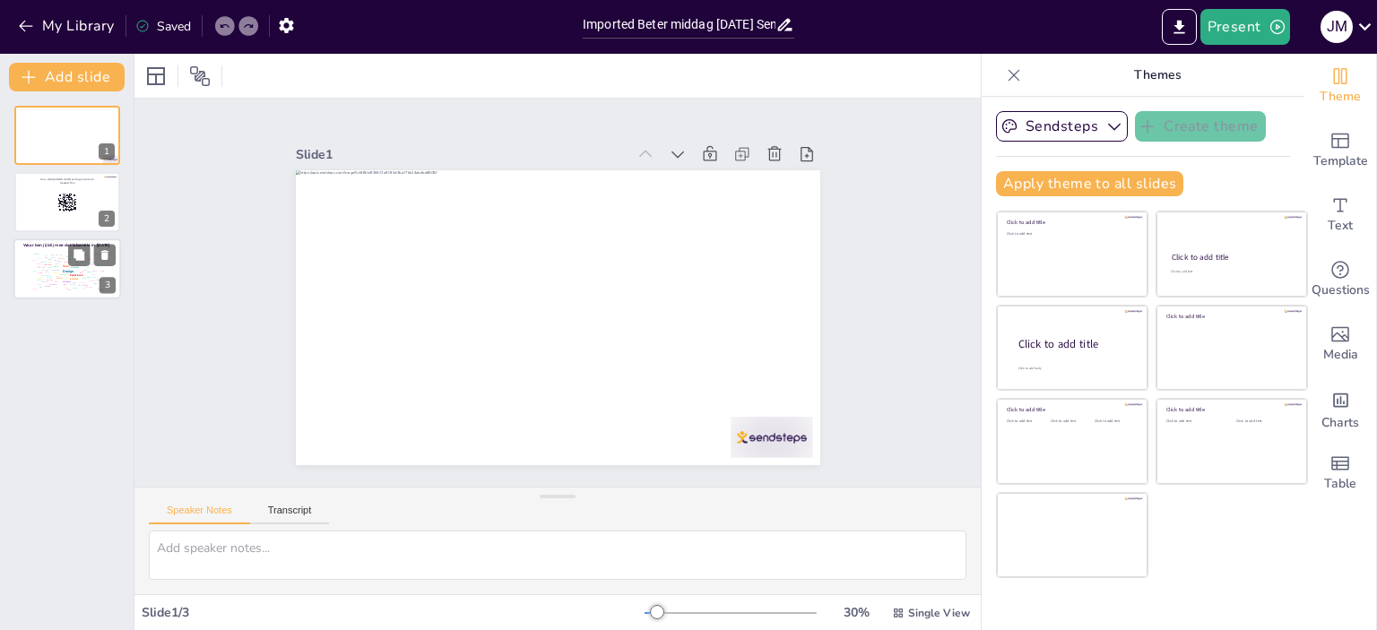
click at [70, 291] on div "Design User Experience Interface Features Navigation Usability Test Process Inf…" at bounding box center [67, 269] width 79 height 45
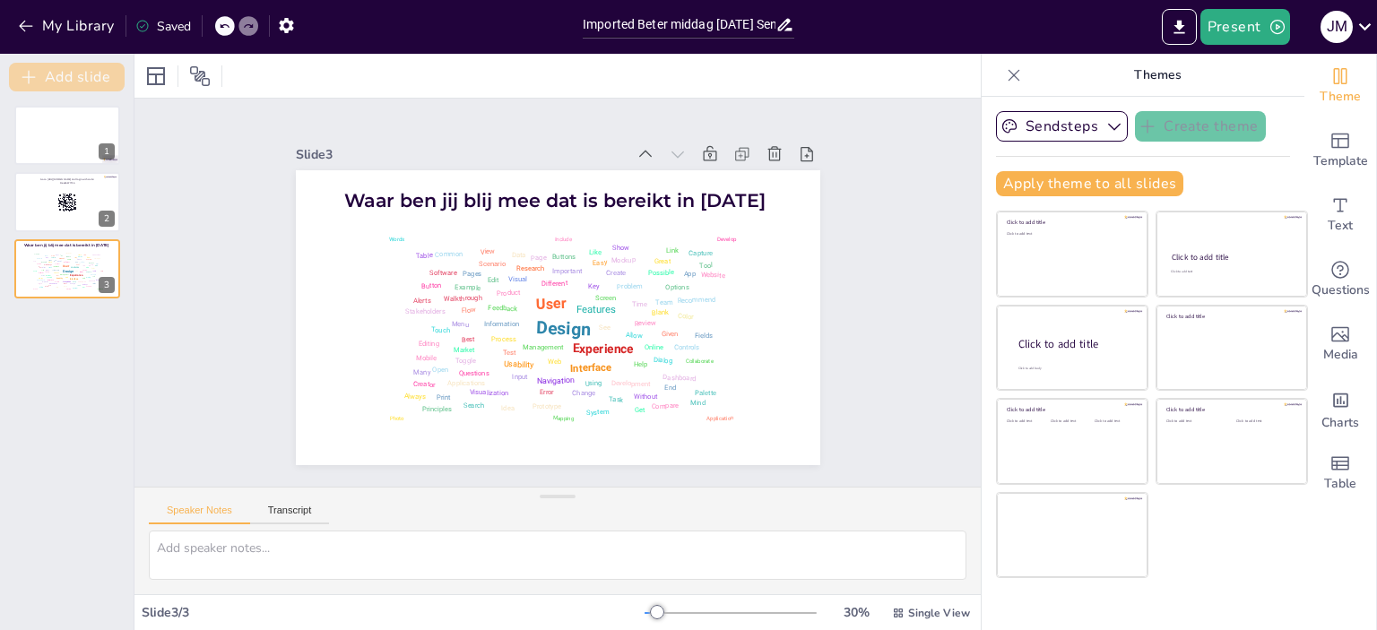
click at [97, 73] on button "Add slide" at bounding box center [67, 77] width 116 height 29
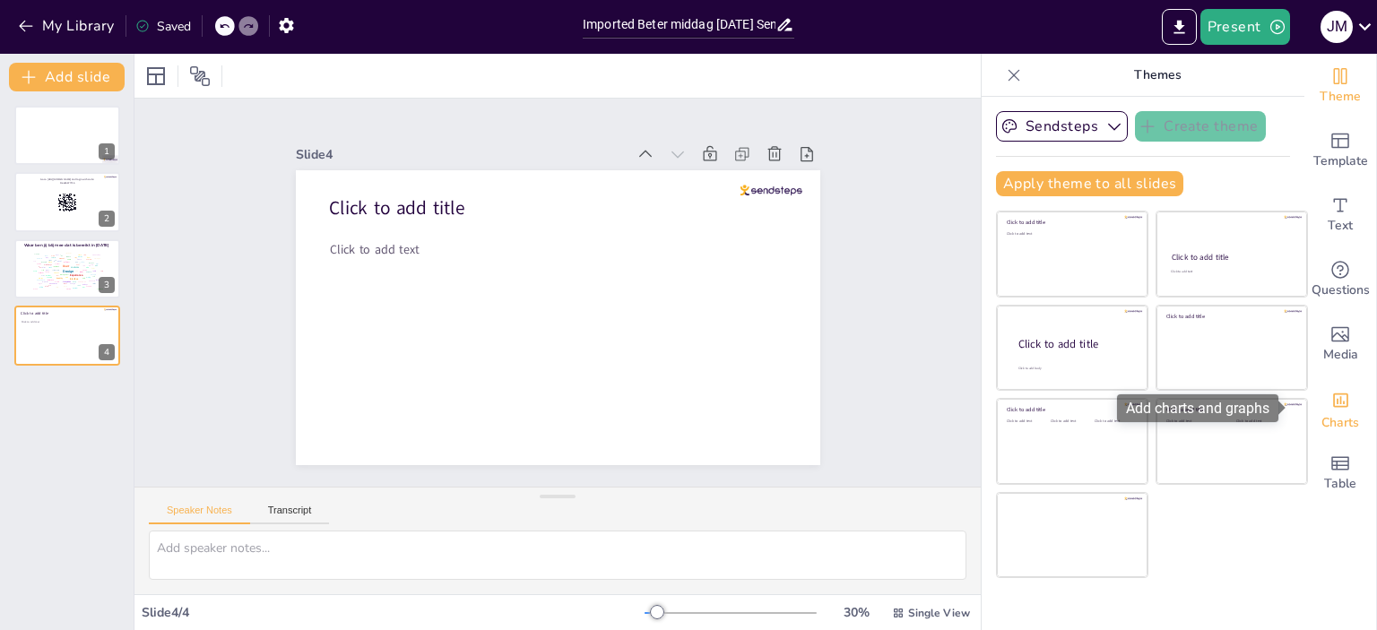
click at [1333, 407] on icon "Add charts and graphs" at bounding box center [1340, 401] width 15 height 14
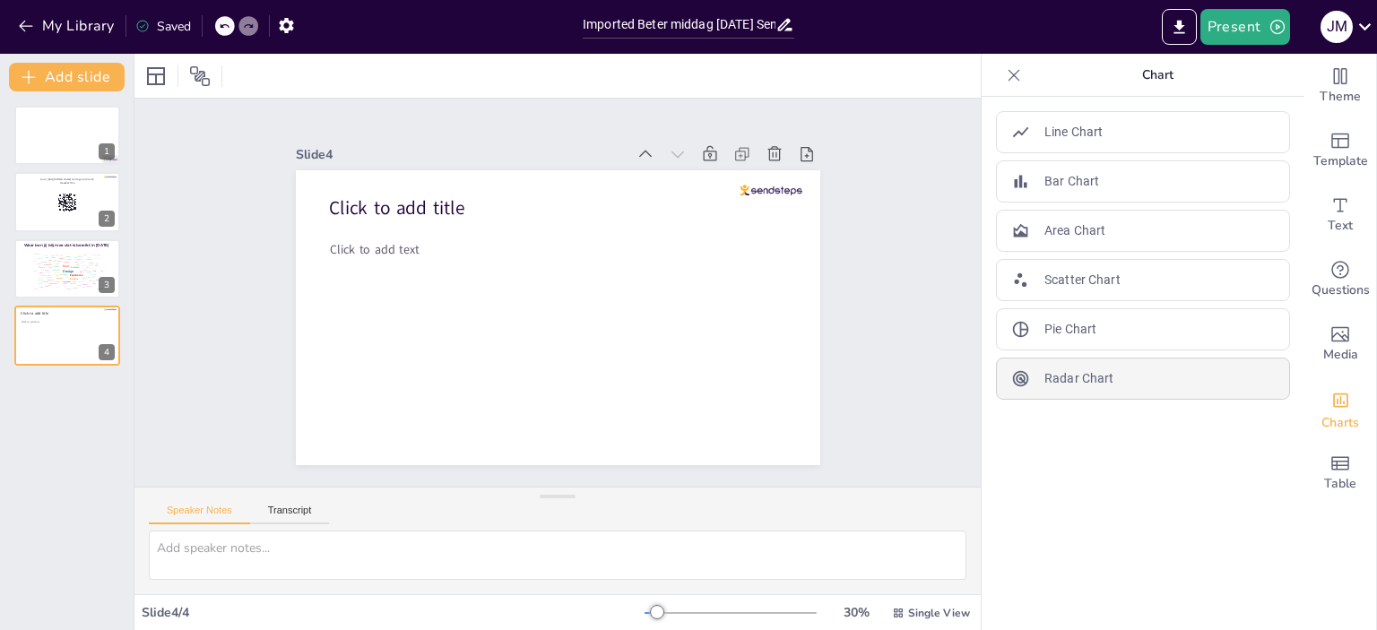
click at [1126, 376] on div "Radar Chart" at bounding box center [1143, 379] width 294 height 42
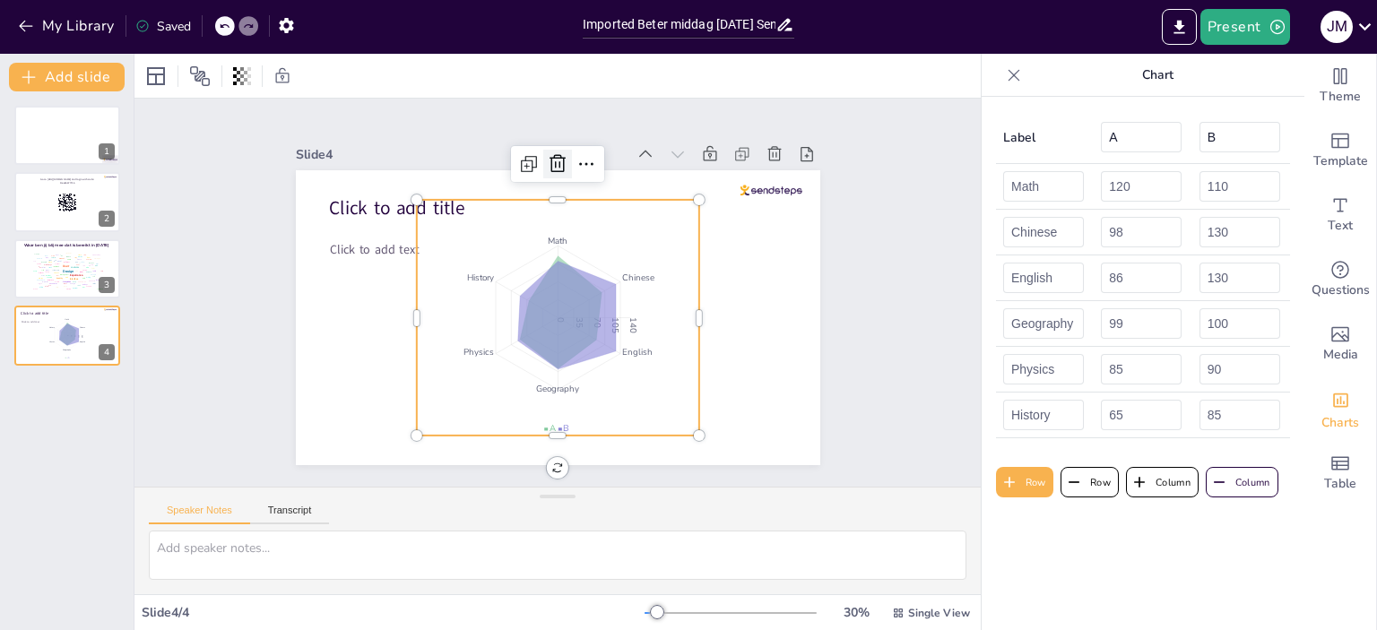
click at [550, 154] on icon at bounding box center [558, 163] width 16 height 18
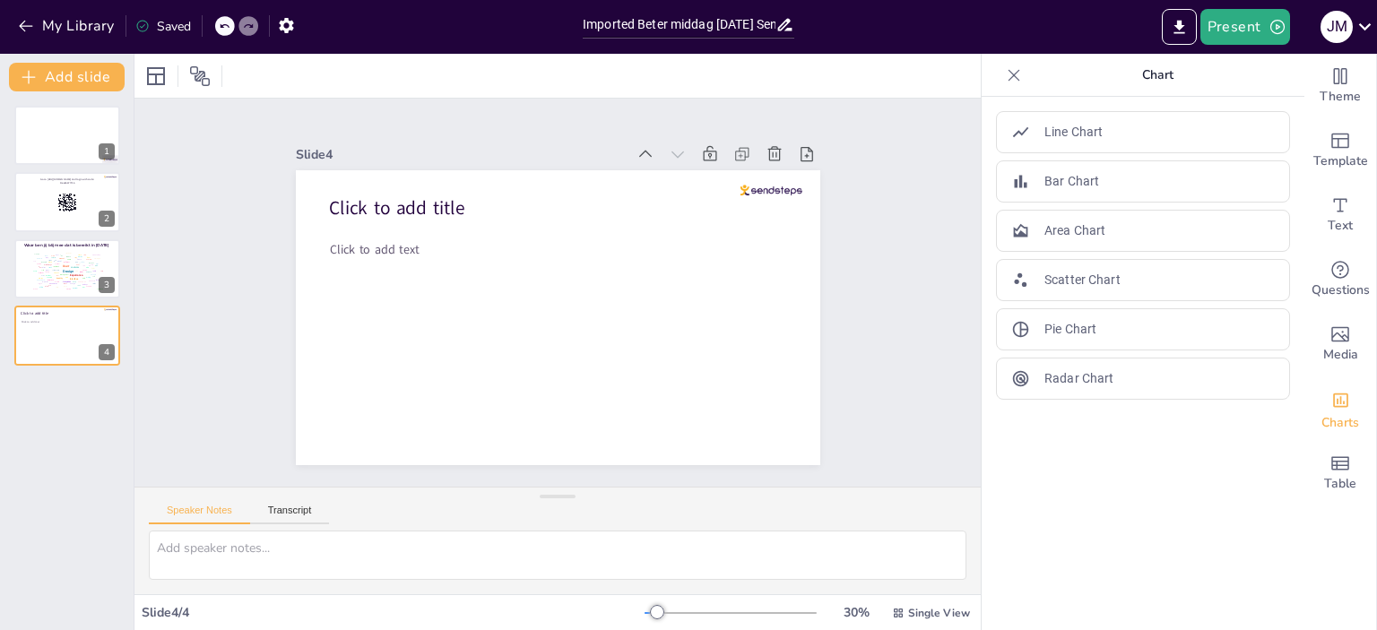
click at [232, 26] on div at bounding box center [225, 26] width 20 height 20
click at [227, 25] on icon at bounding box center [224, 26] width 9 height 4
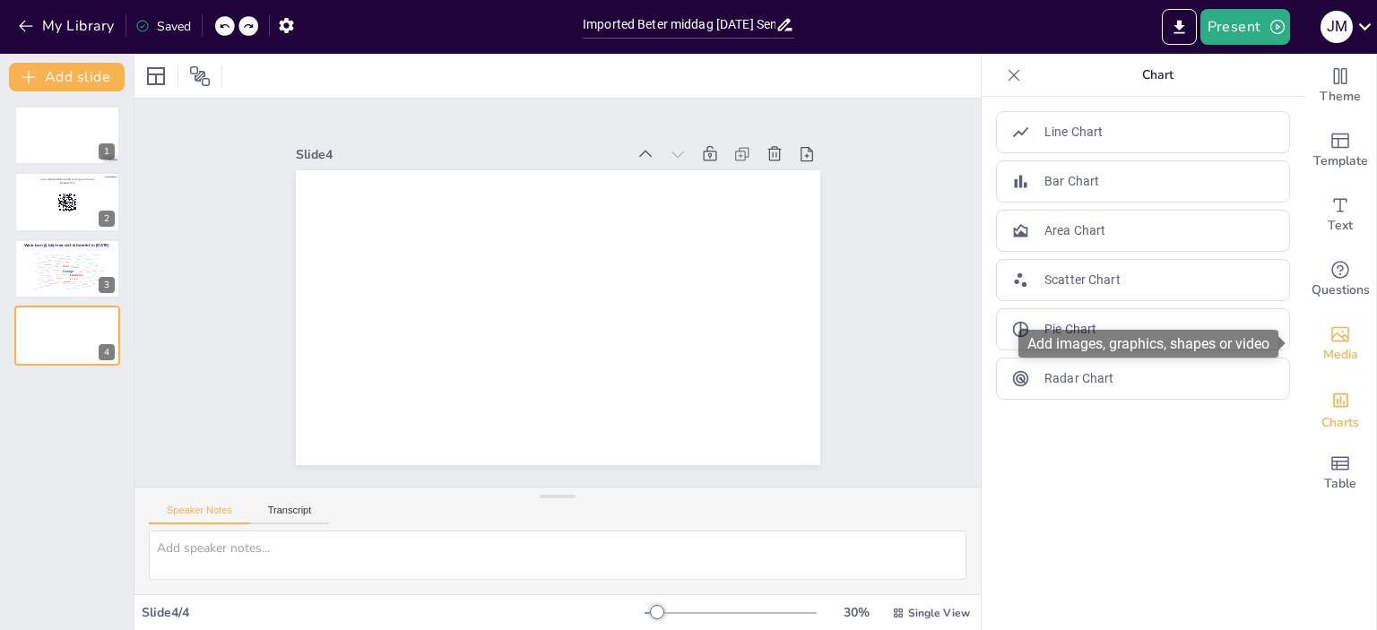
click at [1331, 340] on icon "Add images, graphics, shapes or video" at bounding box center [1340, 334] width 18 height 15
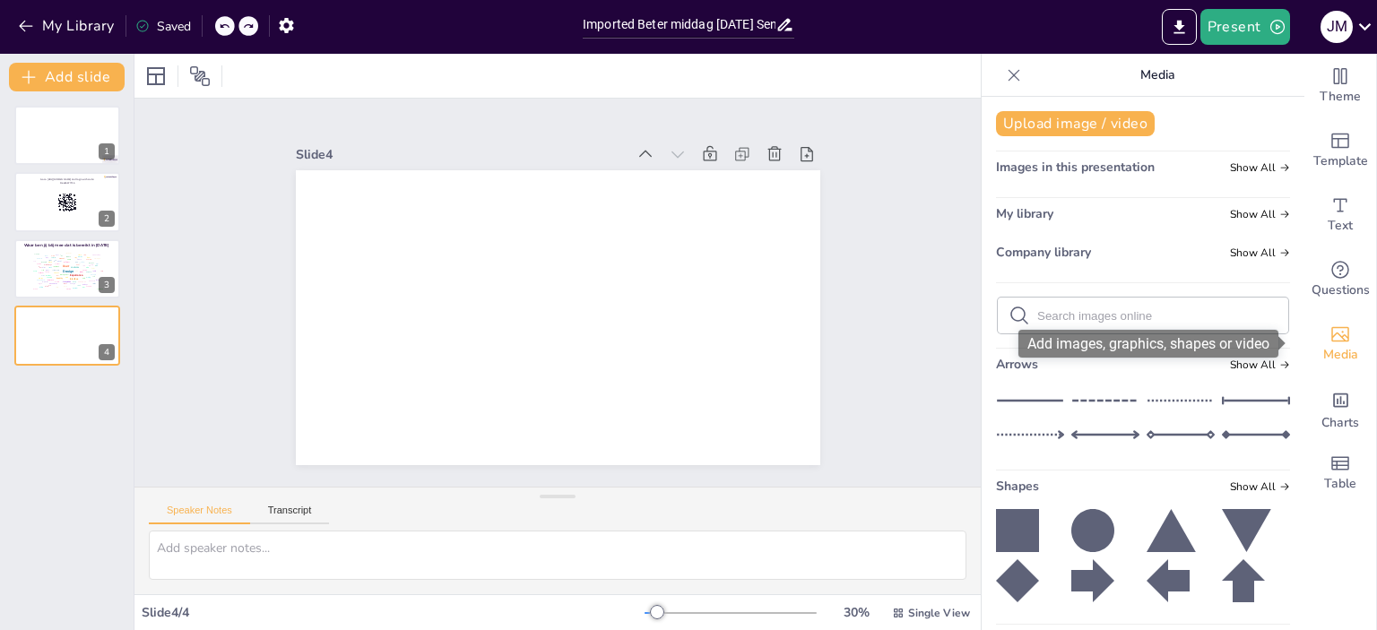
click at [1331, 337] on icon "Add images, graphics, shapes or video" at bounding box center [1340, 334] width 18 height 15
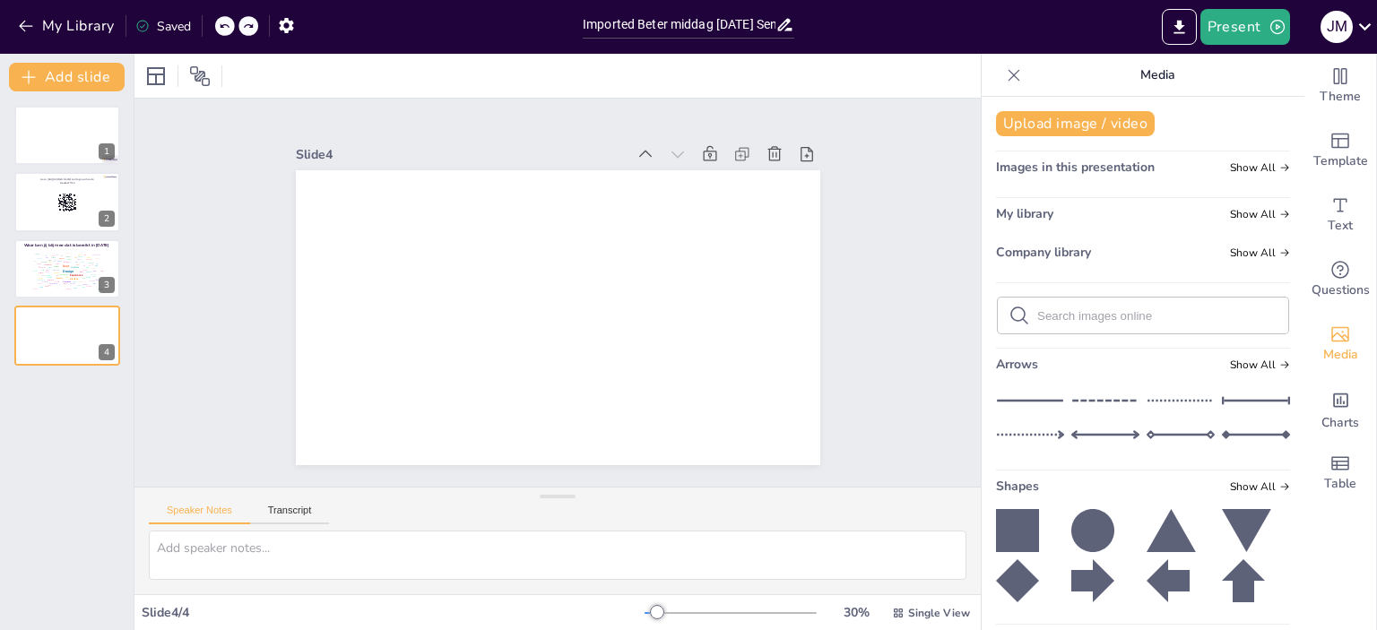
click at [1005, 71] on icon at bounding box center [1014, 75] width 18 height 18
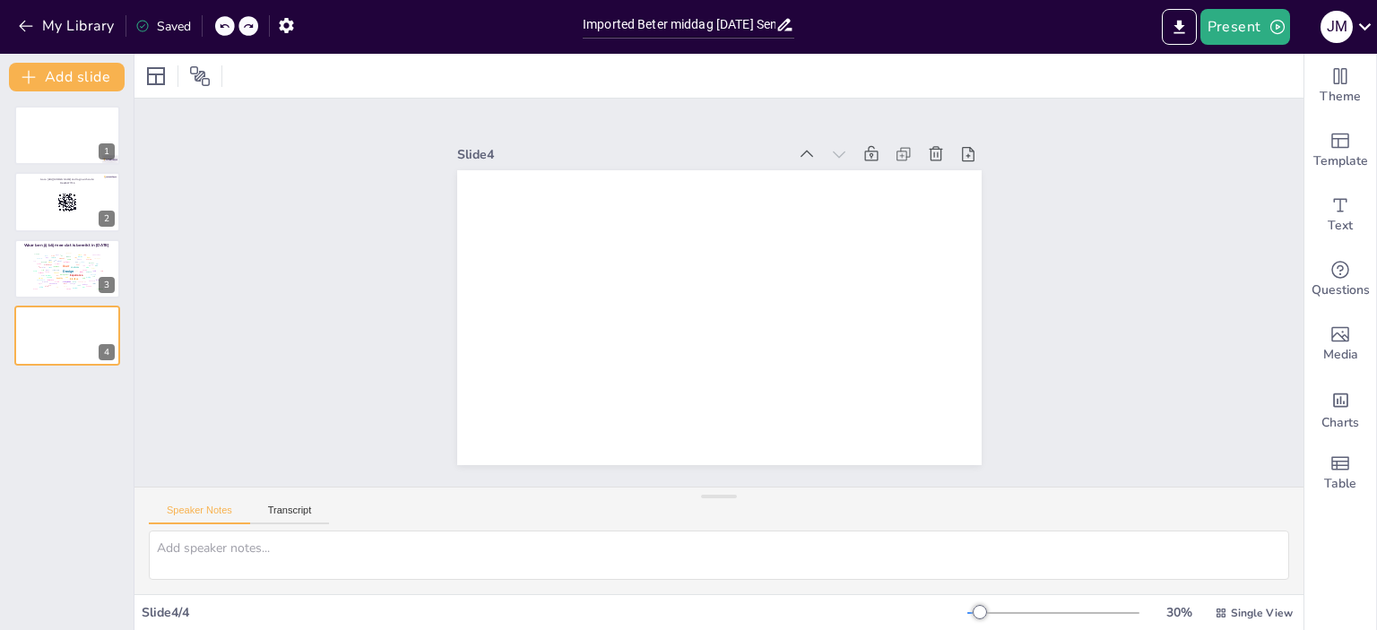
click at [642, 304] on div at bounding box center [719, 317] width 525 height 295
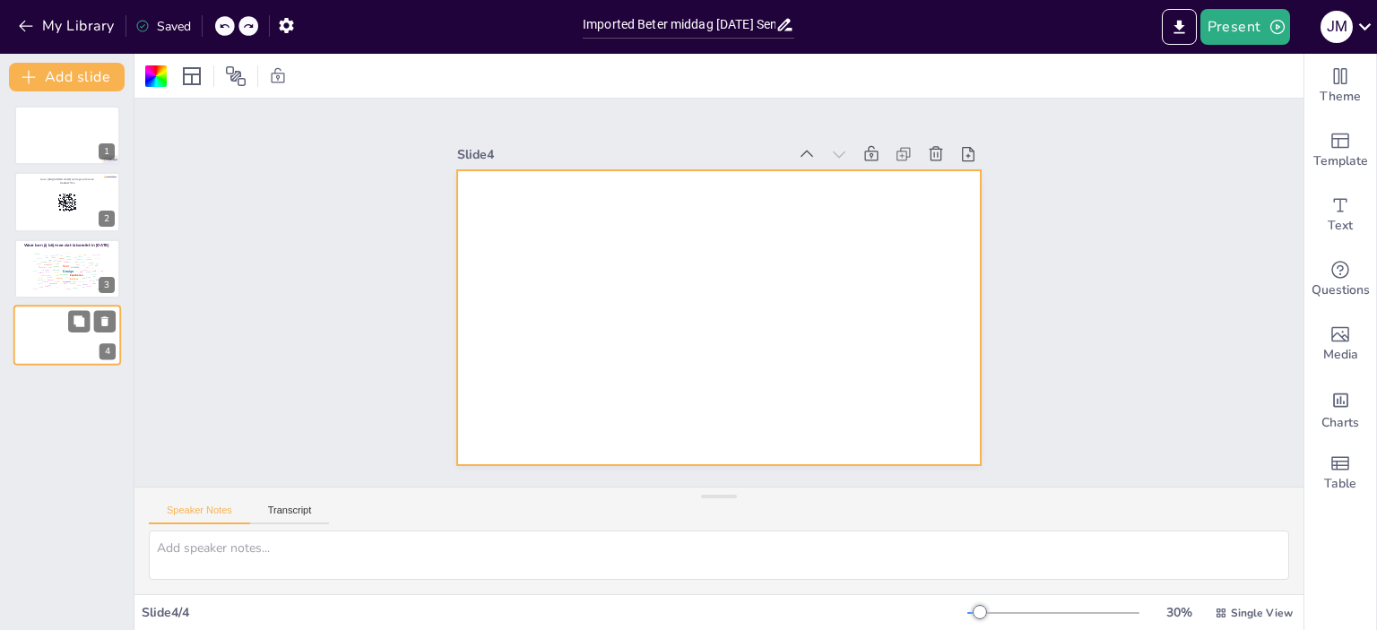
click at [61, 332] on div at bounding box center [67, 335] width 108 height 61
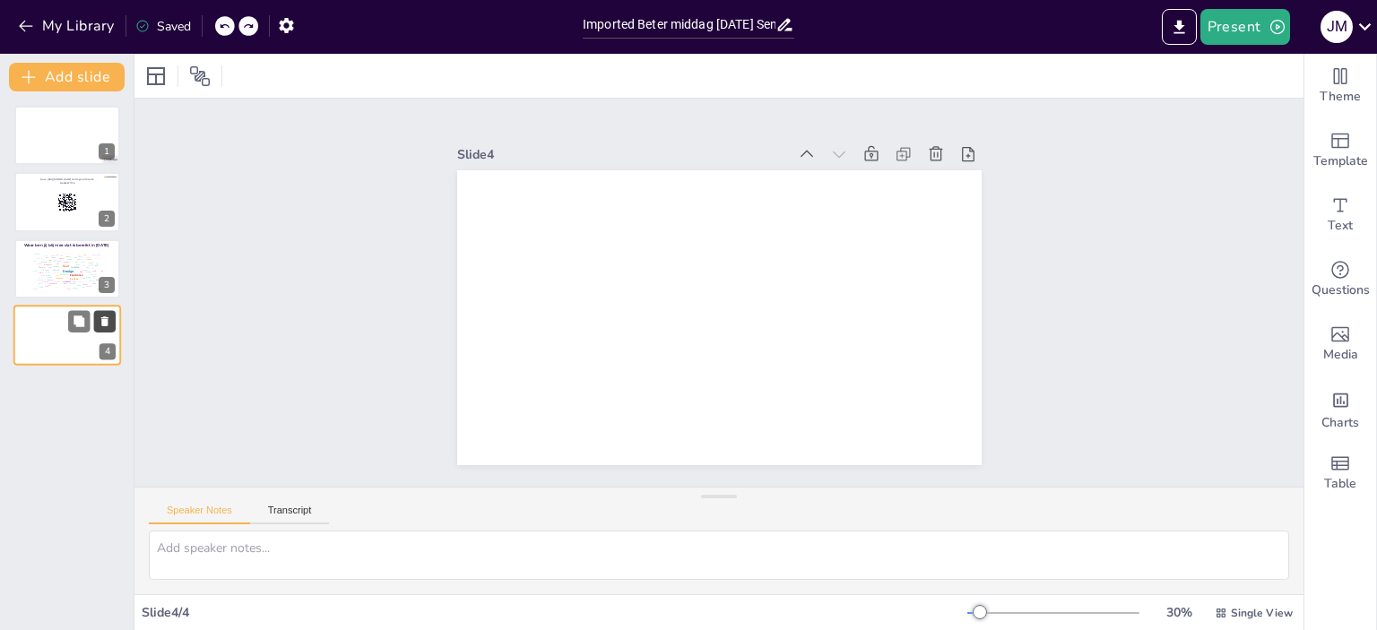
click at [109, 323] on icon at bounding box center [105, 322] width 13 height 13
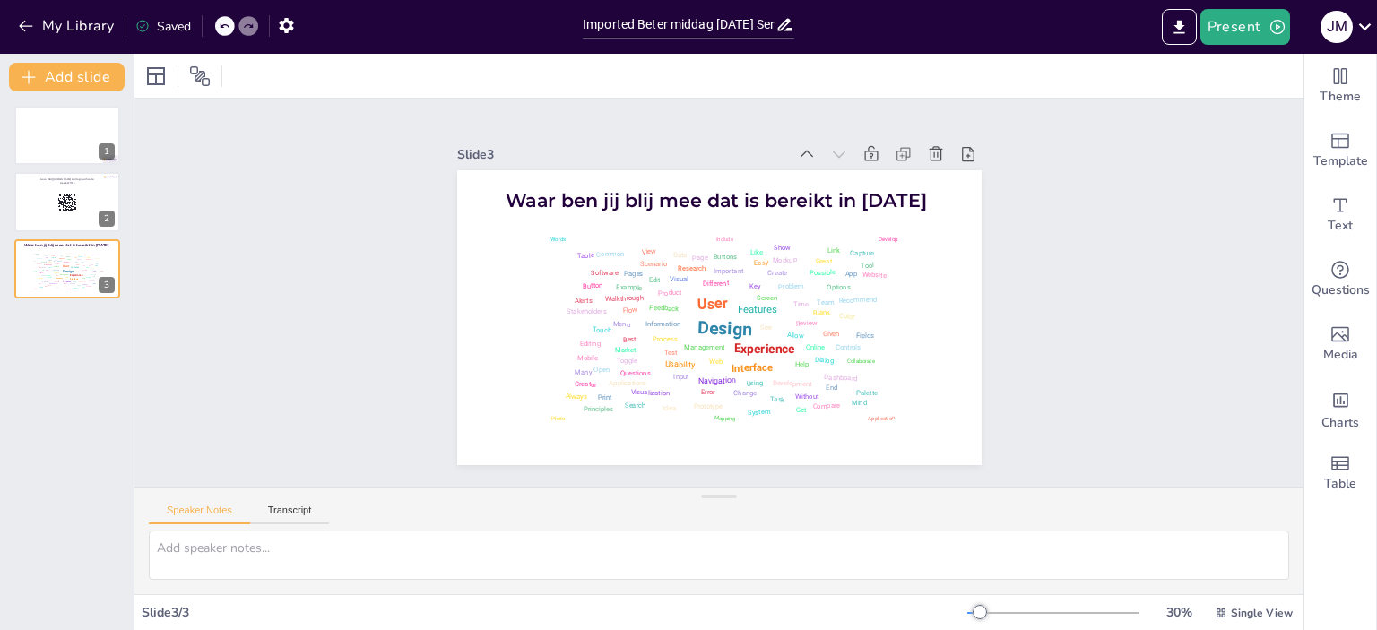
click at [122, 143] on div "1 Go to [URL][DOMAIN_NAME] and login with code: Free36677716 2 Waar ben jij bli…" at bounding box center [67, 202] width 134 height 193
click at [38, 117] on div at bounding box center [67, 135] width 108 height 61
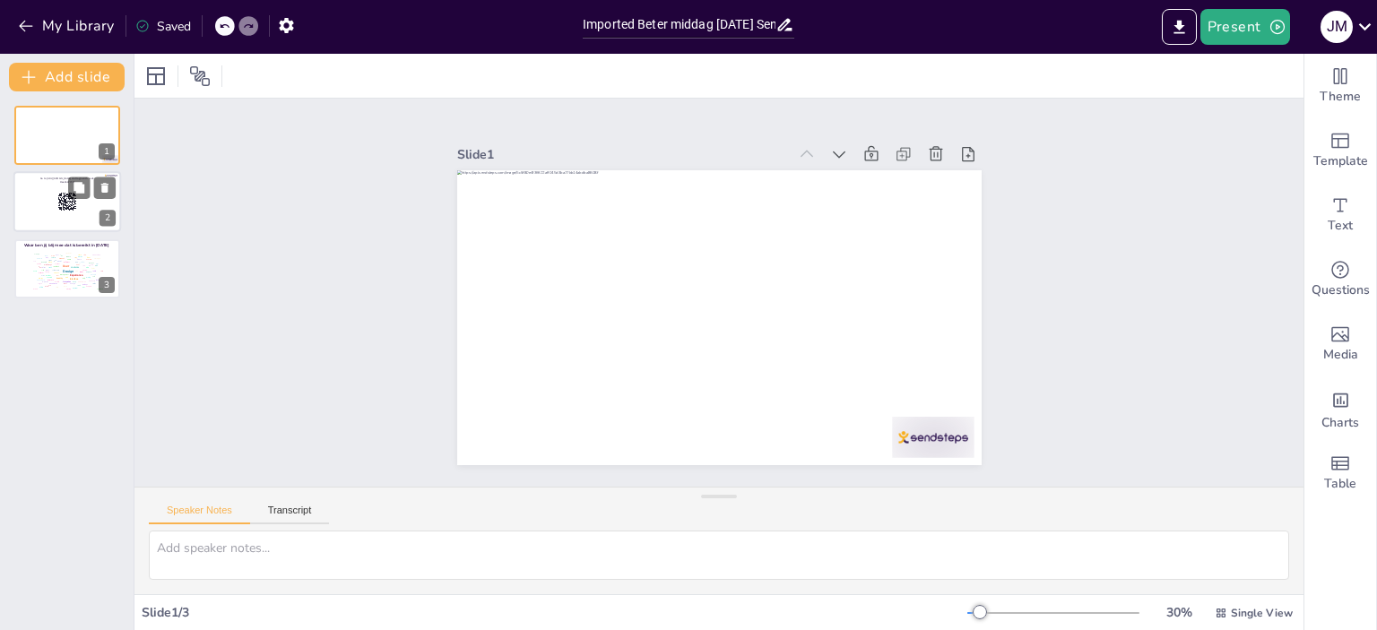
click at [57, 207] on rect at bounding box center [67, 203] width 20 height 20
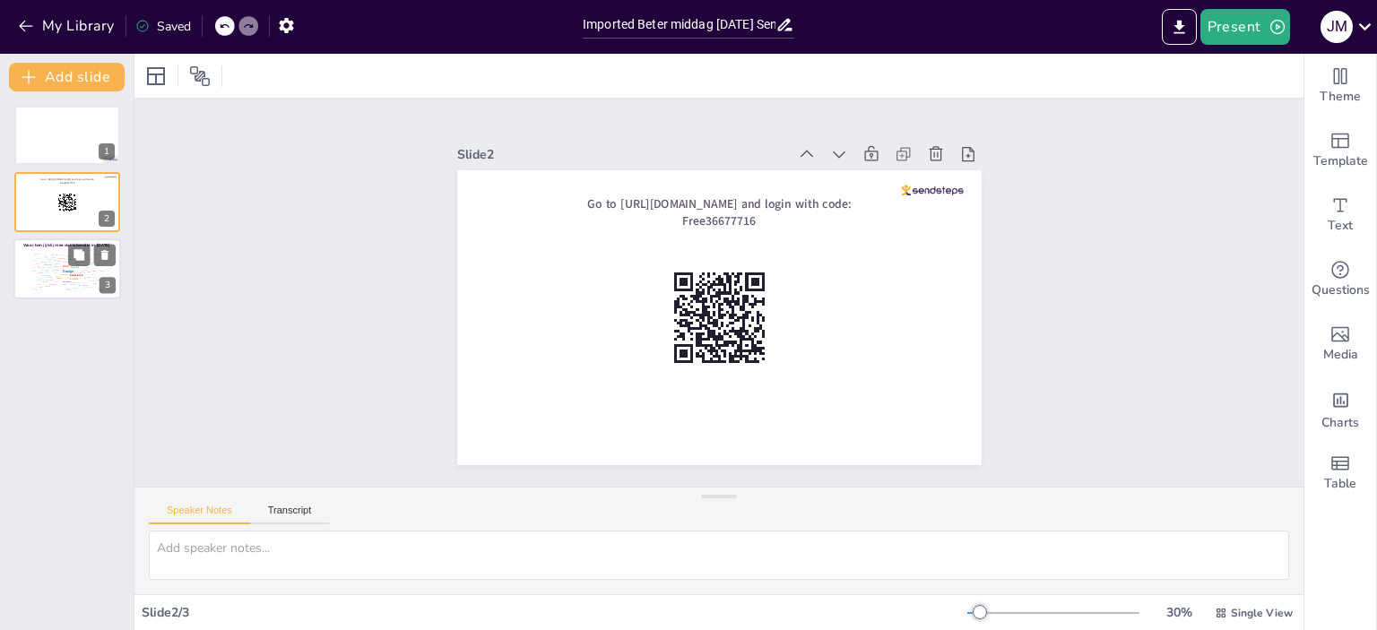
click at [58, 264] on div "Product" at bounding box center [57, 264] width 5 height 2
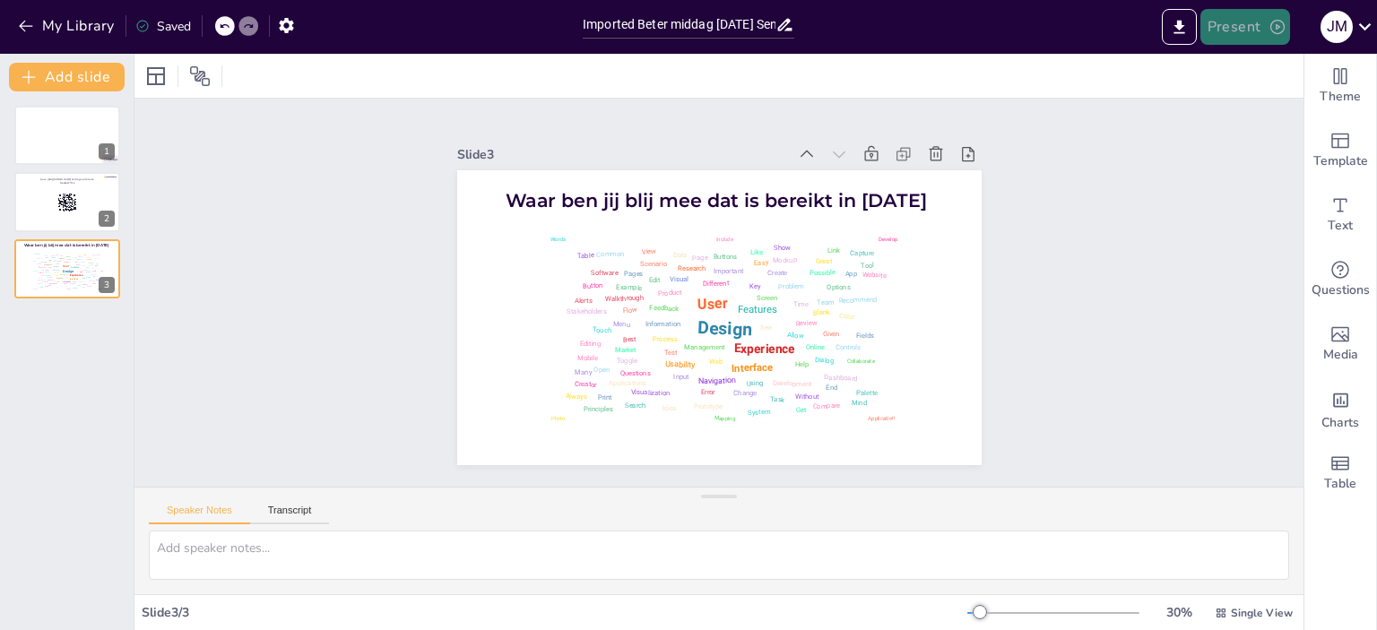
click at [1240, 22] on button "Present" at bounding box center [1246, 27] width 90 height 36
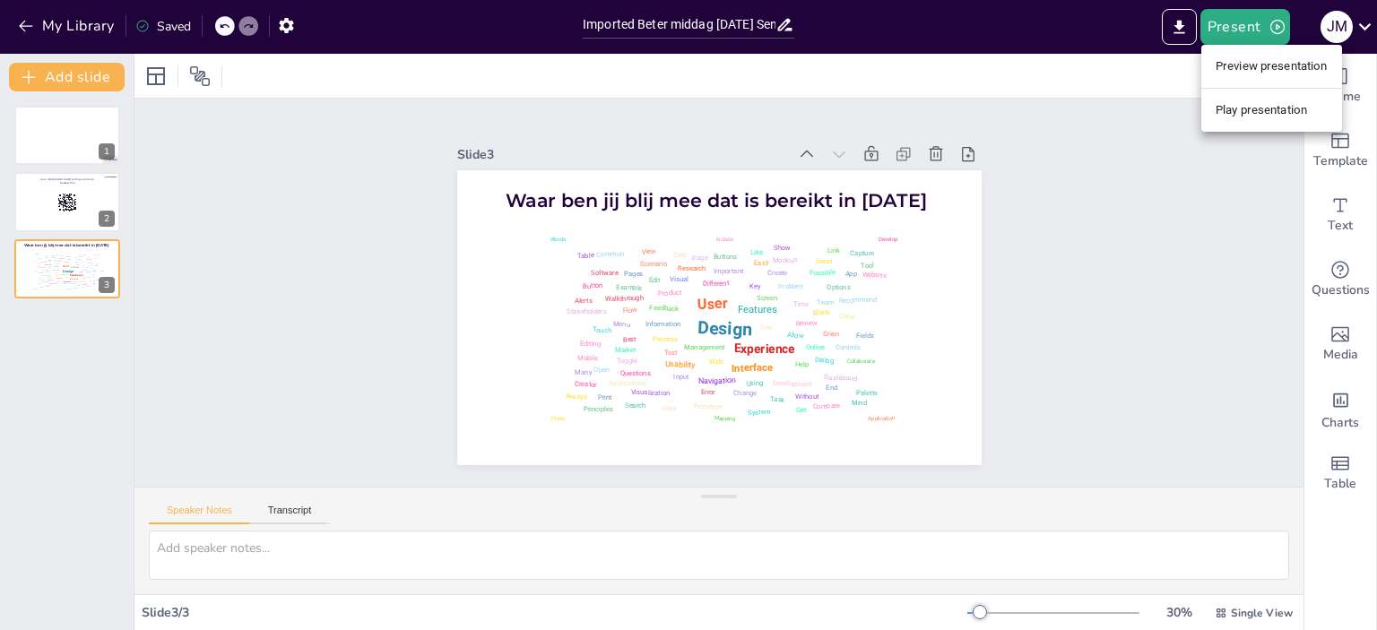
click at [1245, 108] on li "Play presentation" at bounding box center [1271, 110] width 141 height 29
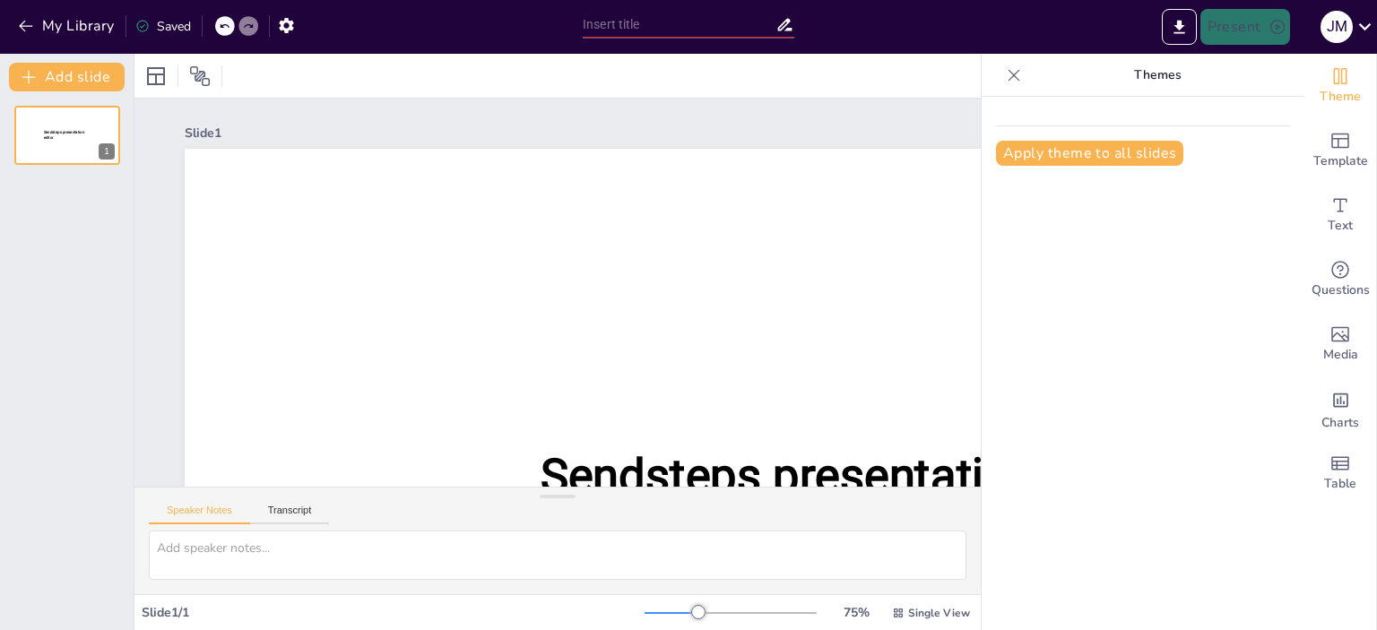
type input "Imported Beter middag [DATE] Sendsteps.pptx"
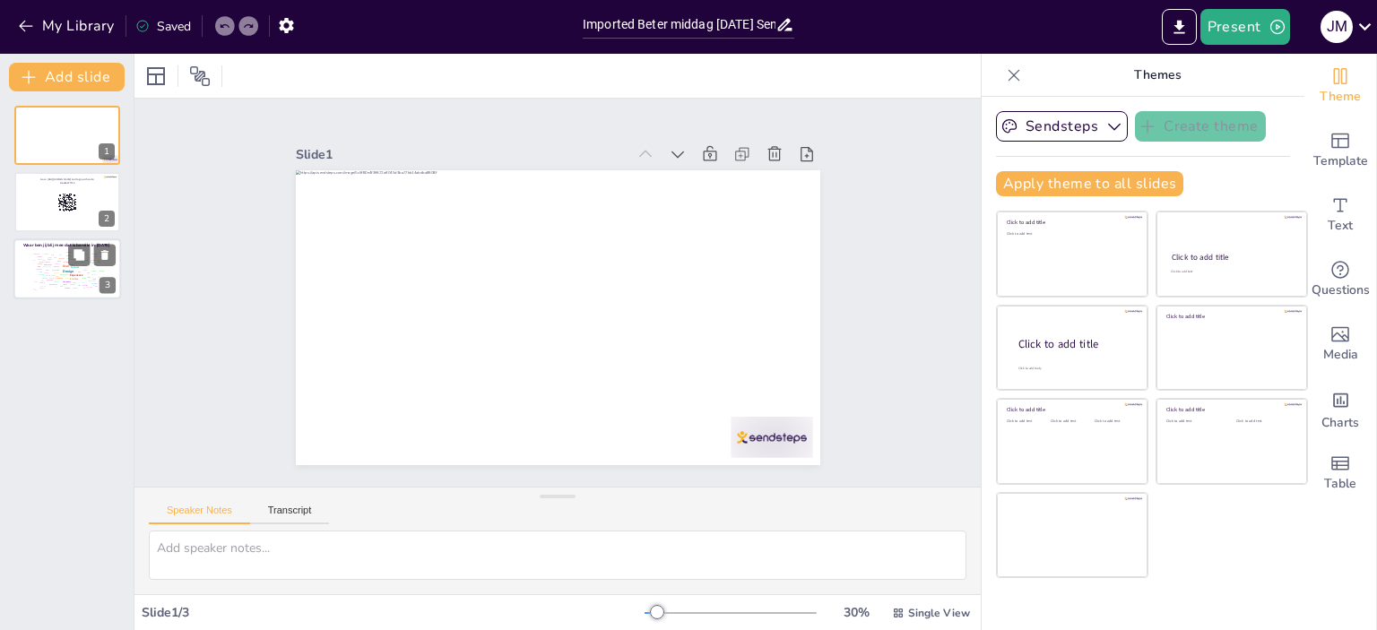
click at [44, 272] on div "Editing" at bounding box center [46, 273] width 4 height 2
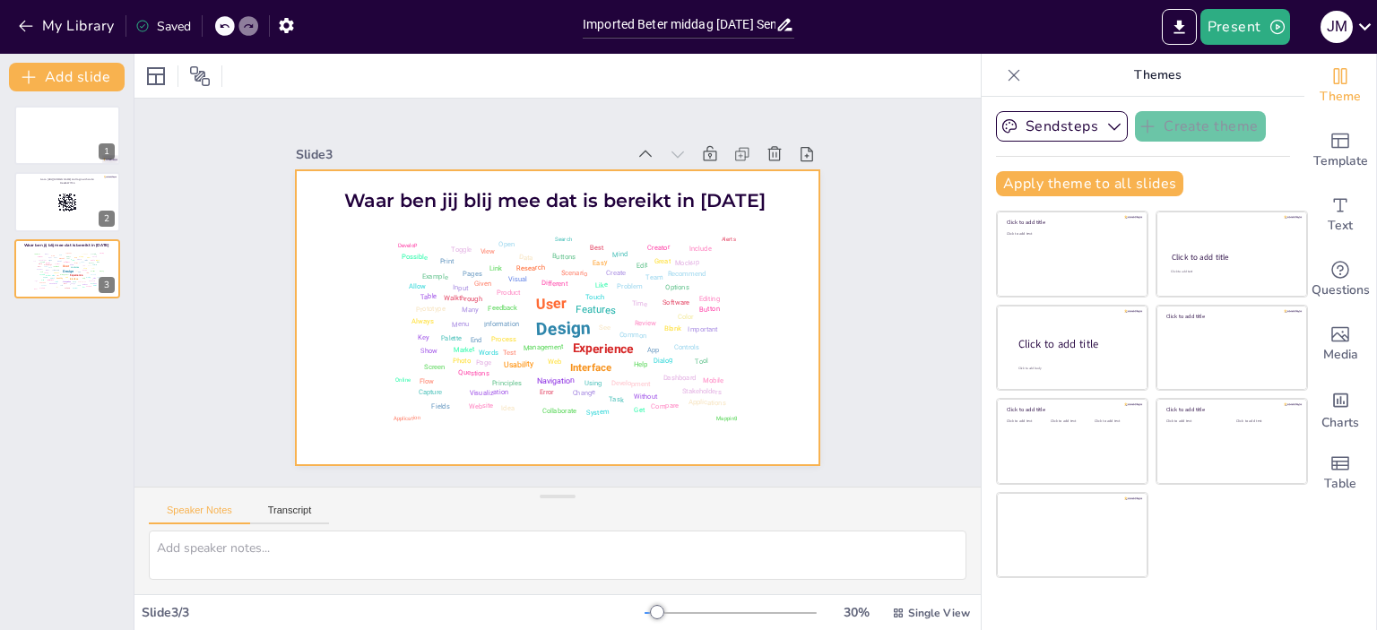
click at [797, 272] on div at bounding box center [558, 317] width 525 height 295
click at [291, 26] on icon "button" at bounding box center [286, 25] width 14 height 15
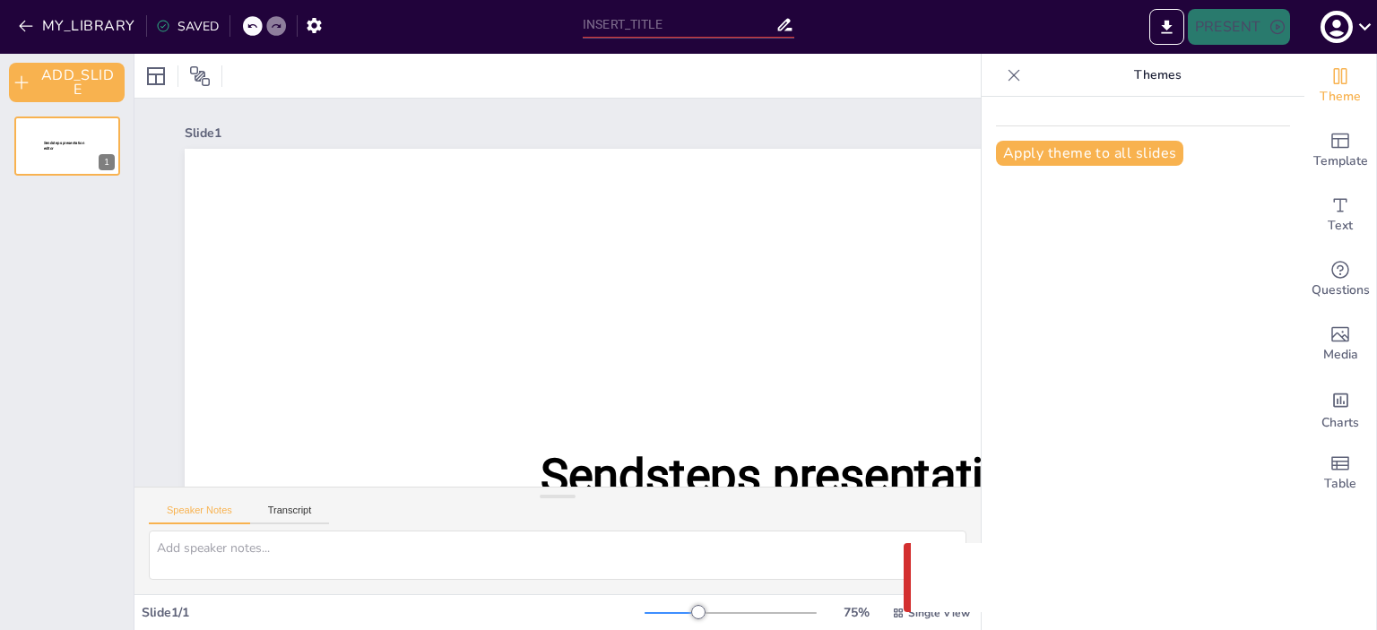
type input "Imported Beter middag [DATE] Sendsteps.pptx"
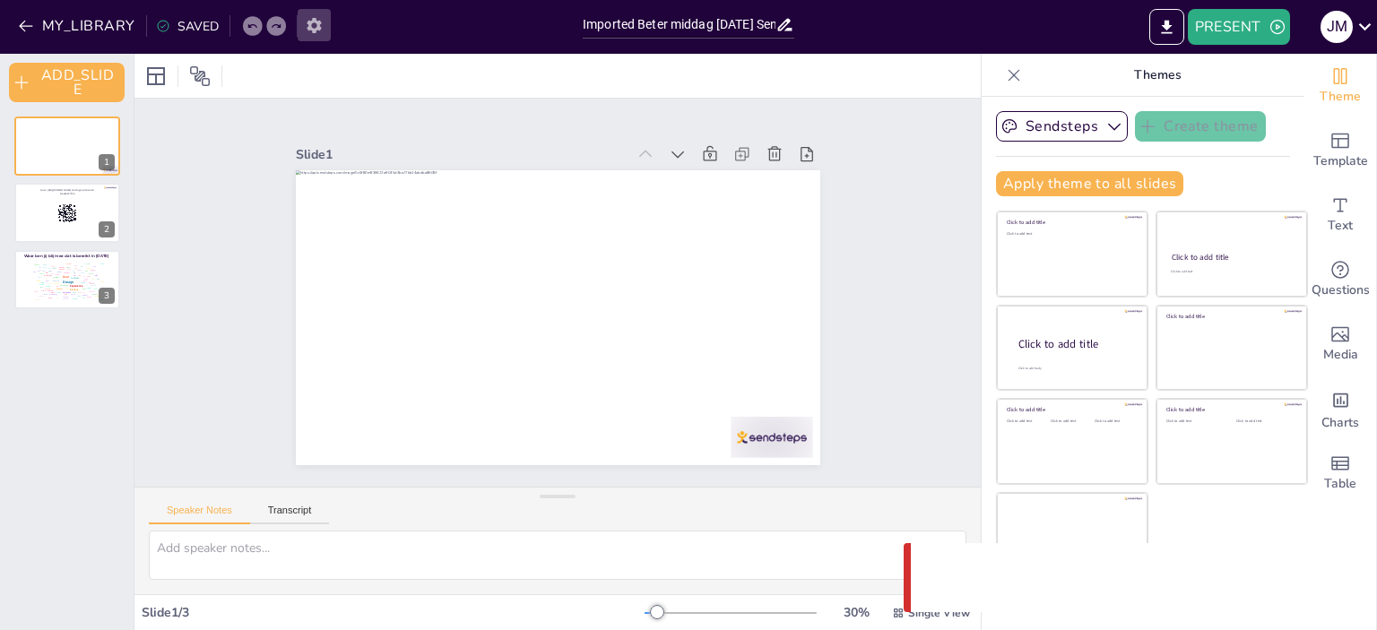
click at [308, 28] on icon "button" at bounding box center [314, 25] width 14 height 15
click at [1203, 16] on button "PRESENT" at bounding box center [1239, 27] width 102 height 36
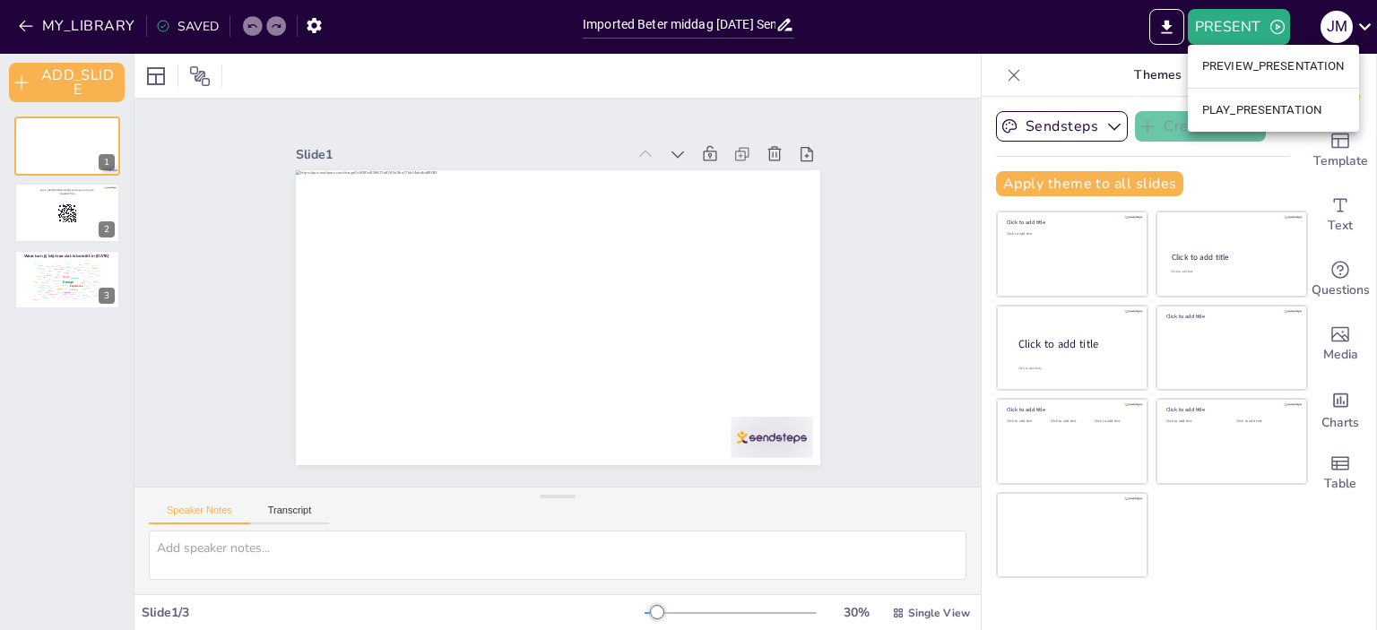
click at [1270, 105] on li "PLAY_PRESENTATION" at bounding box center [1273, 110] width 171 height 29
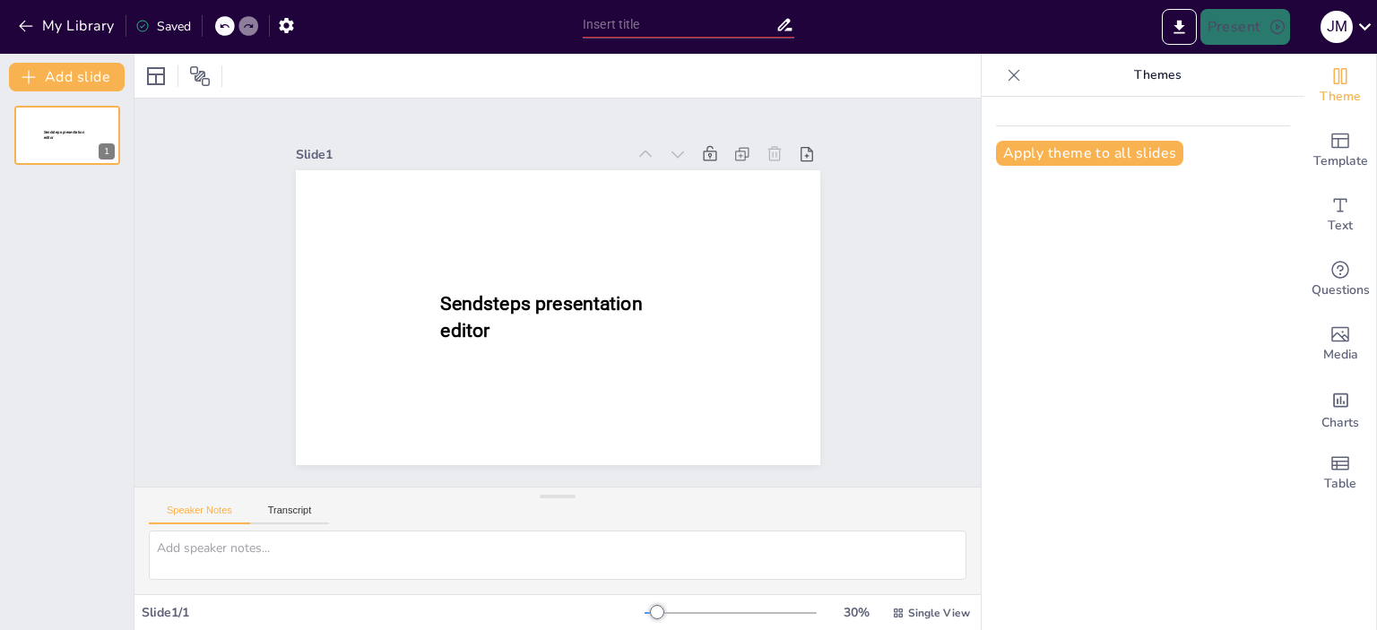
type input "Imported Beter middag [DATE] Sendsteps.pptx"
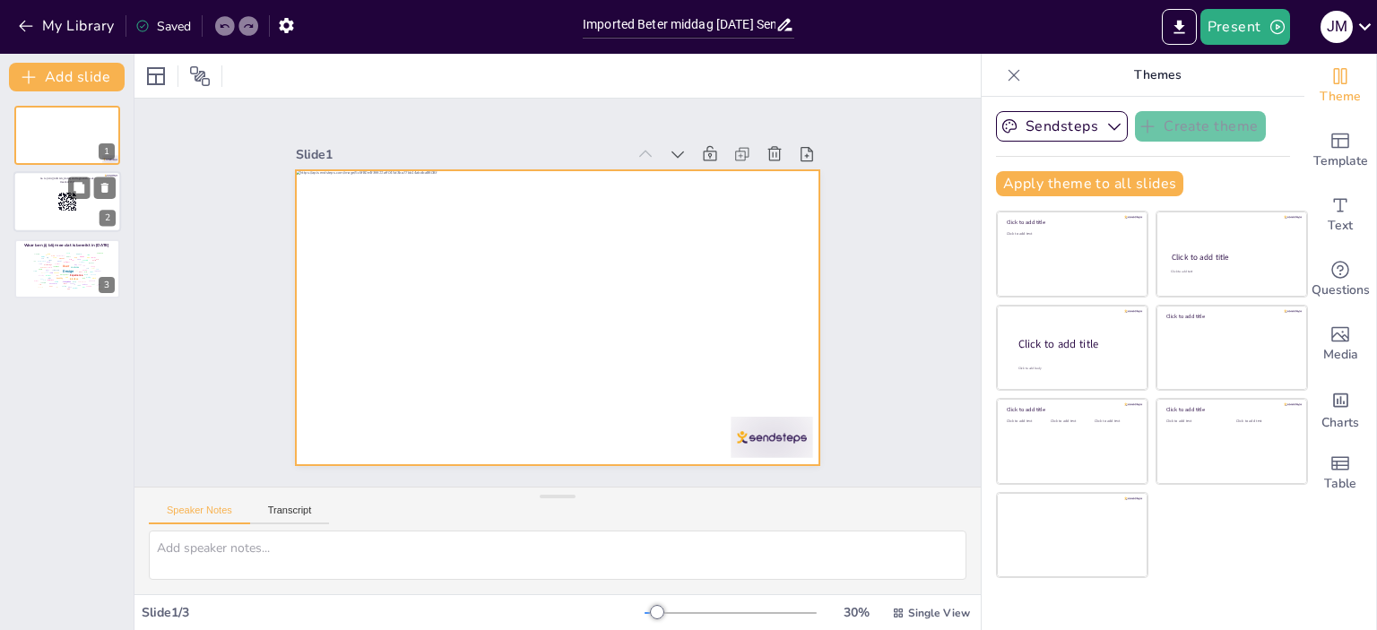
click at [72, 175] on div at bounding box center [67, 202] width 108 height 61
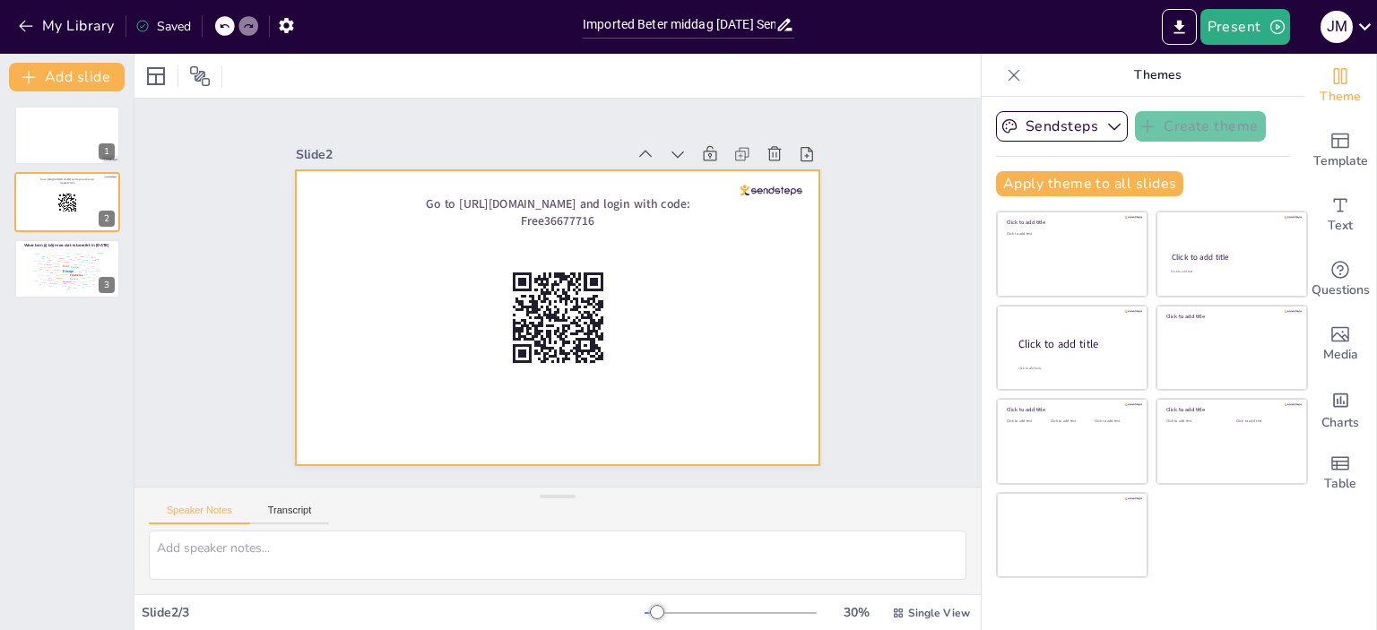
click at [727, 292] on div at bounding box center [558, 317] width 525 height 295
click at [592, 325] on rect at bounding box center [593, 329] width 3 height 8
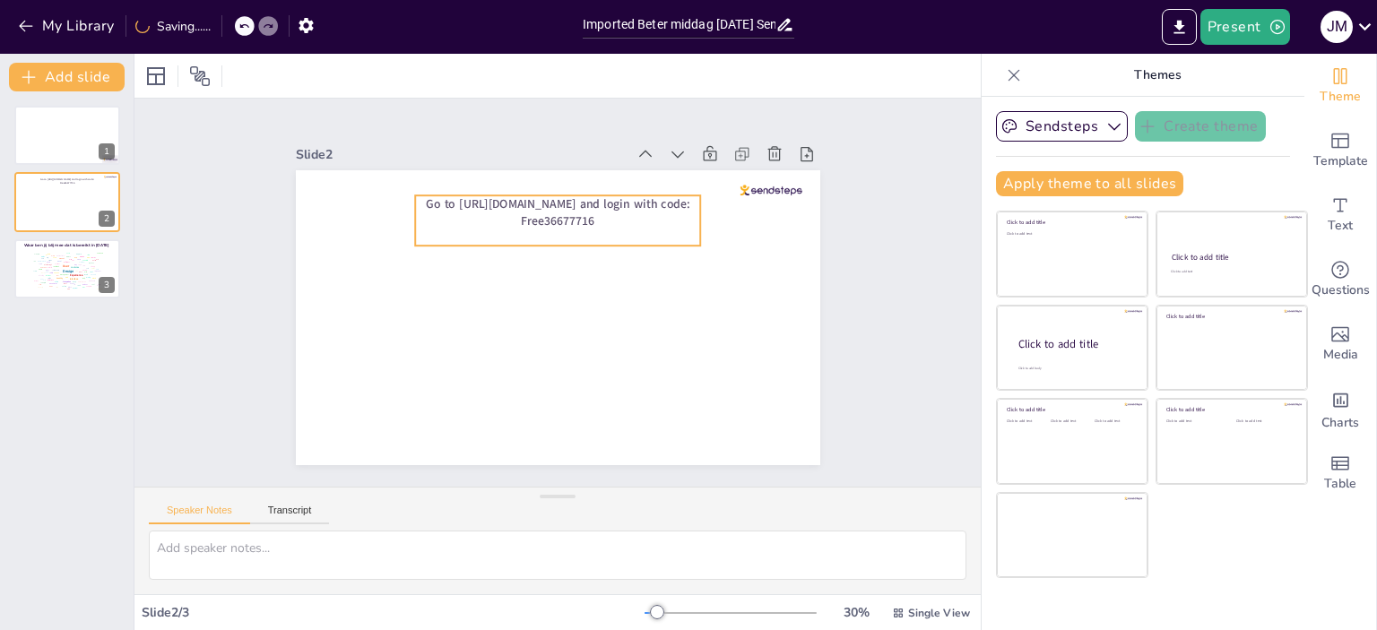
click at [560, 201] on span "Go to [URL][DOMAIN_NAME] and login with code: Free36677716" at bounding box center [558, 211] width 265 height 33
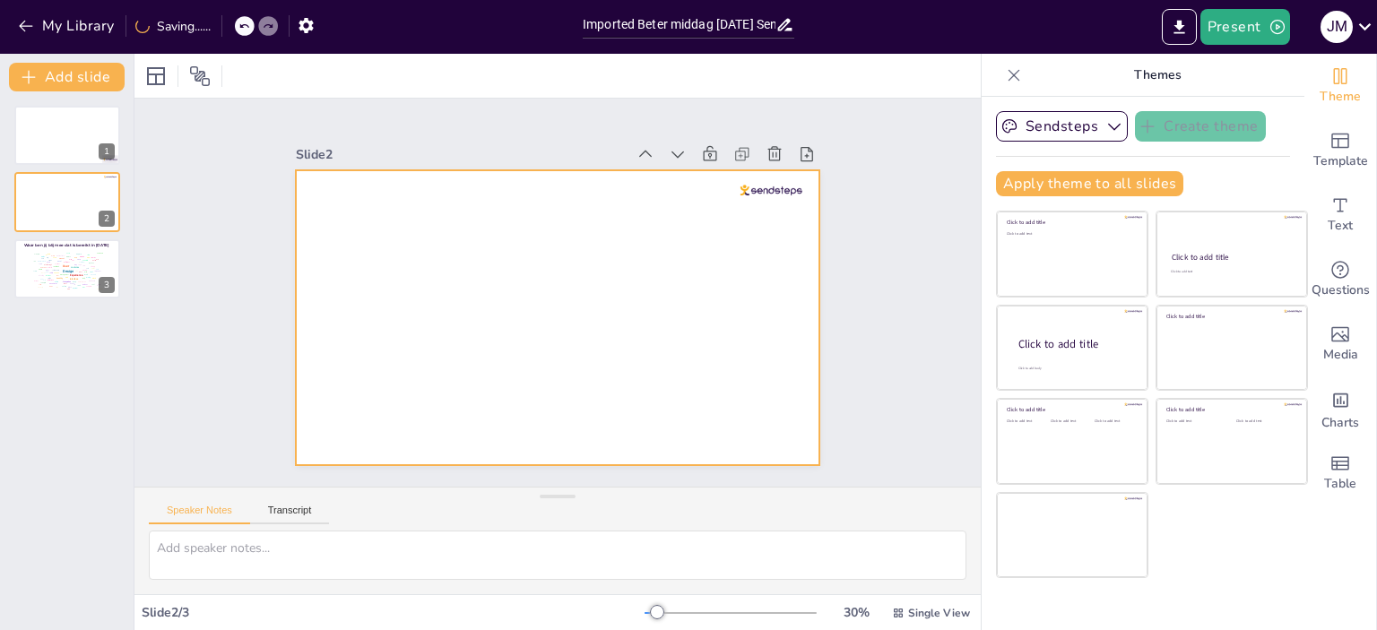
click at [692, 262] on div at bounding box center [558, 317] width 525 height 295
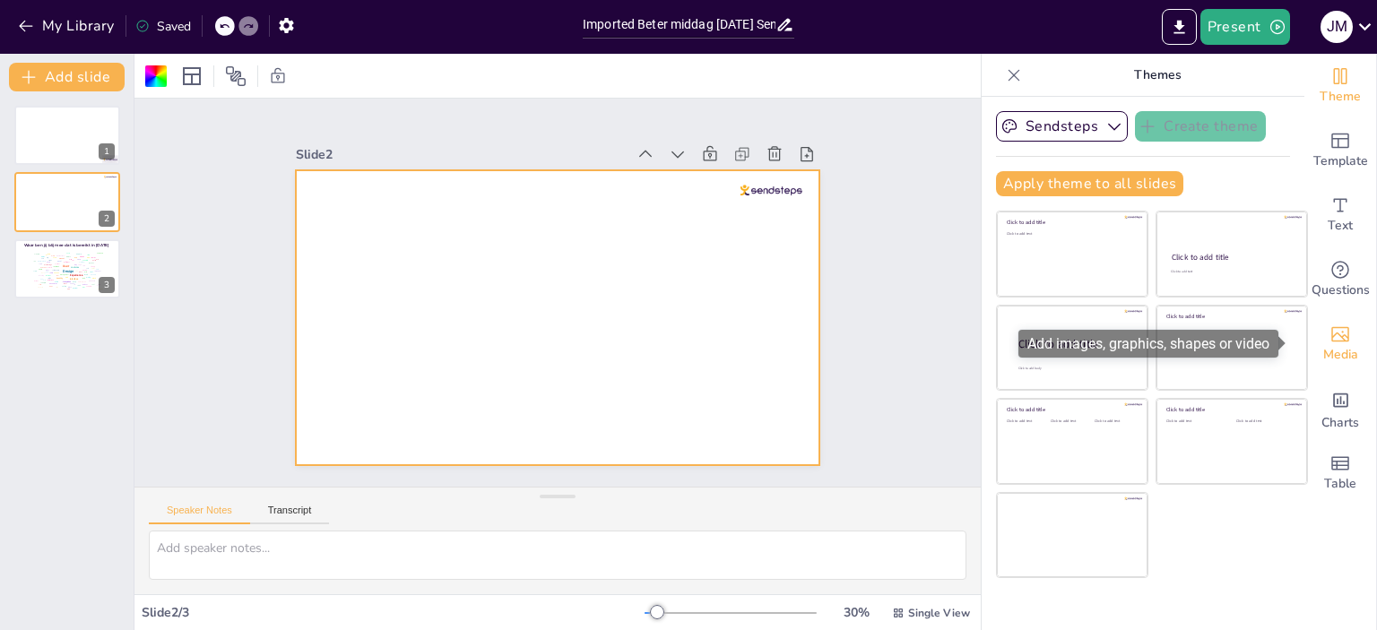
click at [1334, 343] on icon "Add images, graphics, shapes or video" at bounding box center [1341, 335] width 22 height 22
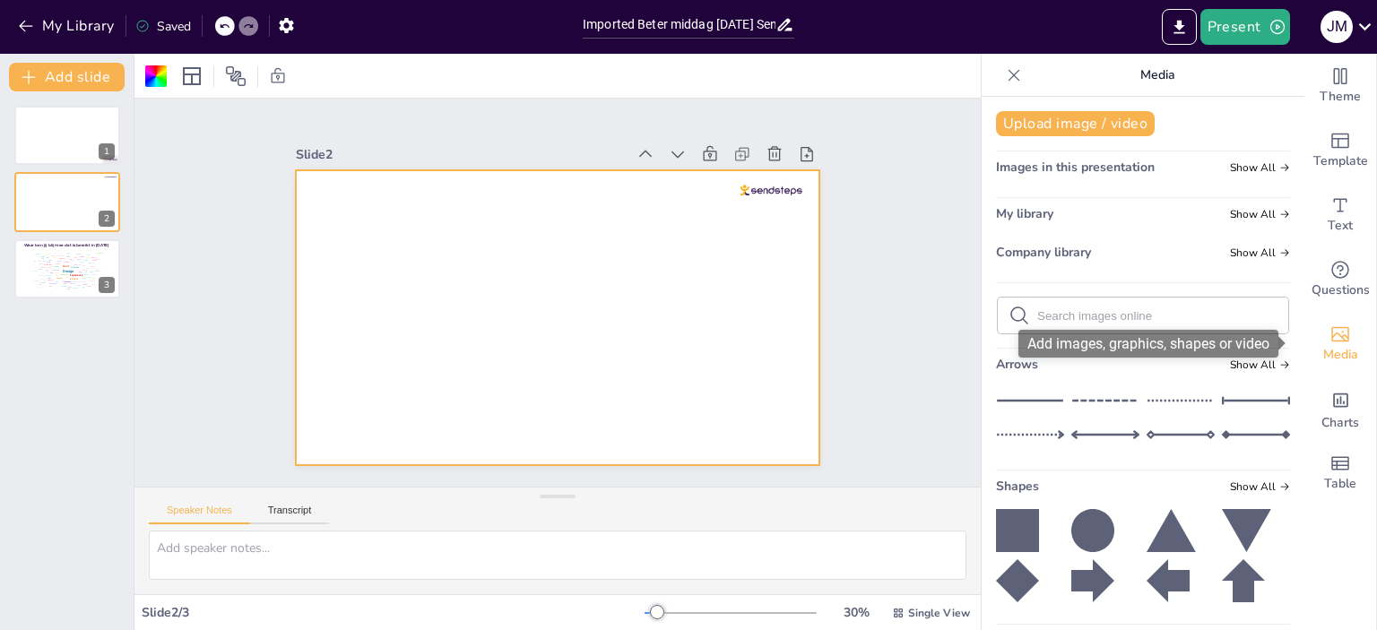
click at [1338, 328] on div "Media" at bounding box center [1341, 344] width 72 height 65
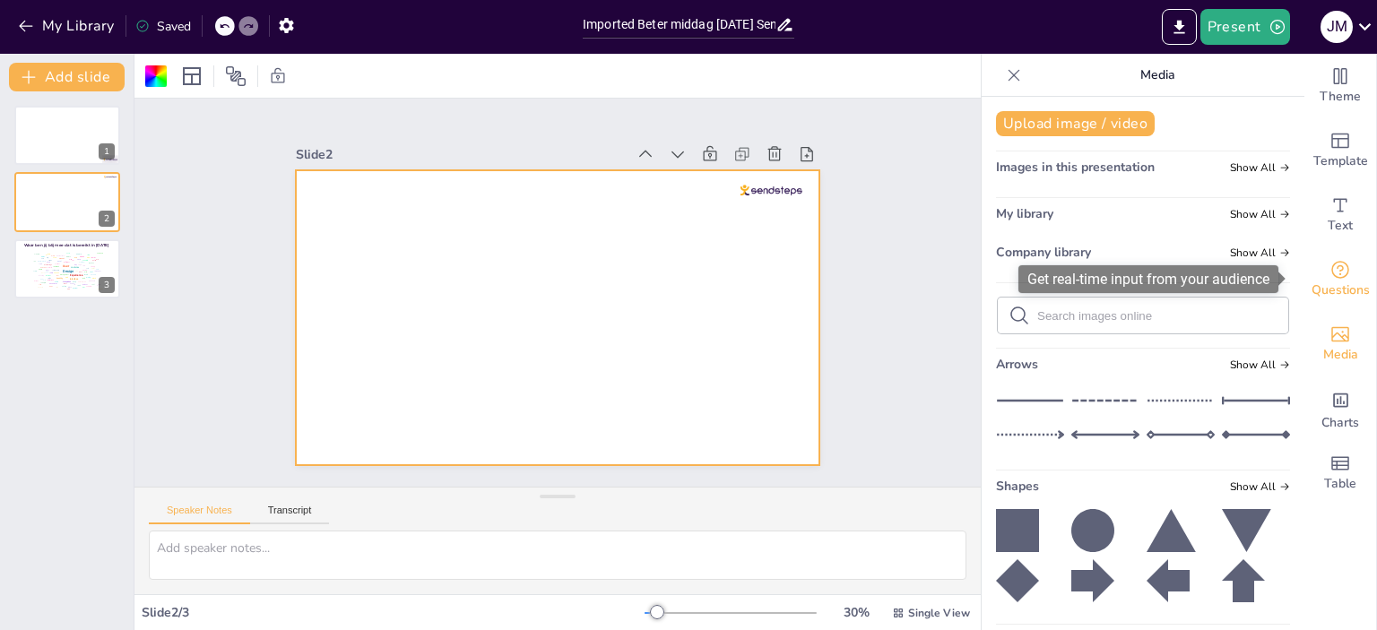
click at [1332, 261] on icon "Get real-time input from your audience" at bounding box center [1341, 270] width 22 height 22
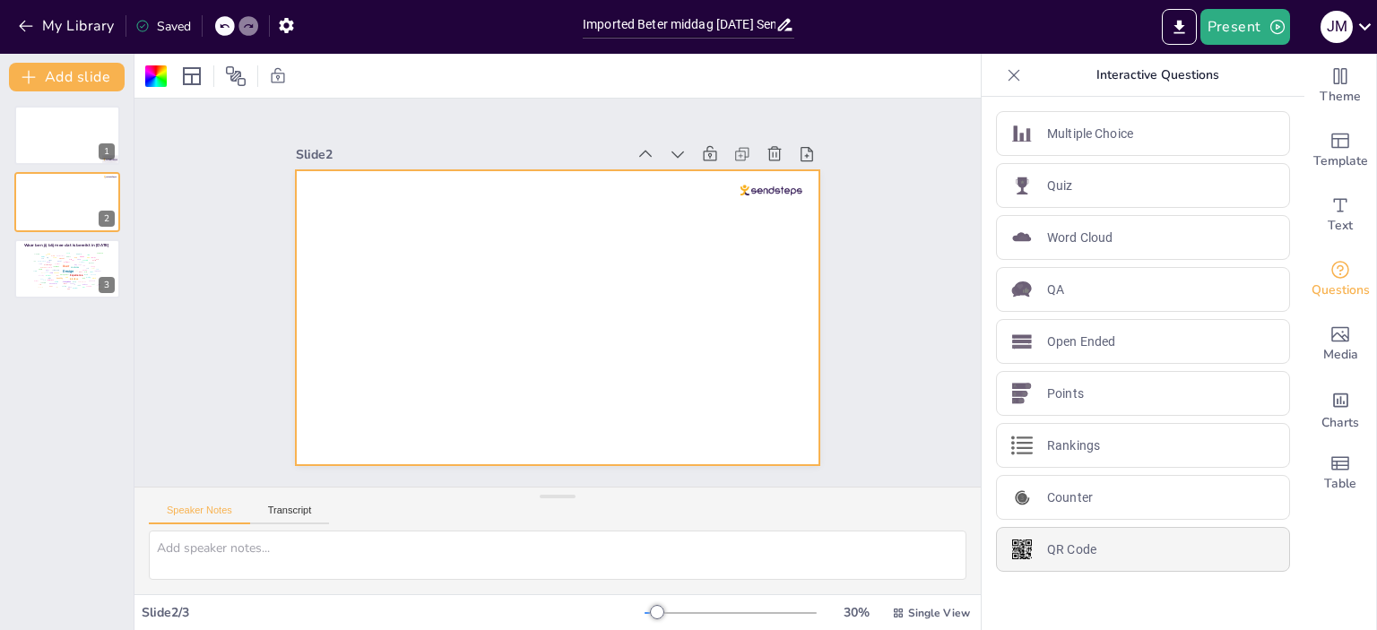
click at [1065, 546] on p "QR Code" at bounding box center [1071, 550] width 49 height 19
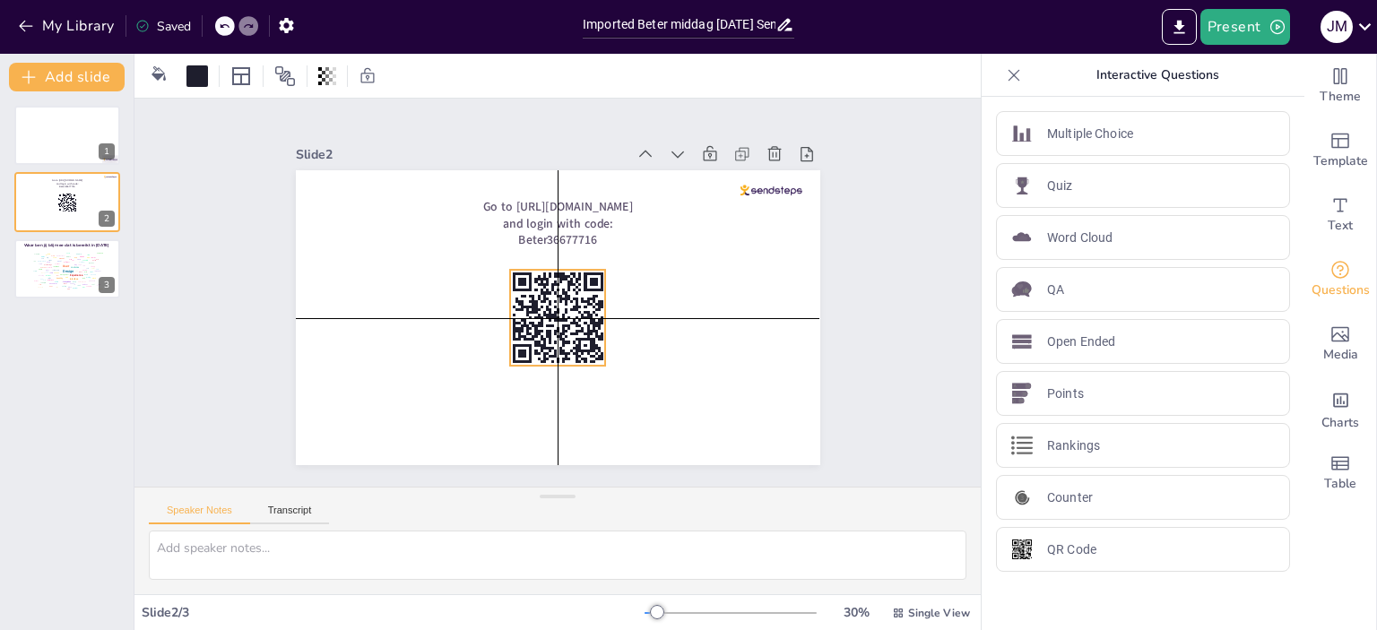
drag, startPoint x: 343, startPoint y: 254, endPoint x: 542, endPoint y: 318, distance: 209.3
click at [542, 318] on icon at bounding box center [558, 318] width 96 height 96
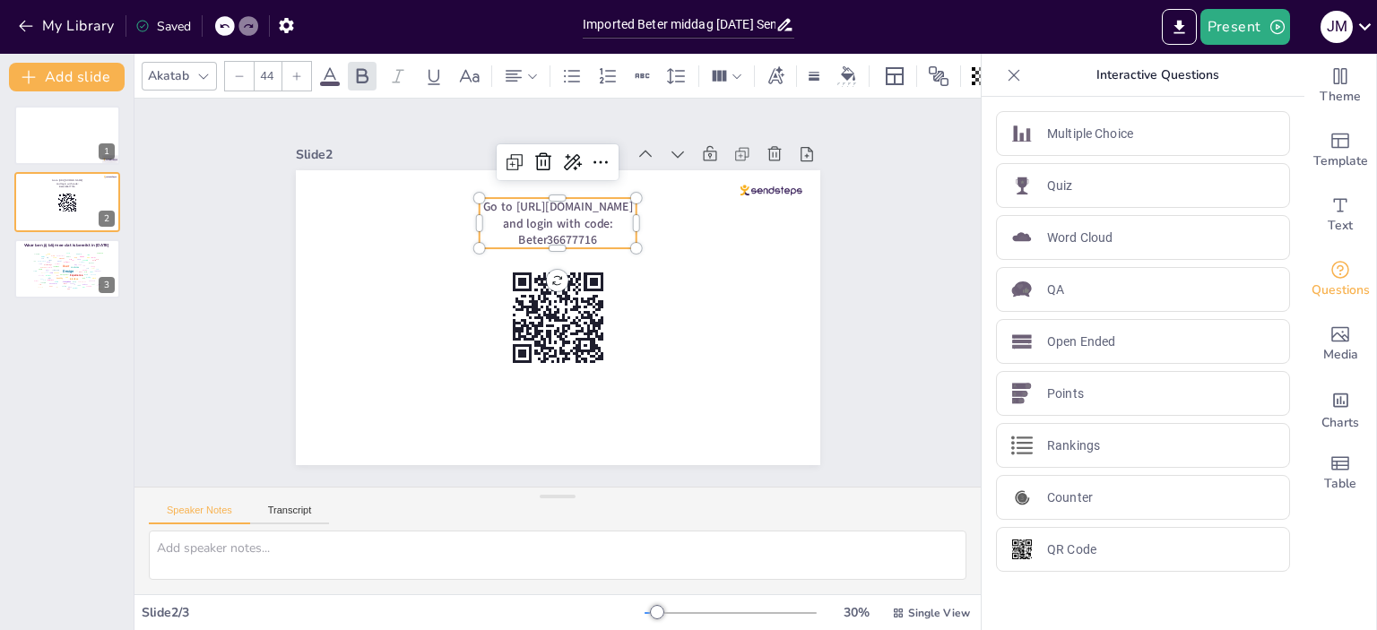
click at [603, 199] on span "Go to [URL][DOMAIN_NAME] and login with code: Beter36677716" at bounding box center [557, 223] width 150 height 50
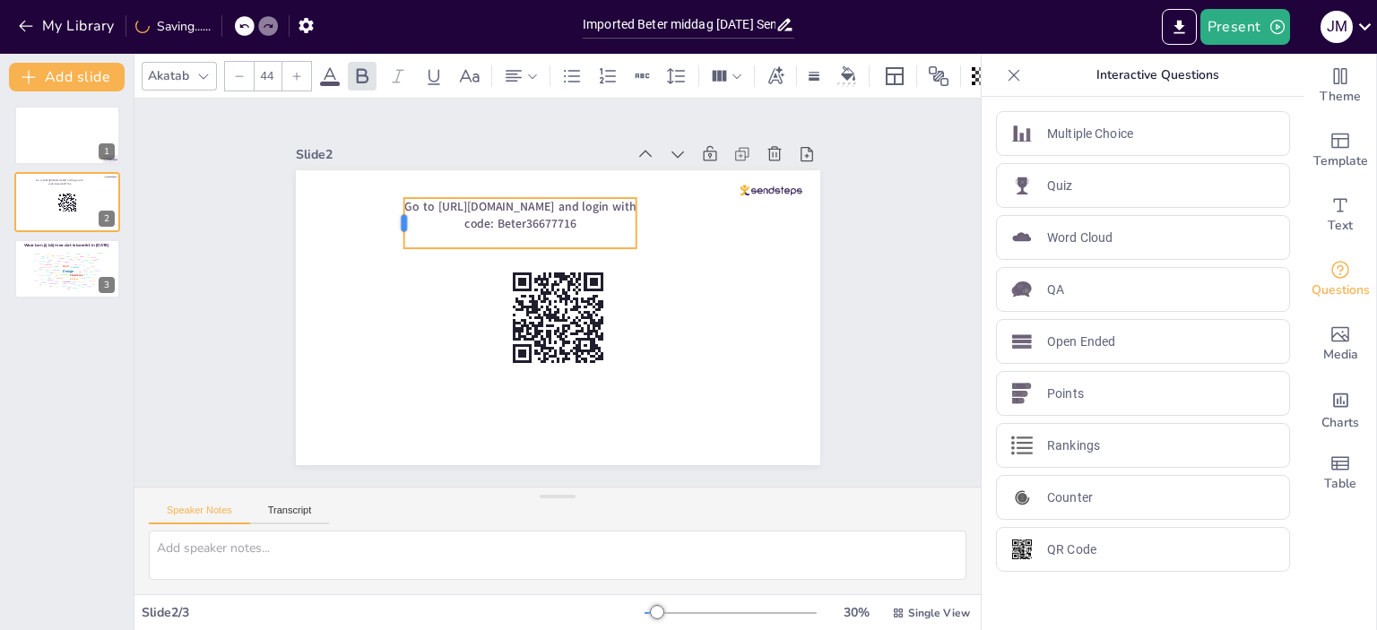
drag, startPoint x: 462, startPoint y: 214, endPoint x: 386, endPoint y: 213, distance: 75.3
click at [389, 213] on div at bounding box center [396, 223] width 14 height 50
drag, startPoint x: 632, startPoint y: 213, endPoint x: 672, endPoint y: 215, distance: 39.5
click at [685, 215] on div at bounding box center [692, 223] width 14 height 50
click at [435, 198] on span "Go to [URL][DOMAIN_NAME] and login with code: Beter36677716" at bounding box center [544, 214] width 265 height 33
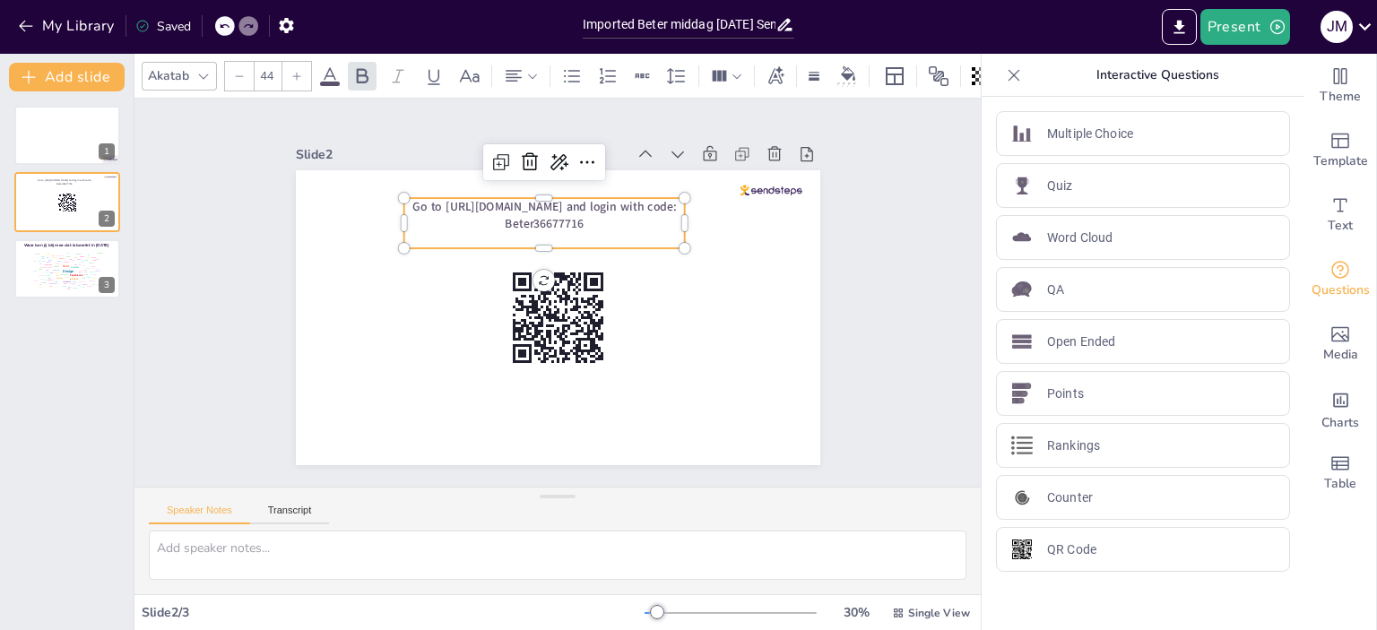
click at [430, 198] on span "Go to [URL][DOMAIN_NAME] and login with code: Beter36677716" at bounding box center [544, 214] width 265 height 33
click at [430, 206] on span "Go to [URL][DOMAIN_NAME] and login with code: Beter36677716" at bounding box center [544, 222] width 265 height 33
click at [428, 206] on span "Go to [URL][DOMAIN_NAME] and login with code: Beter36677716" at bounding box center [544, 222] width 265 height 33
click at [597, 200] on span "Gaan naar [URL][DOMAIN_NAME] and login with code: Beter36677716" at bounding box center [544, 214] width 256 height 33
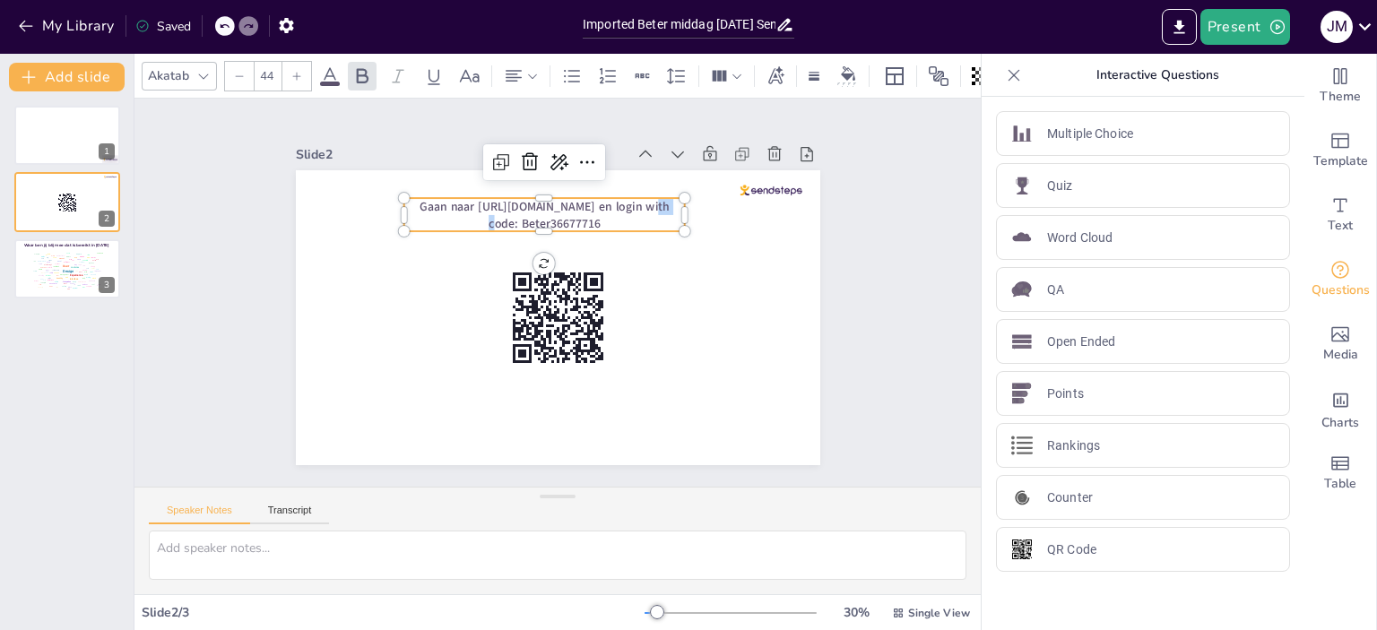
drag, startPoint x: 616, startPoint y: 199, endPoint x: 638, endPoint y: 198, distance: 21.5
click at [638, 198] on span "Gaan naar [URL][DOMAIN_NAME] en login with code: Beter36677716" at bounding box center [544, 214] width 249 height 33
click at [584, 210] on p "Gaan naar [URL][DOMAIN_NAME] en login met code: Beter36677716" at bounding box center [543, 215] width 281 height 34
click at [938, 336] on div "Slide 1 Slide 2 Gaan naar [URL][DOMAIN_NAME] en login met code: Beter36677716 O…" at bounding box center [557, 293] width 846 height 388
click at [613, 211] on p "Gaan naar [URL][DOMAIN_NAME] en login met code: Beter36677716" at bounding box center [543, 215] width 281 height 34
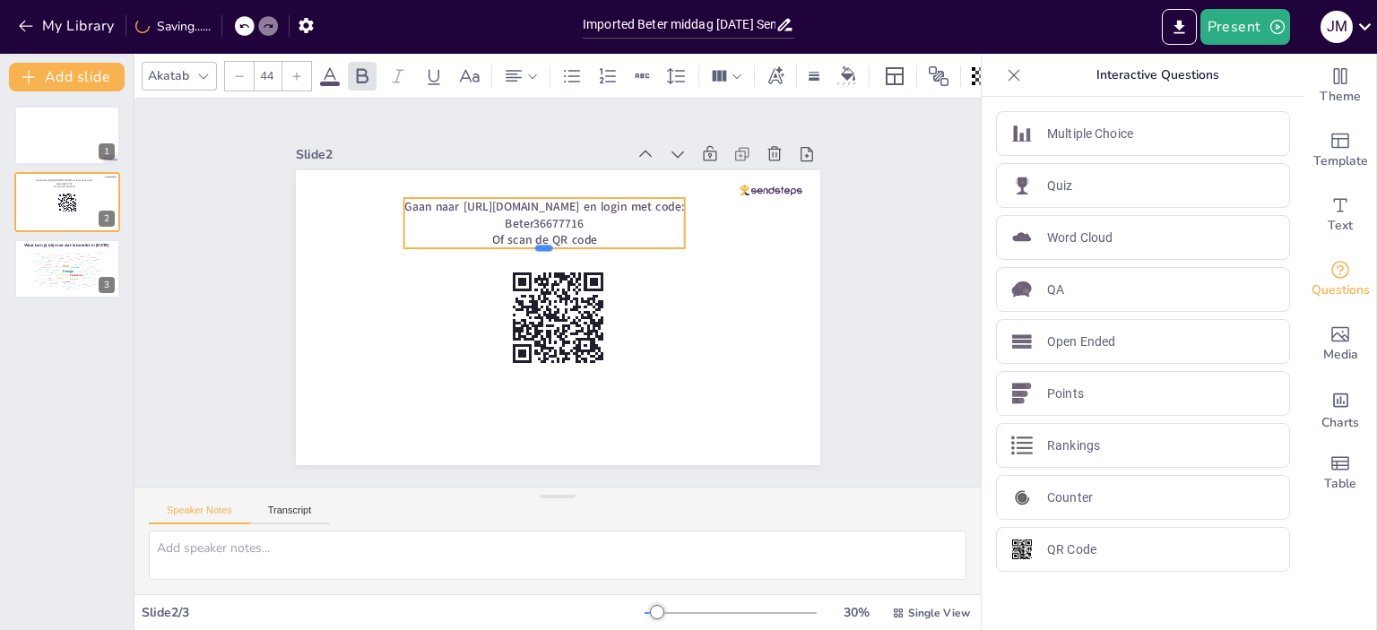
click at [626, 248] on div at bounding box center [543, 255] width 281 height 14
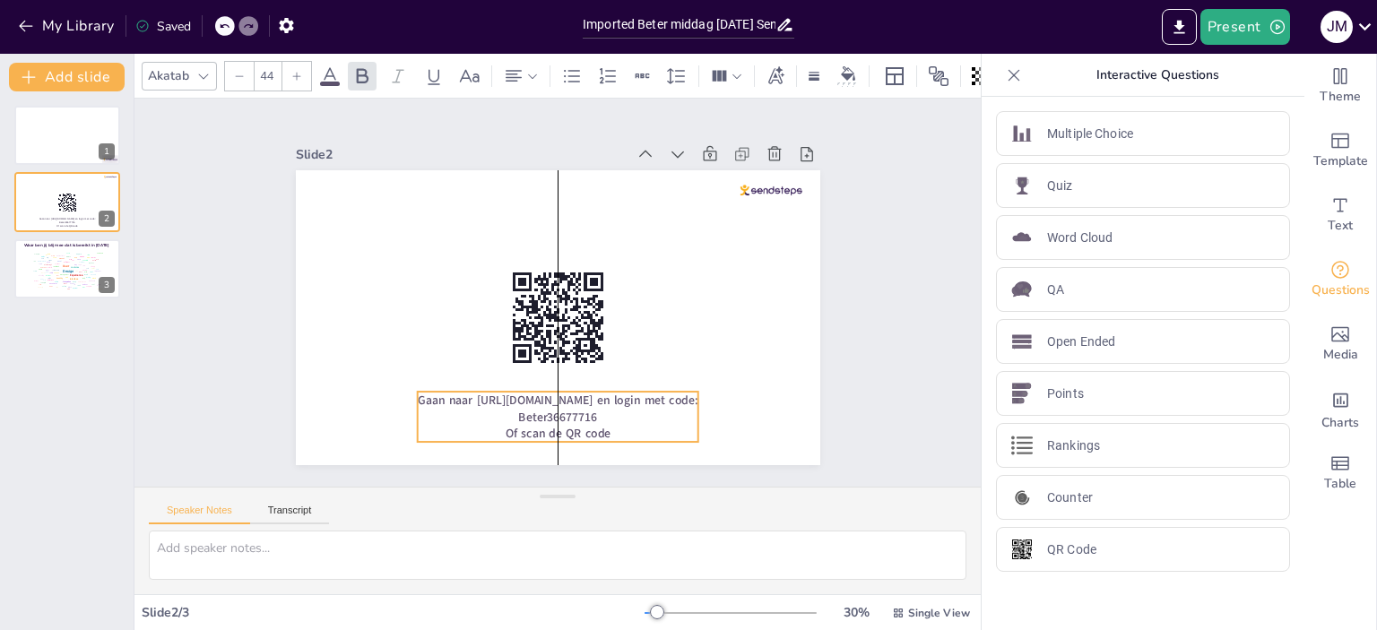
drag, startPoint x: 640, startPoint y: 192, endPoint x: 760, endPoint y: 327, distance: 181.0
click at [647, 392] on span "Gaan naar [URL][DOMAIN_NAME] en login met code: Beter36677716" at bounding box center [558, 408] width 280 height 33
click at [846, 286] on div "Slide 1 Slide 2 Gaan naar [URL][DOMAIN_NAME] en login met code: Beter36677716 O…" at bounding box center [558, 292] width 625 height 345
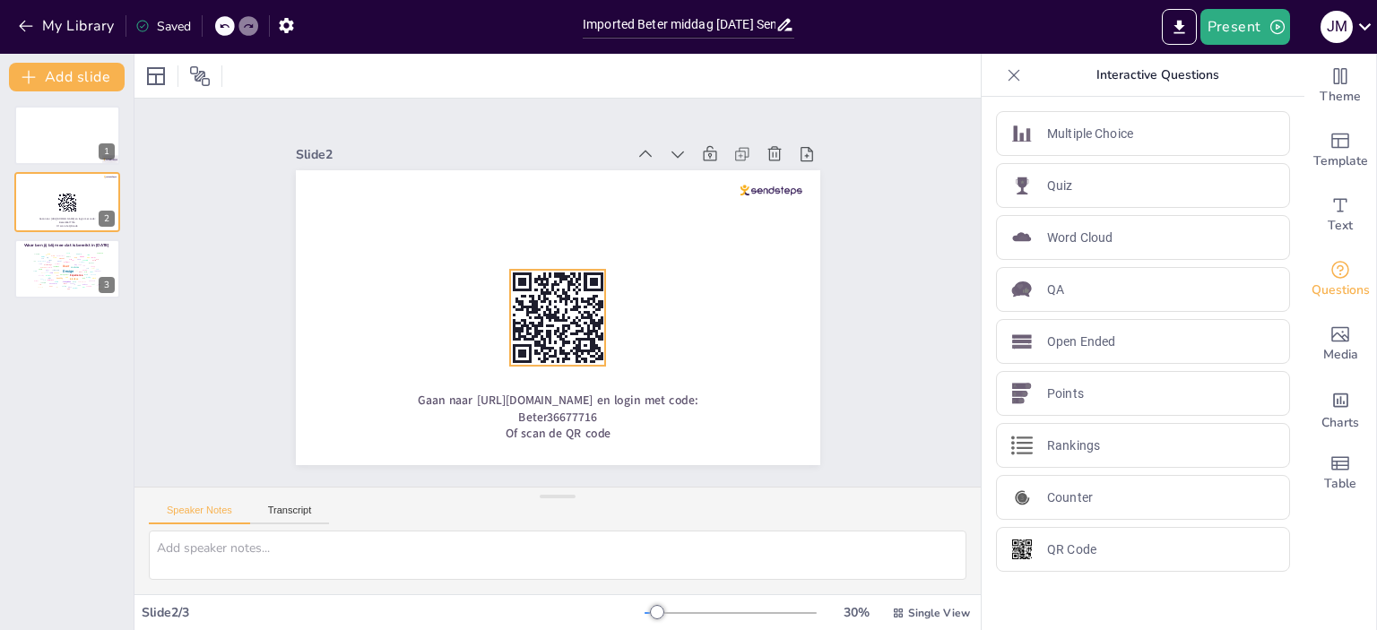
click at [540, 300] on rect at bounding box center [541, 301] width 3 height 3
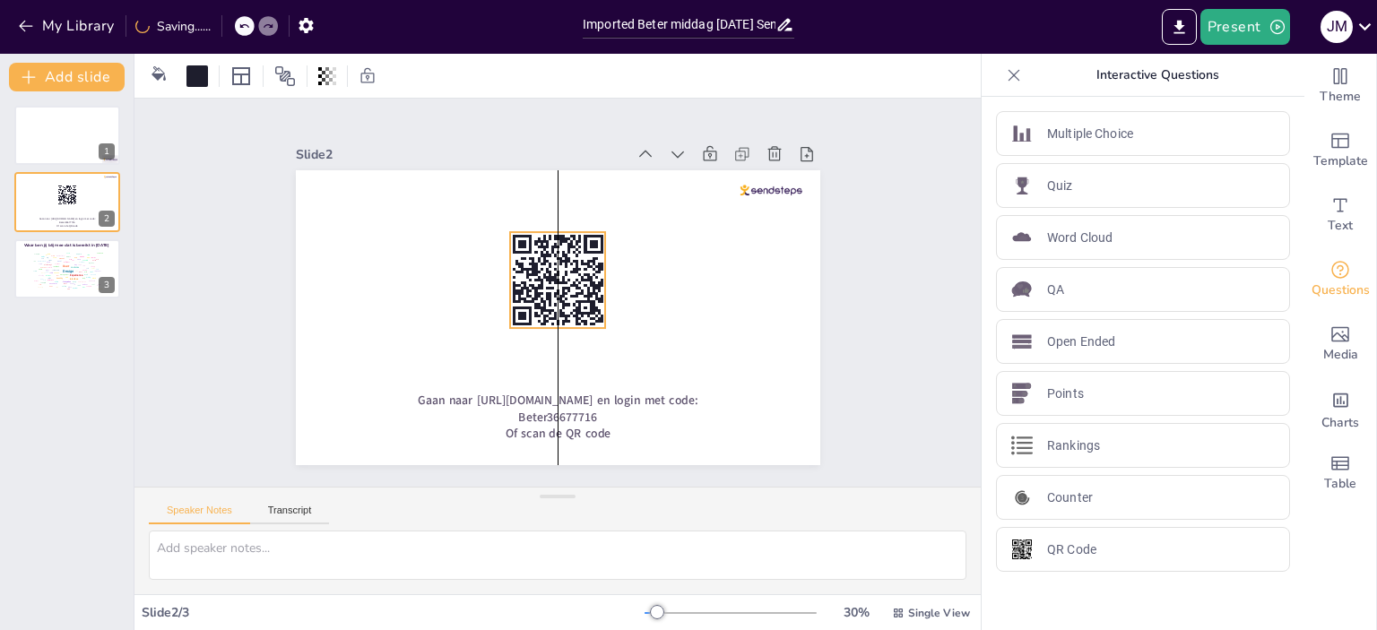
drag, startPoint x: 542, startPoint y: 270, endPoint x: 542, endPoint y: 232, distance: 37.7
click at [553, 235] on rect at bounding box center [558, 237] width 11 height 5
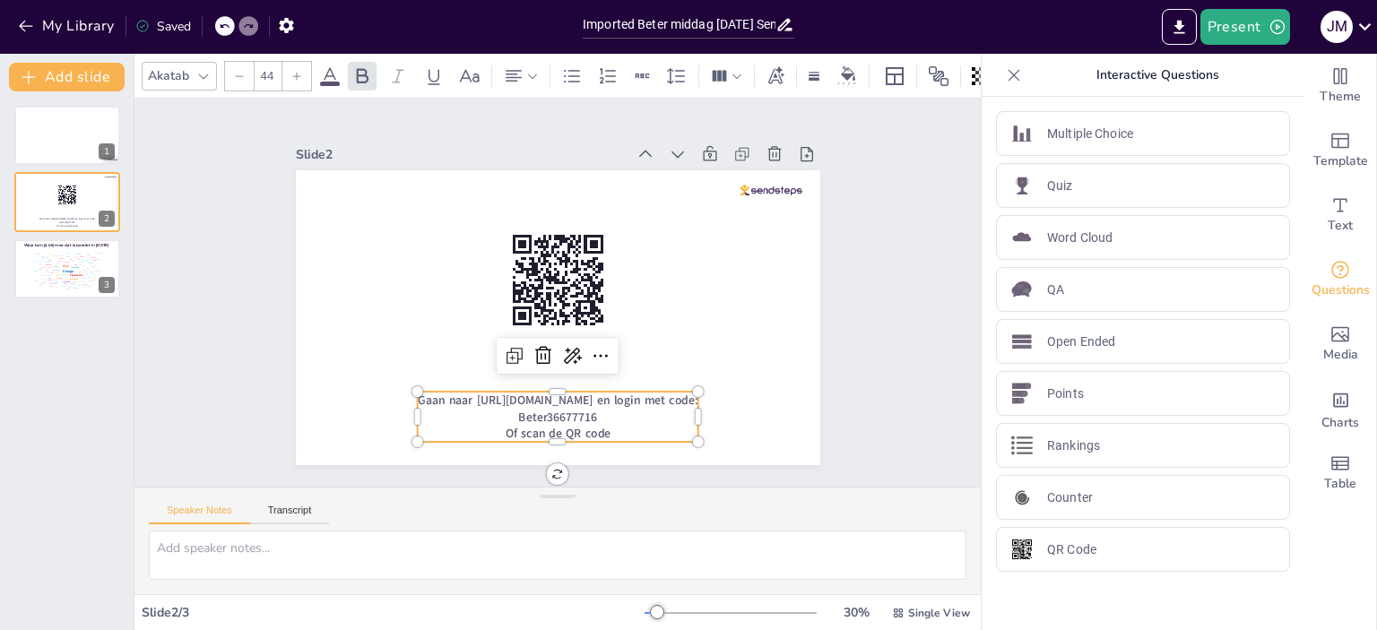
click at [575, 403] on span "Gaan naar [URL][DOMAIN_NAME] en login met code: Beter36677716" at bounding box center [558, 408] width 280 height 33
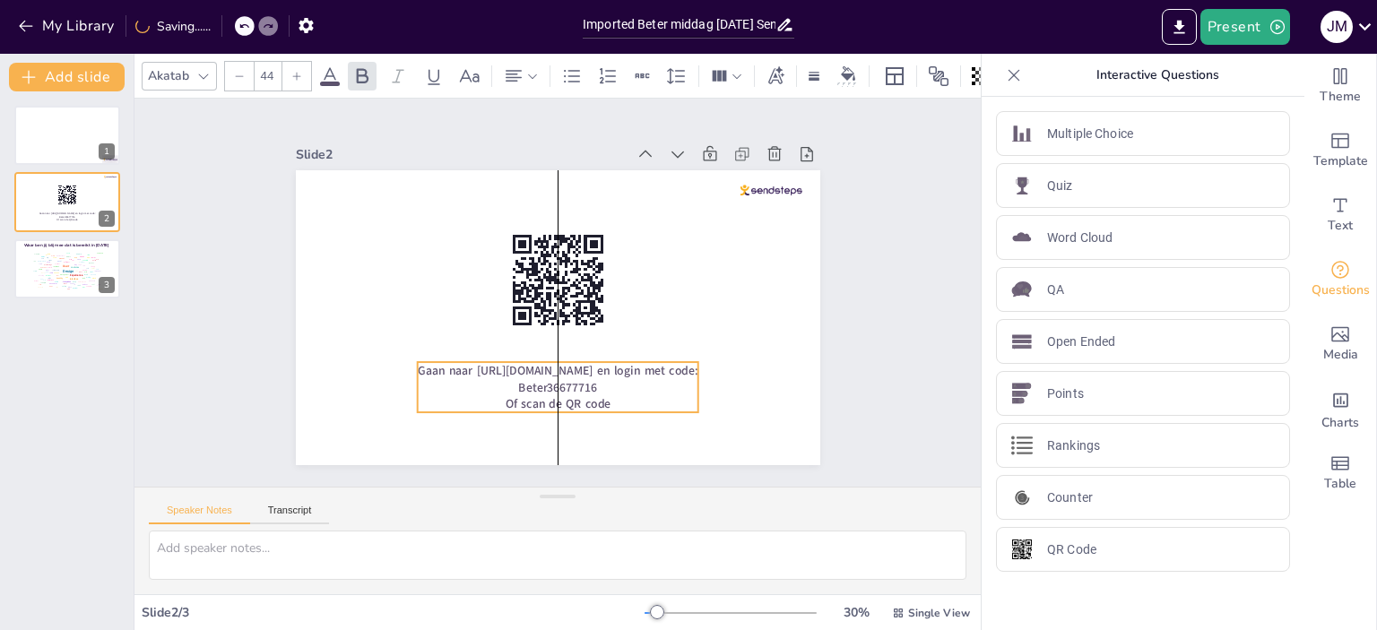
drag, startPoint x: 577, startPoint y: 392, endPoint x: 574, endPoint y: 362, distance: 29.8
click at [574, 362] on span "Gaan naar [URL][DOMAIN_NAME] en login met code: Beter36677716" at bounding box center [558, 378] width 280 height 33
click at [1231, 14] on button "Present" at bounding box center [1246, 27] width 90 height 36
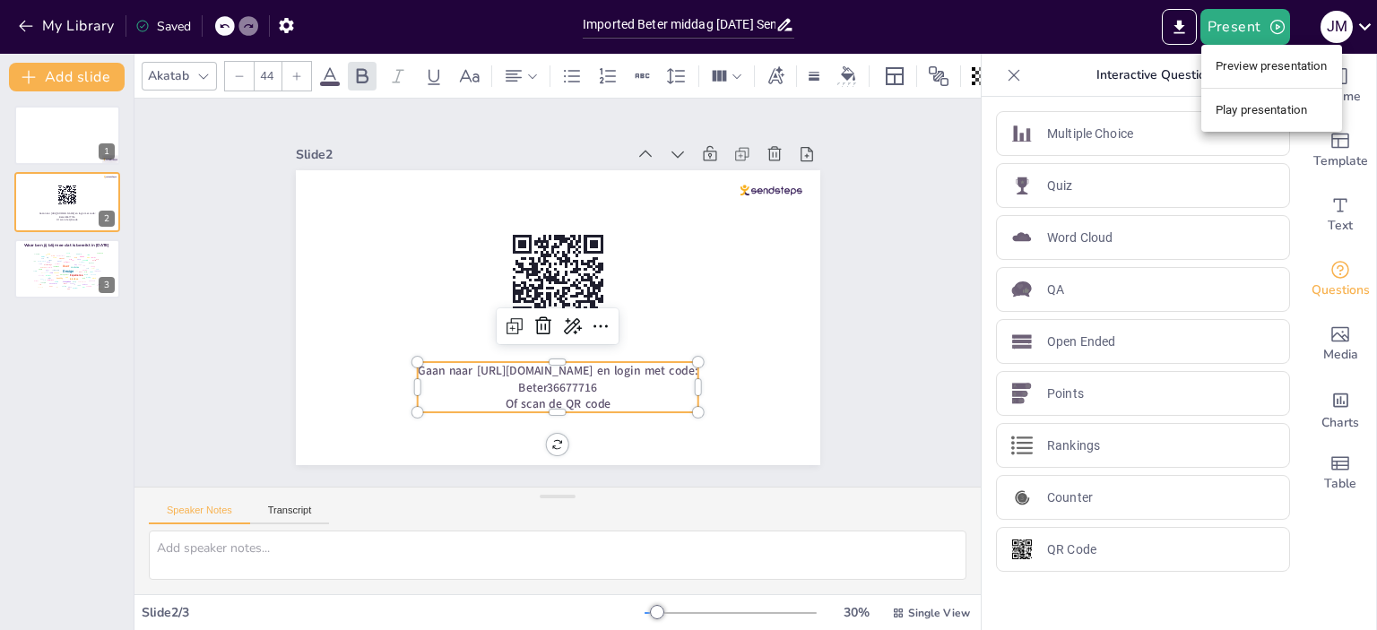
click at [1267, 110] on li "Play presentation" at bounding box center [1271, 110] width 141 height 29
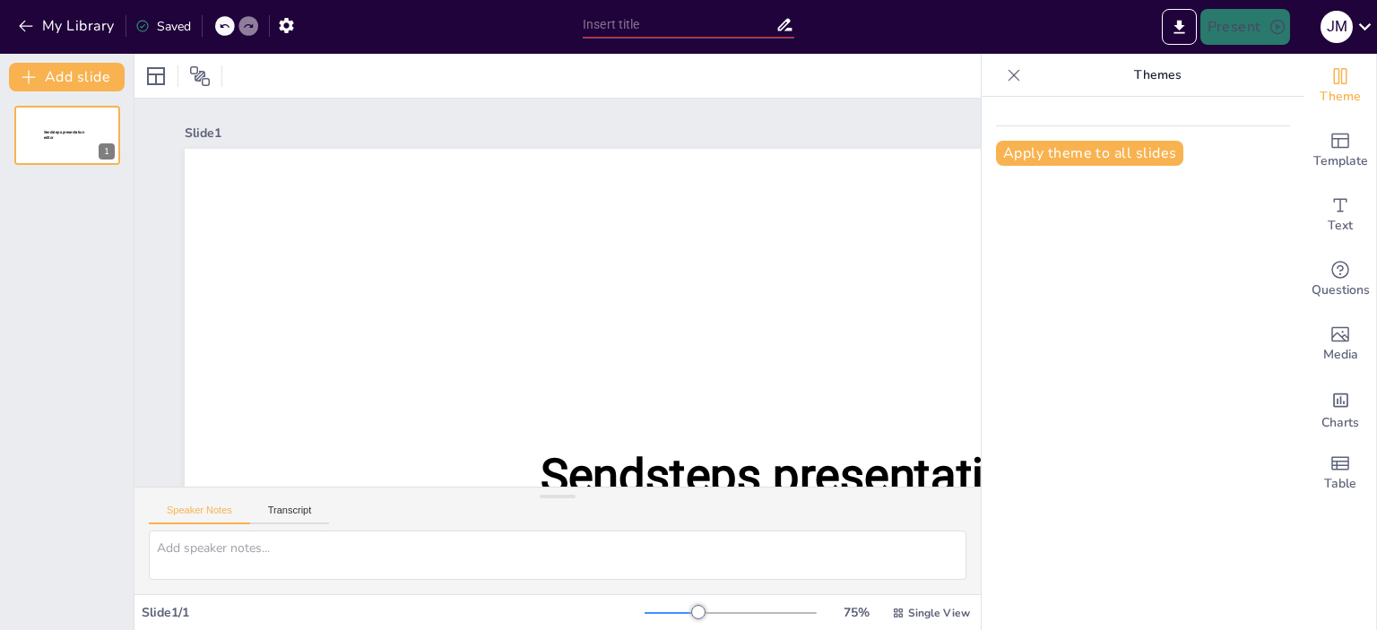
type input "Imported Beter middag [DATE] Sendsteps.pptx"
